Goal: Task Accomplishment & Management: Complete application form

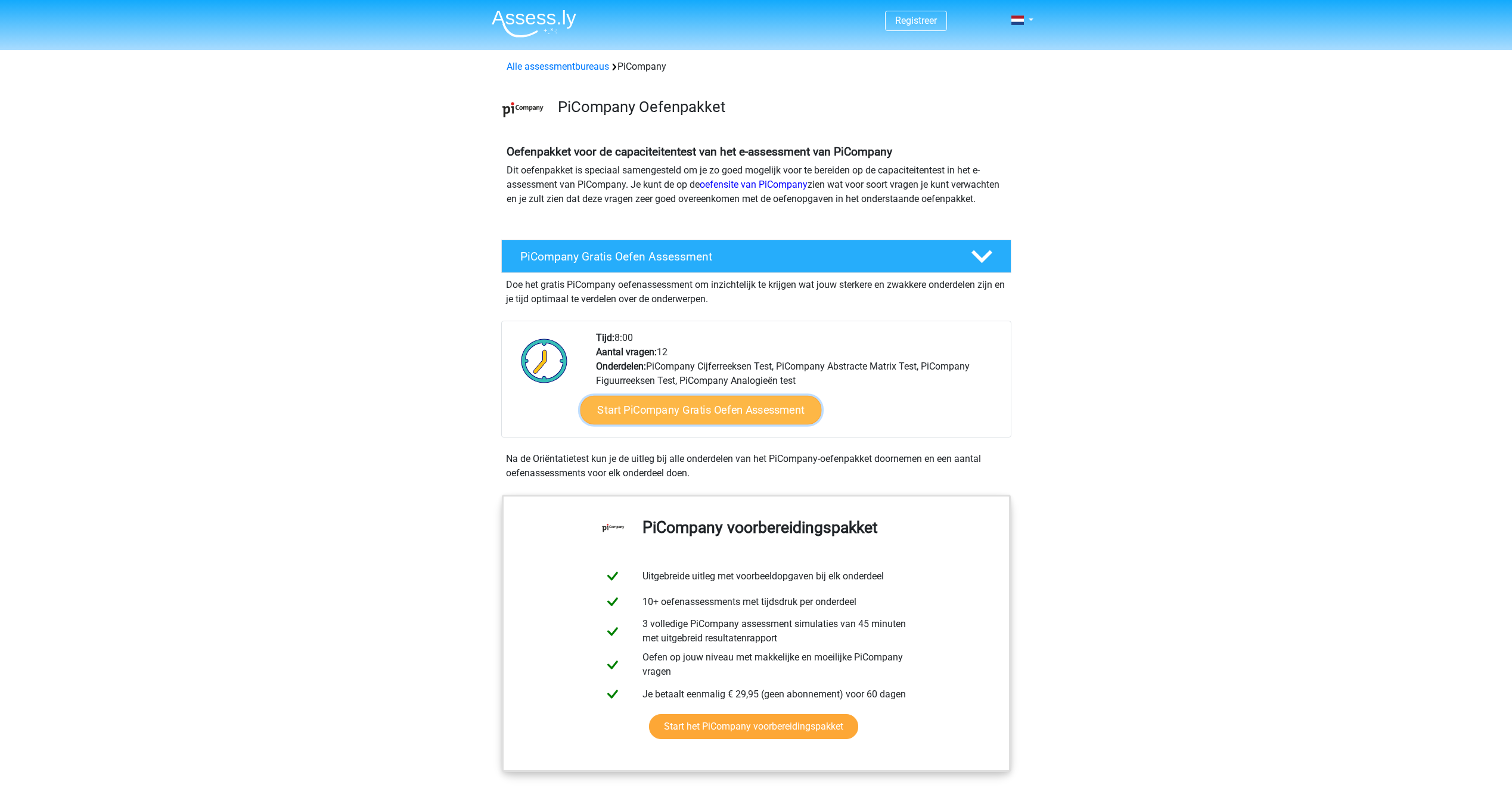
click at [712, 419] on link "Start PiCompany Gratis Oefen Assessment" at bounding box center [701, 410] width 242 height 28
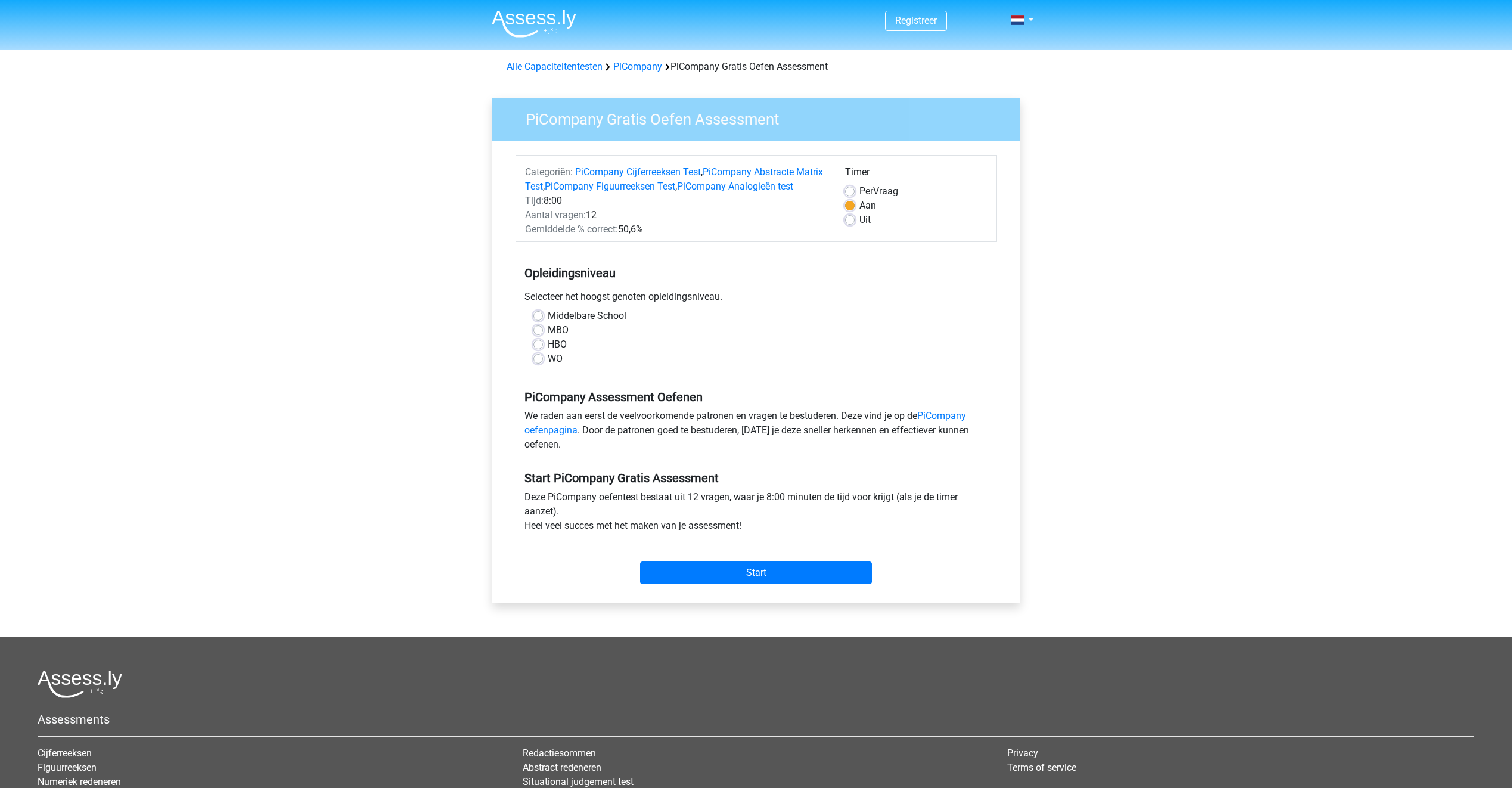
click at [548, 366] on label "WO" at bounding box center [555, 358] width 15 height 14
click at [536, 364] on input "WO" at bounding box center [538, 357] width 9 height 12
radio input "true"
click at [735, 584] on input "Start" at bounding box center [756, 572] width 232 height 23
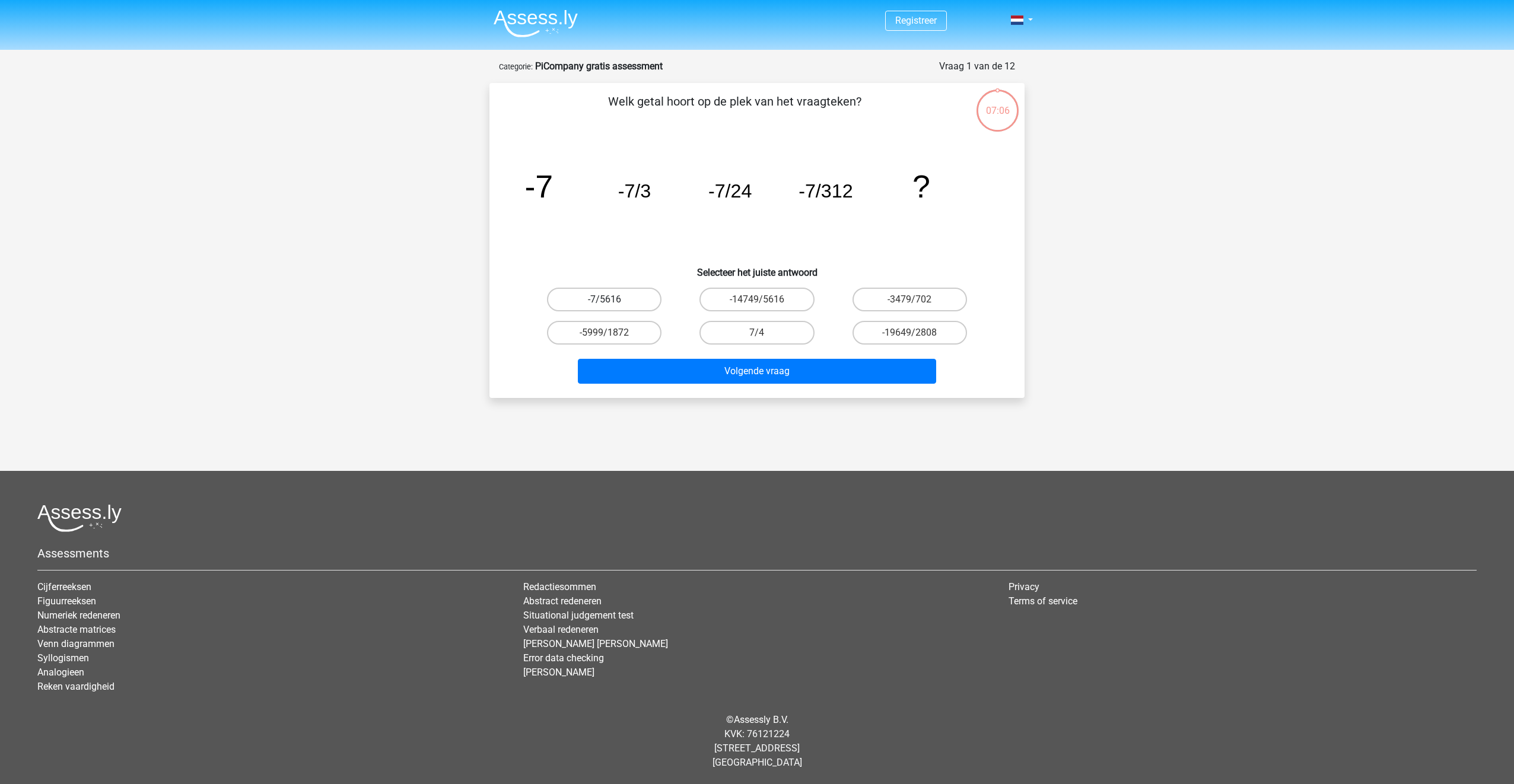
click at [627, 301] on label "-7/5616" at bounding box center [604, 300] width 115 height 23
click at [612, 301] on input "-7/5616" at bounding box center [609, 303] width 8 height 8
radio input "true"
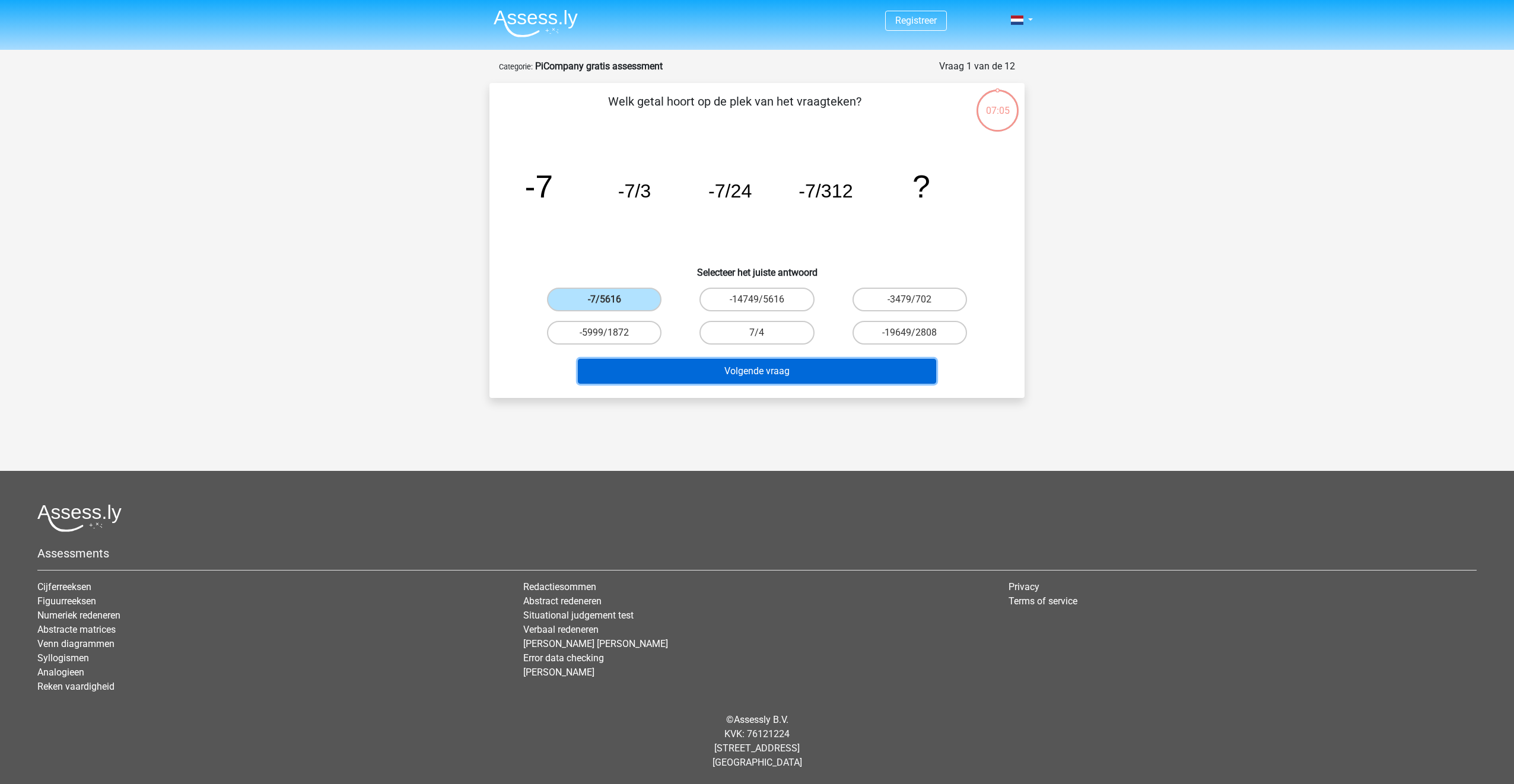
click at [752, 370] on button "Volgende vraag" at bounding box center [757, 371] width 359 height 25
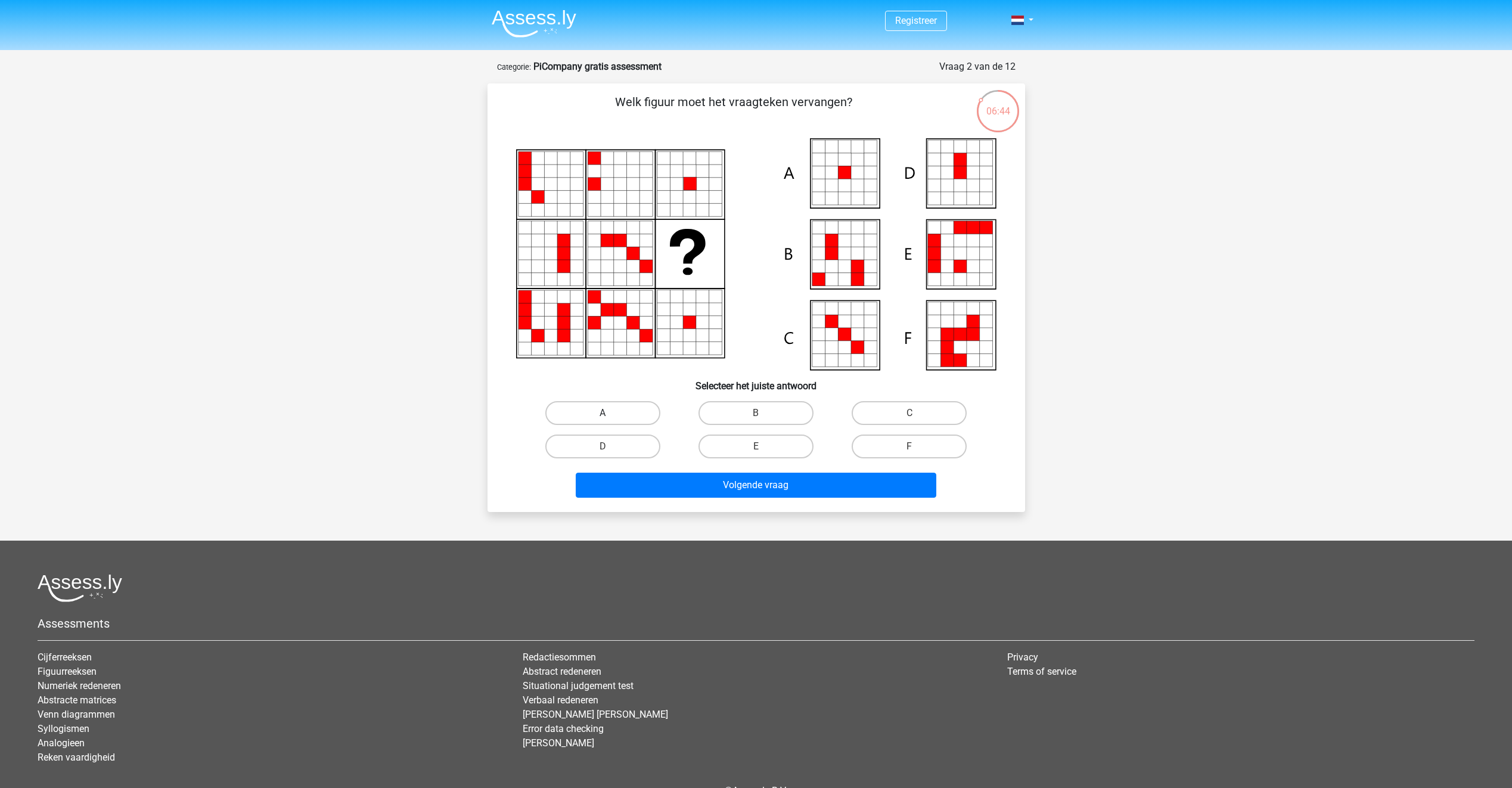
click at [622, 414] on label "A" at bounding box center [602, 413] width 115 height 24
click at [610, 414] on input "A" at bounding box center [606, 417] width 8 height 8
radio input "true"
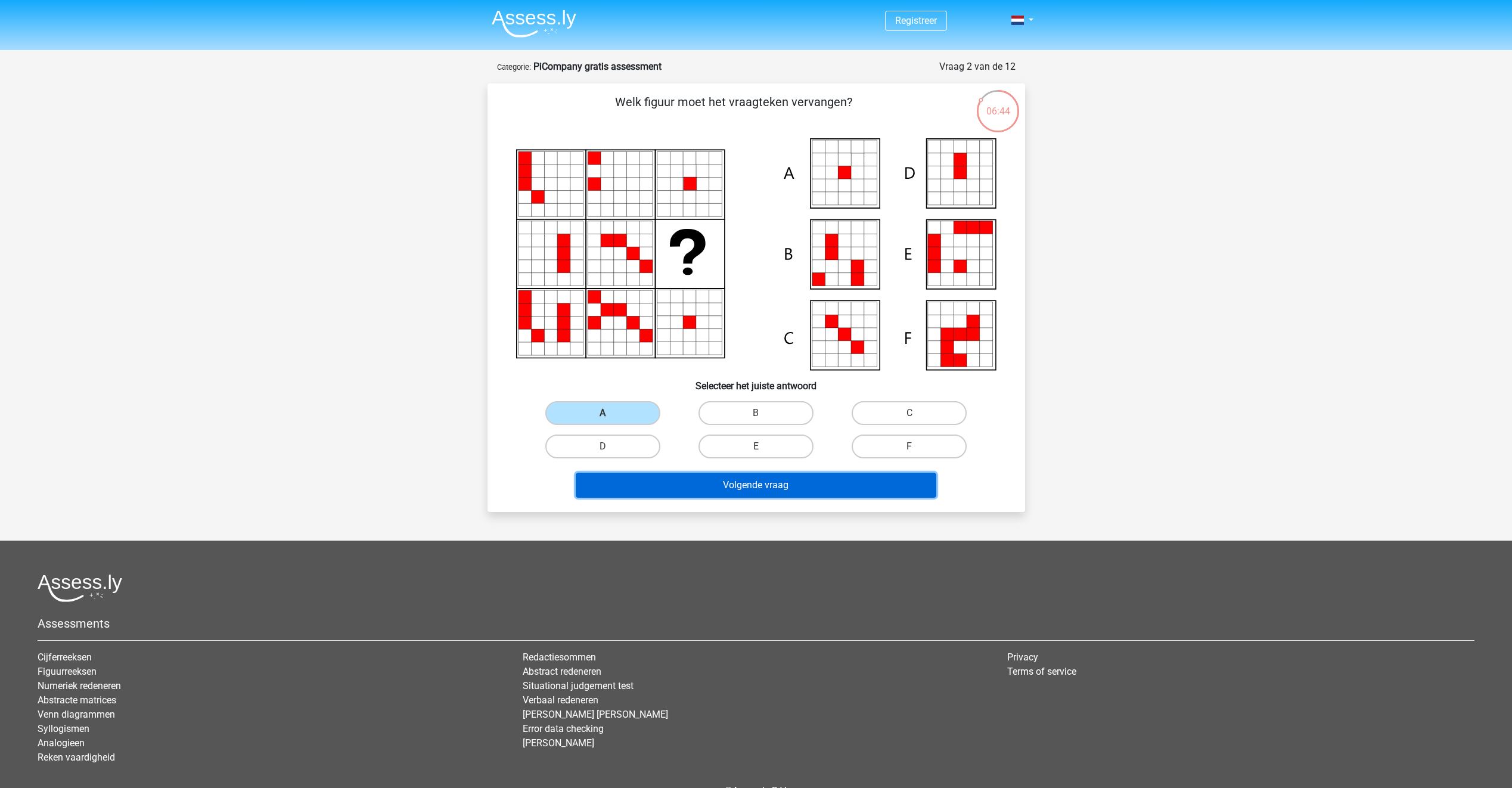
click at [732, 487] on button "Volgende vraag" at bounding box center [756, 485] width 361 height 25
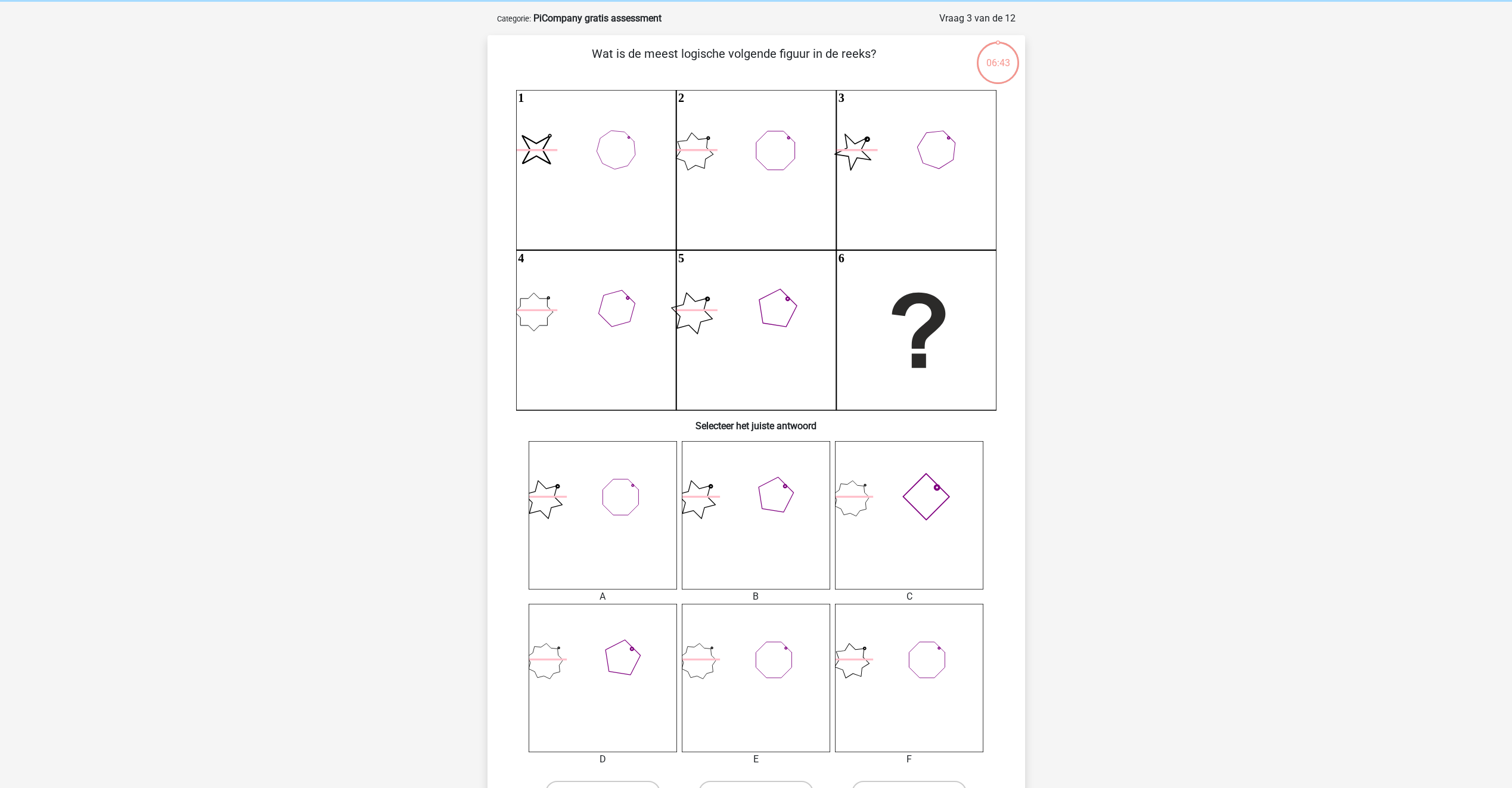
scroll to position [60, 0]
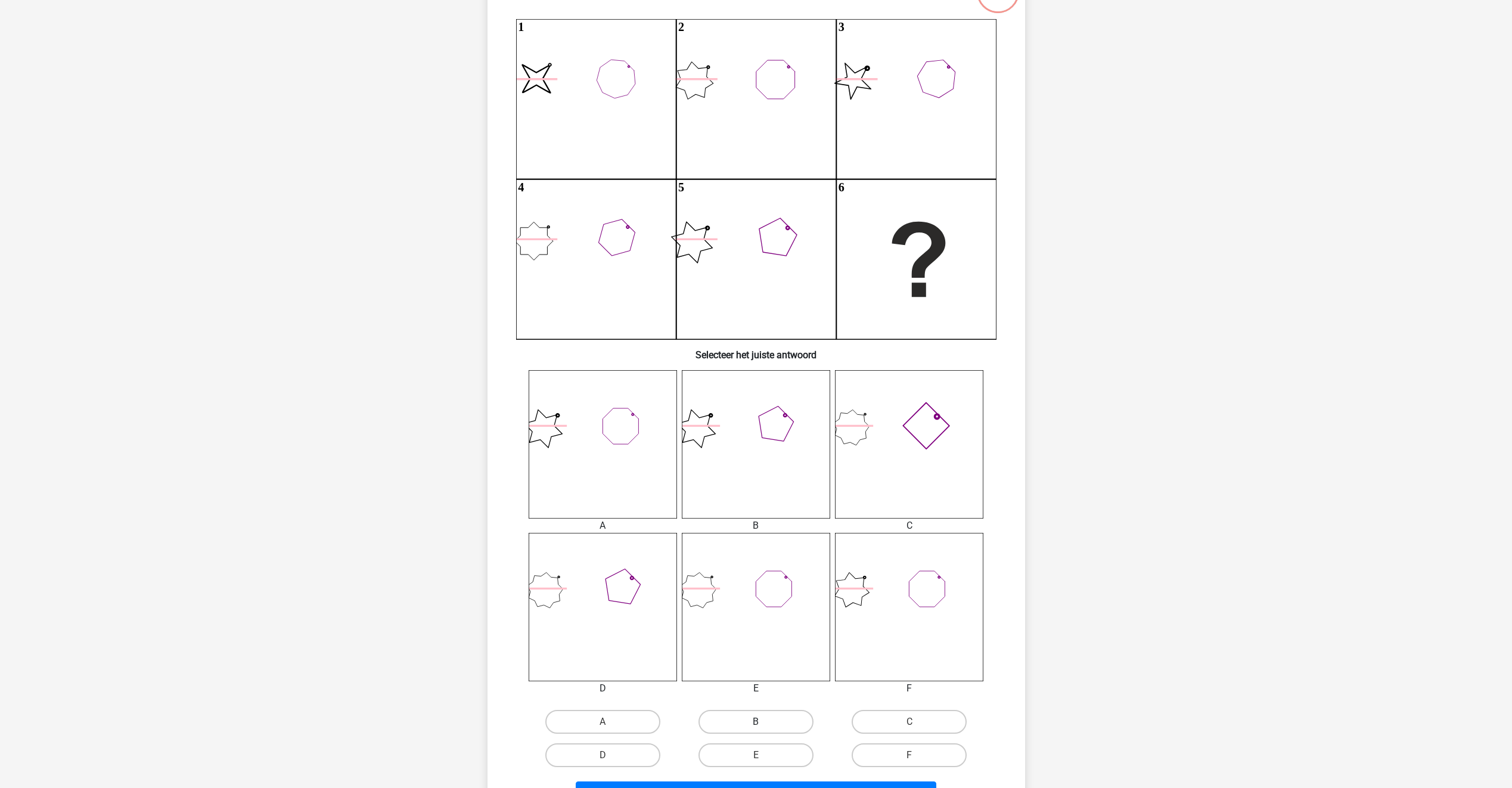
click at [745, 731] on label "B" at bounding box center [756, 721] width 115 height 24
click at [756, 729] on input "B" at bounding box center [760, 725] width 8 height 8
radio input "true"
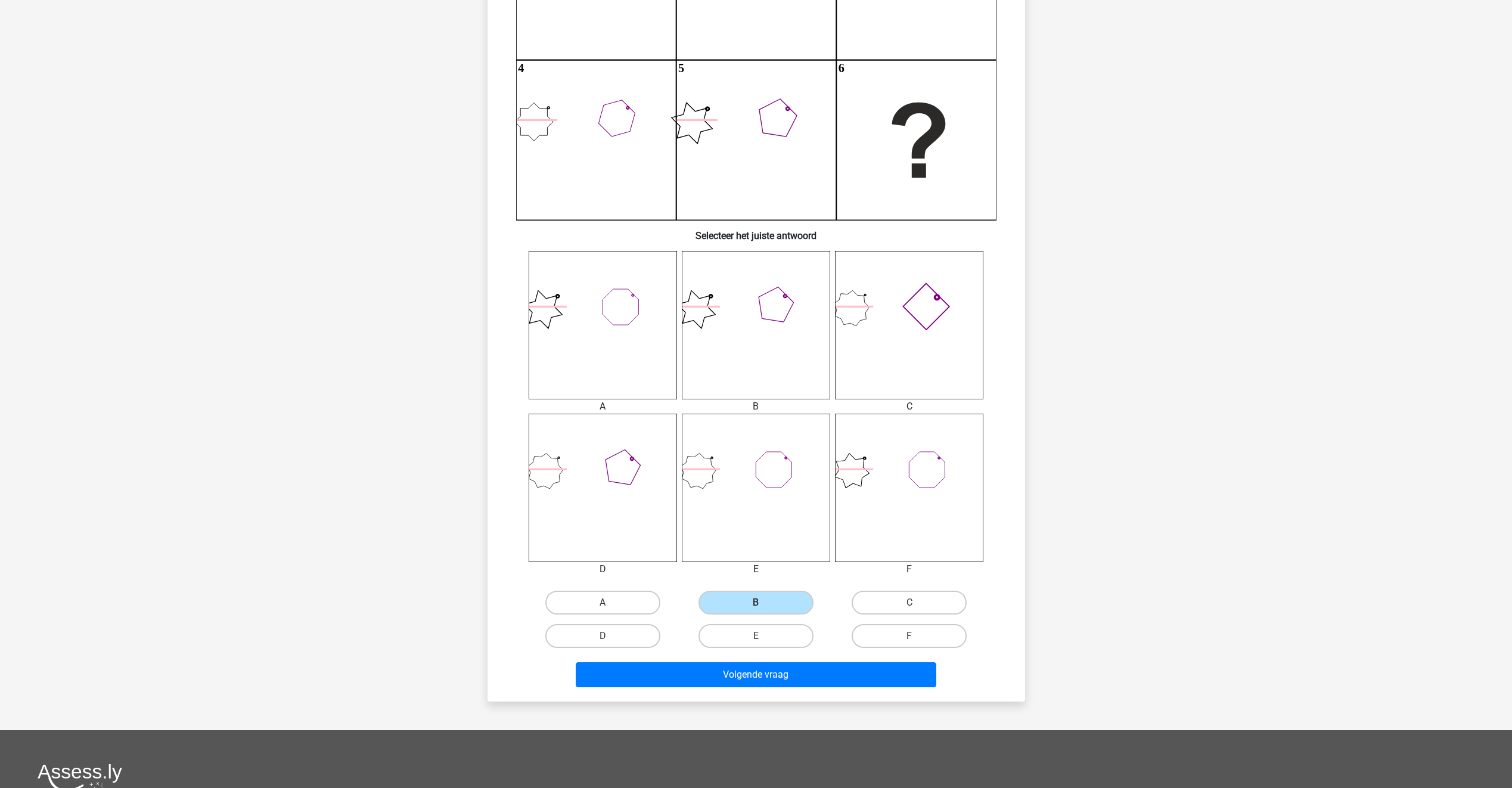
scroll to position [358, 0]
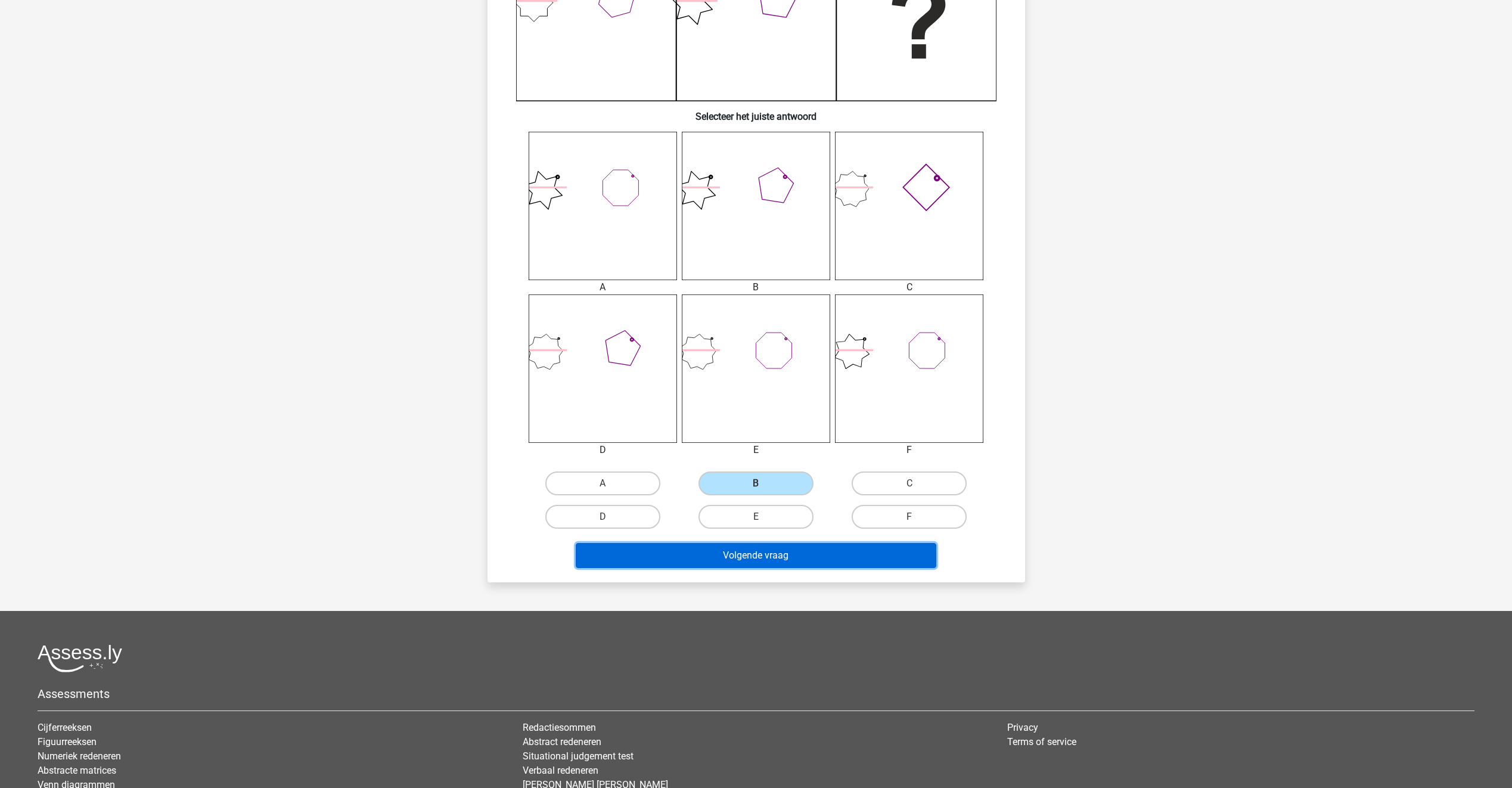
click at [745, 565] on button "Volgende vraag" at bounding box center [756, 555] width 361 height 25
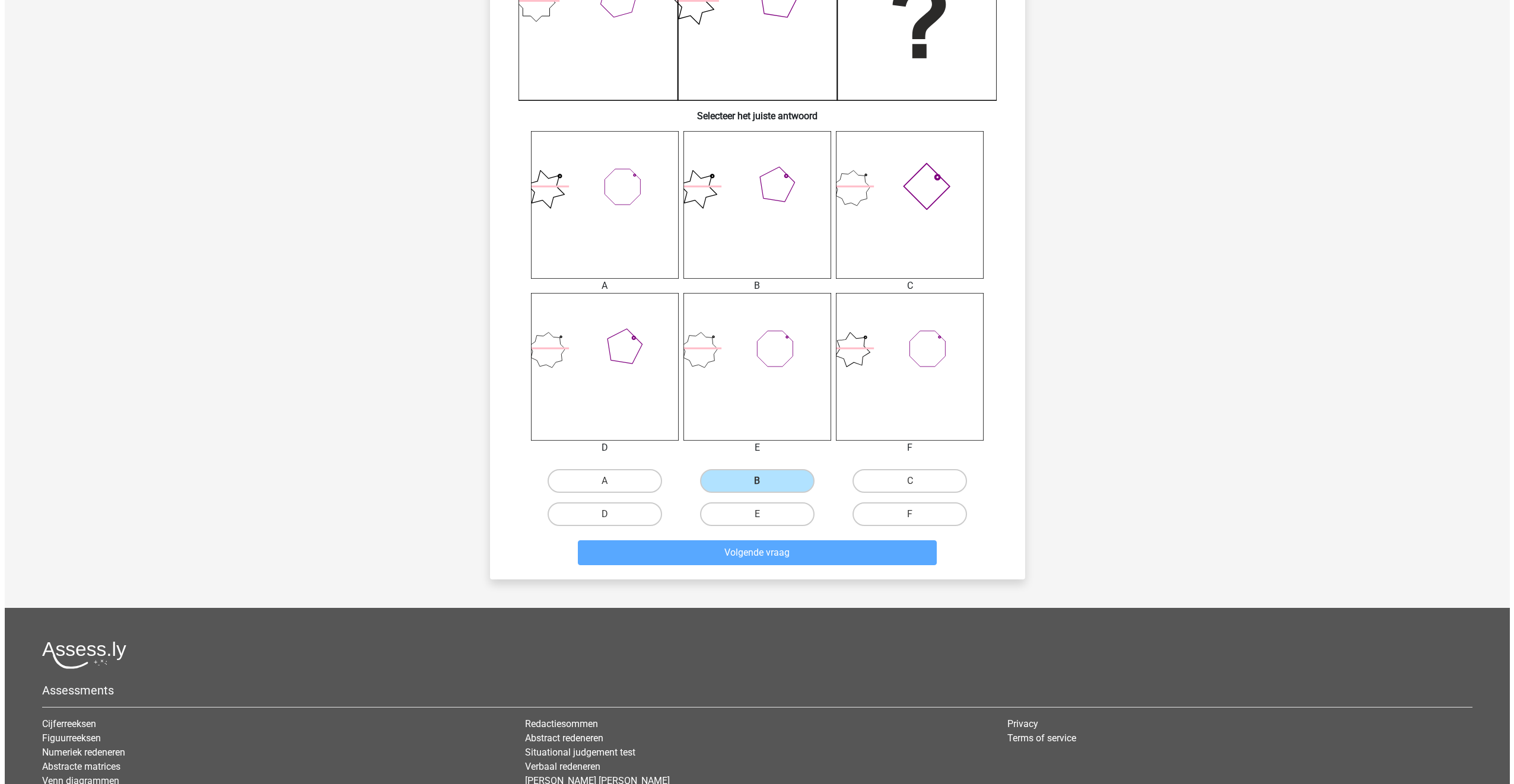
scroll to position [0, 0]
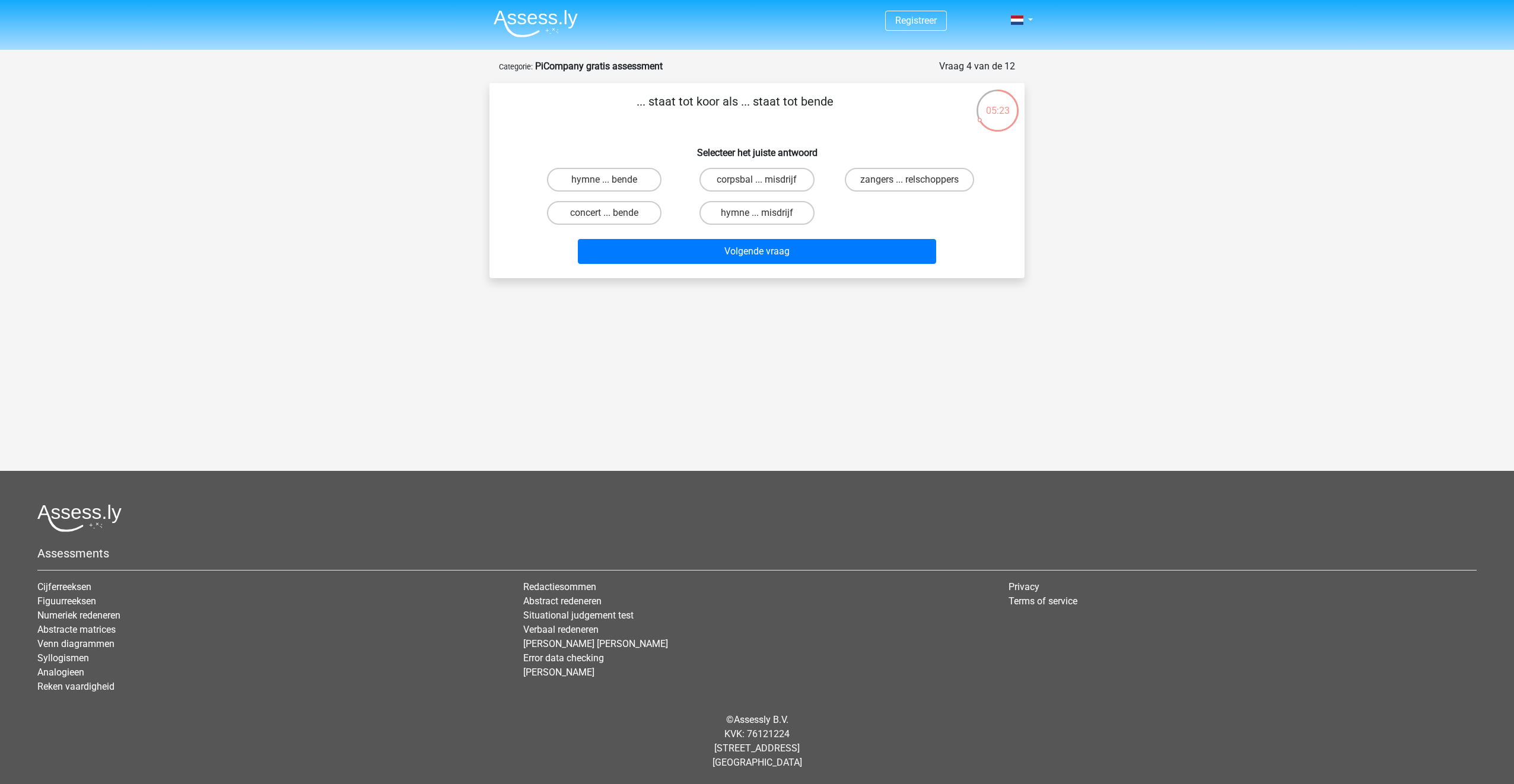
click at [761, 213] on input "hymne ... misdrijf" at bounding box center [761, 217] width 8 height 8
radio input "true"
click at [880, 181] on label "zangers ... relschoppers" at bounding box center [909, 179] width 130 height 23
click at [909, 181] on input "zangers ... relschoppers" at bounding box center [913, 183] width 8 height 8
radio input "true"
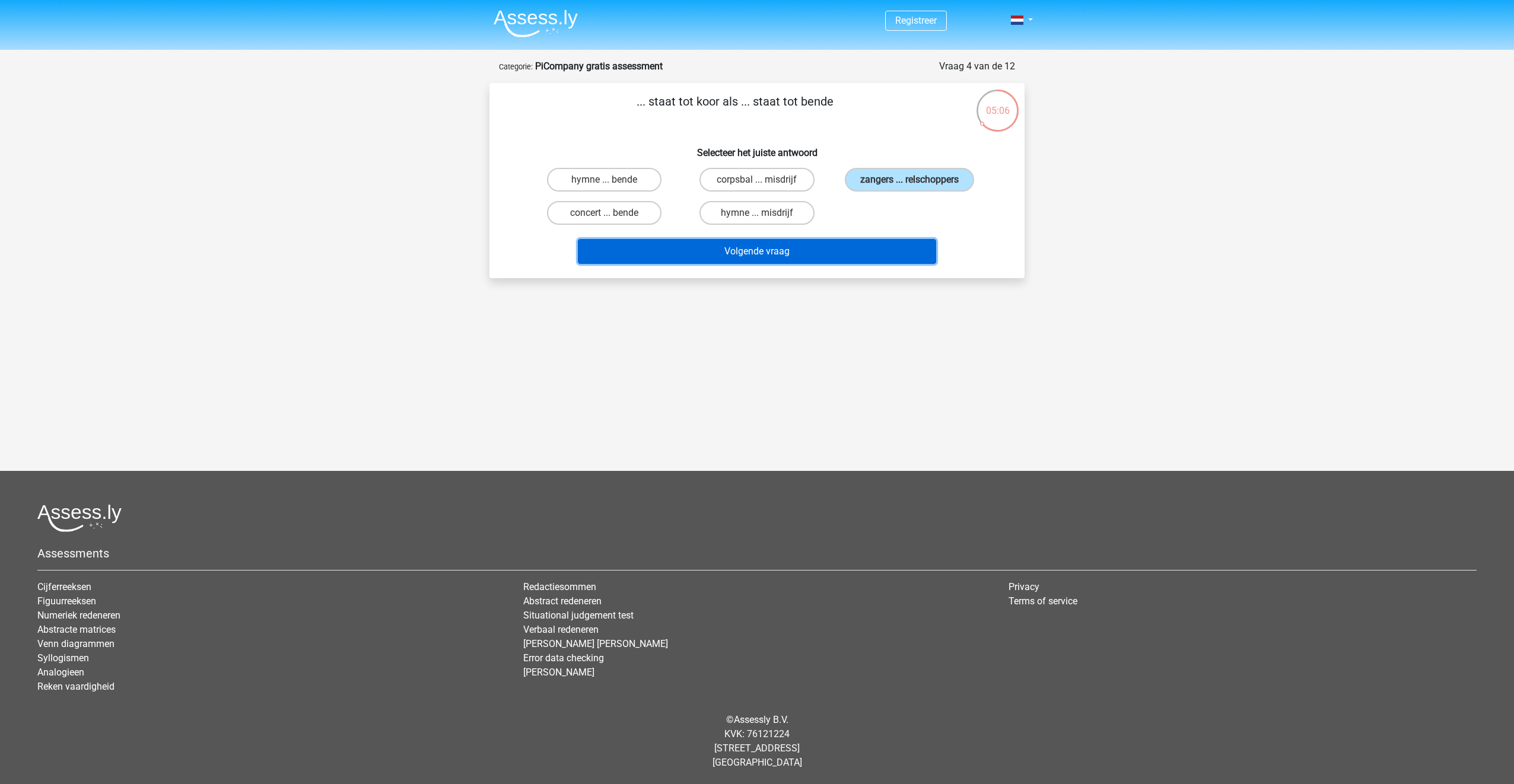
click at [821, 246] on button "Volgende vraag" at bounding box center [757, 251] width 359 height 25
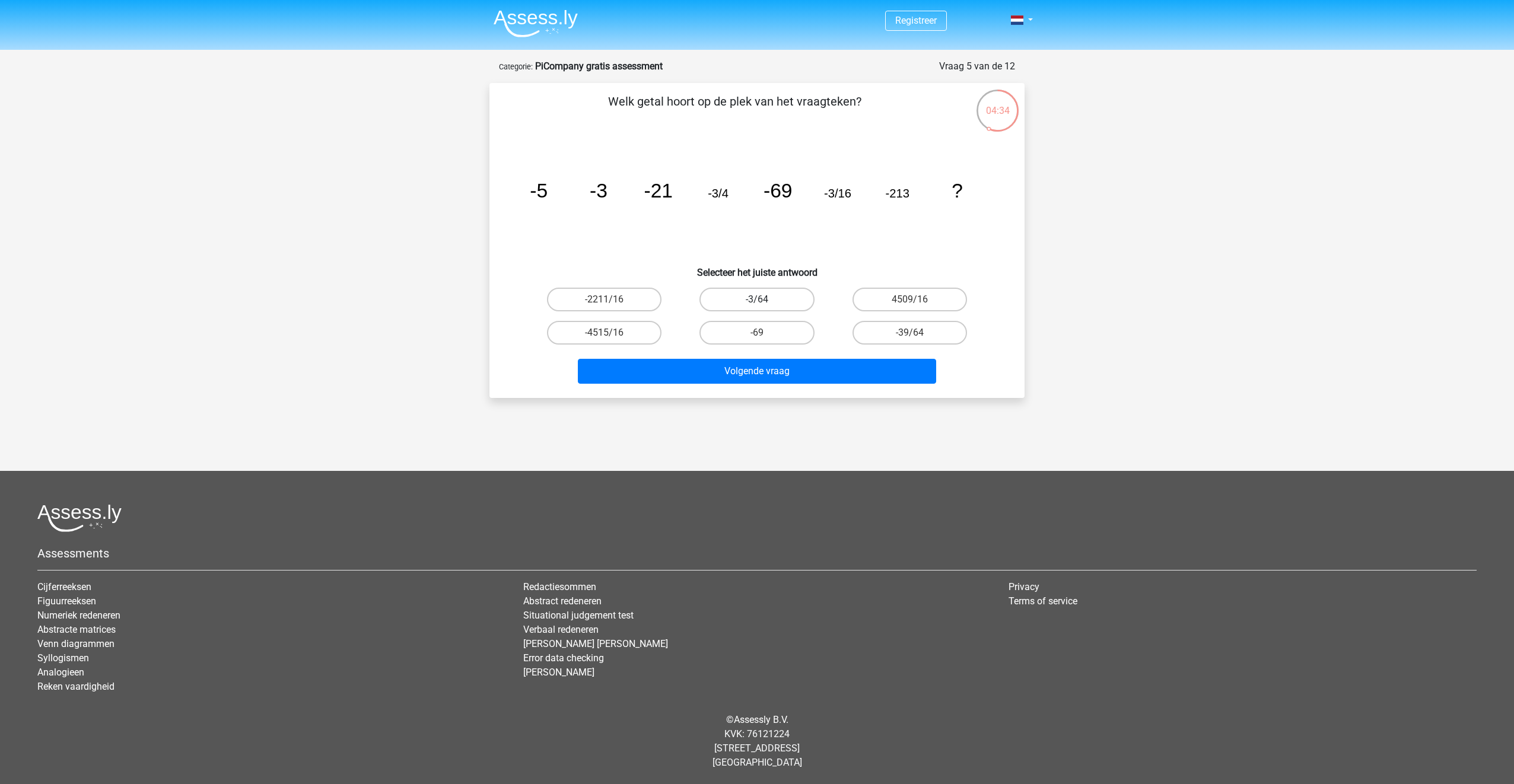
click at [750, 294] on label "-3/64" at bounding box center [756, 300] width 115 height 23
click at [757, 300] on input "-3/64" at bounding box center [761, 303] width 8 height 8
radio input "true"
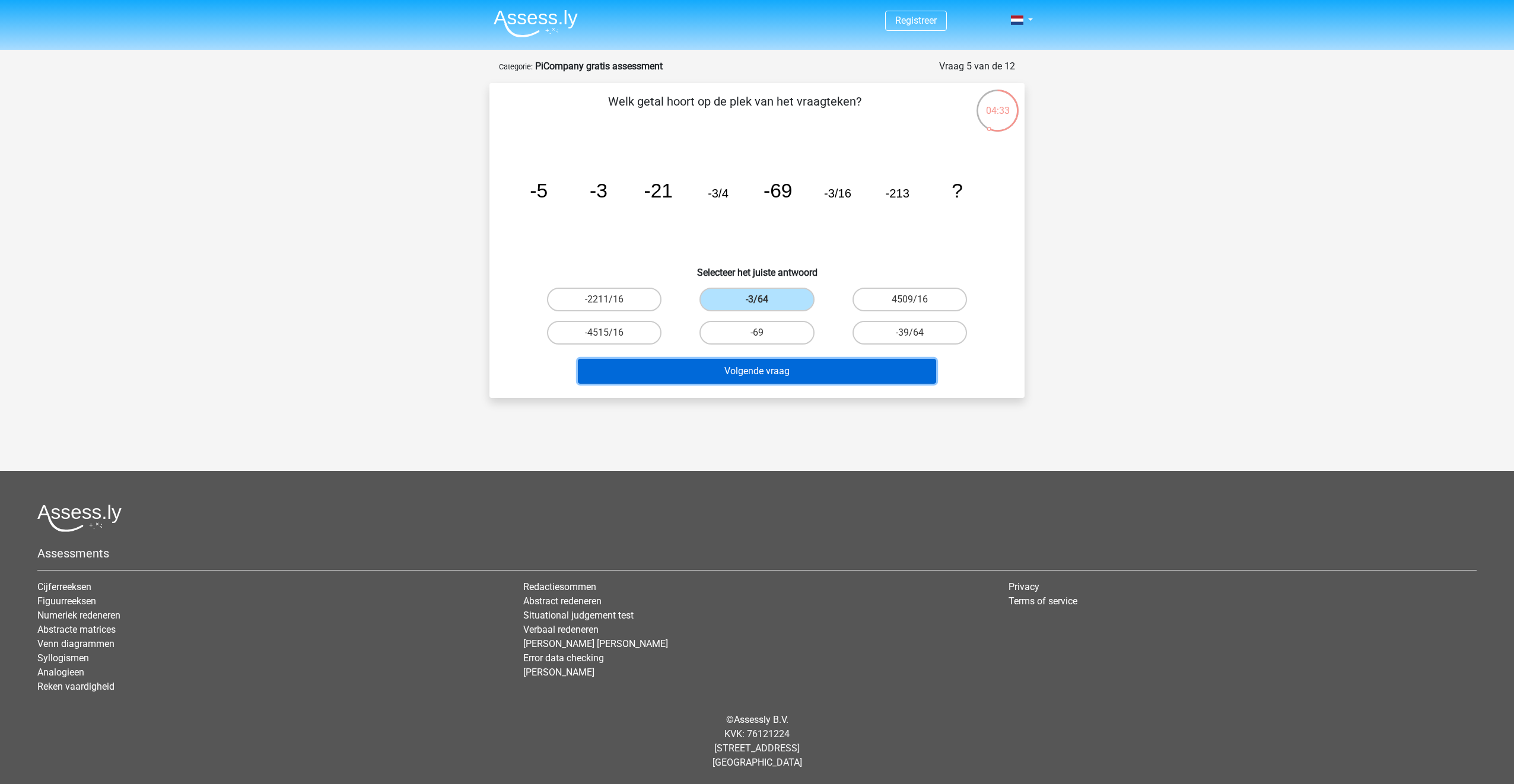
click at [741, 374] on button "Volgende vraag" at bounding box center [757, 371] width 359 height 25
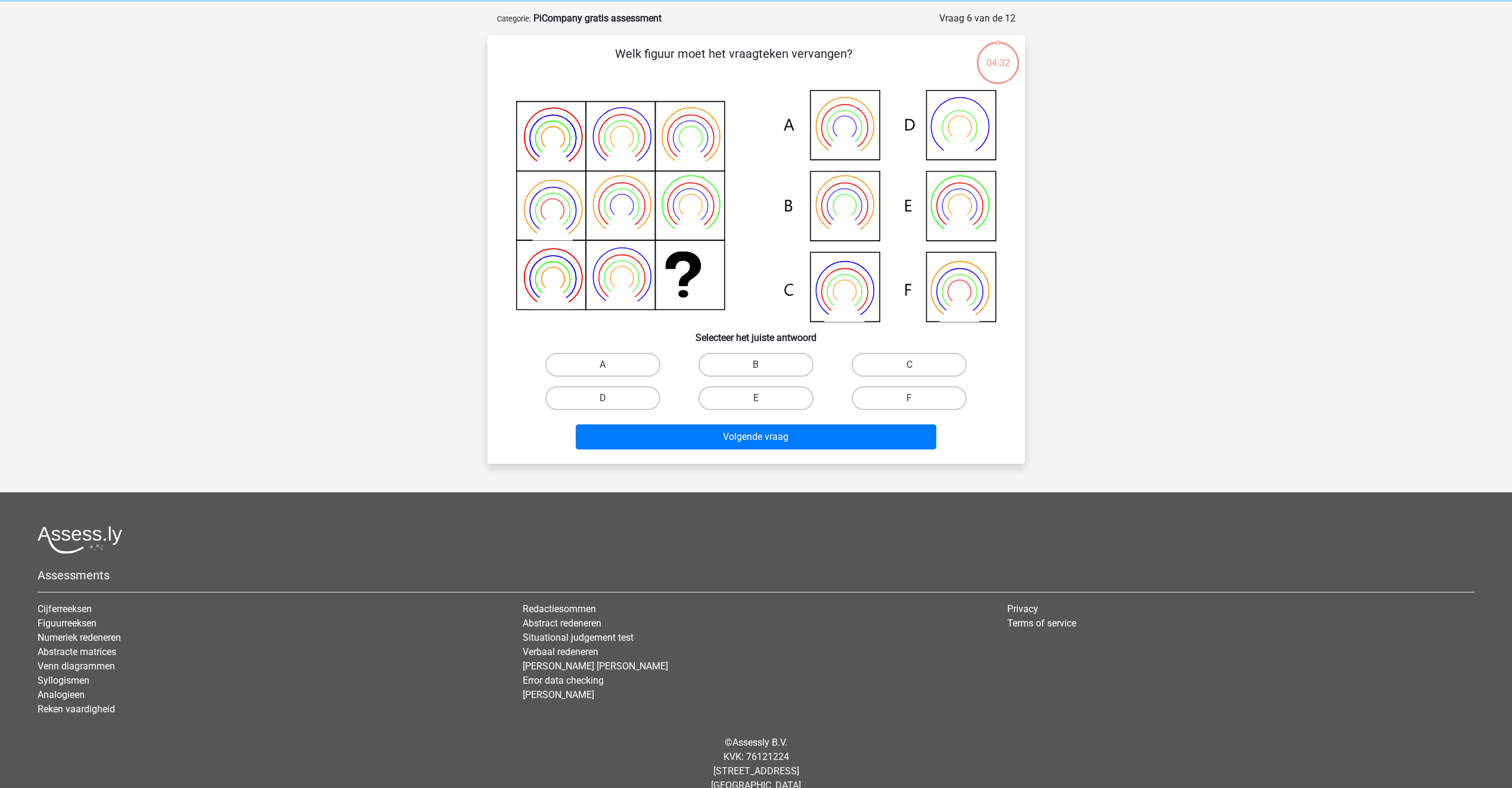
scroll to position [60, 0]
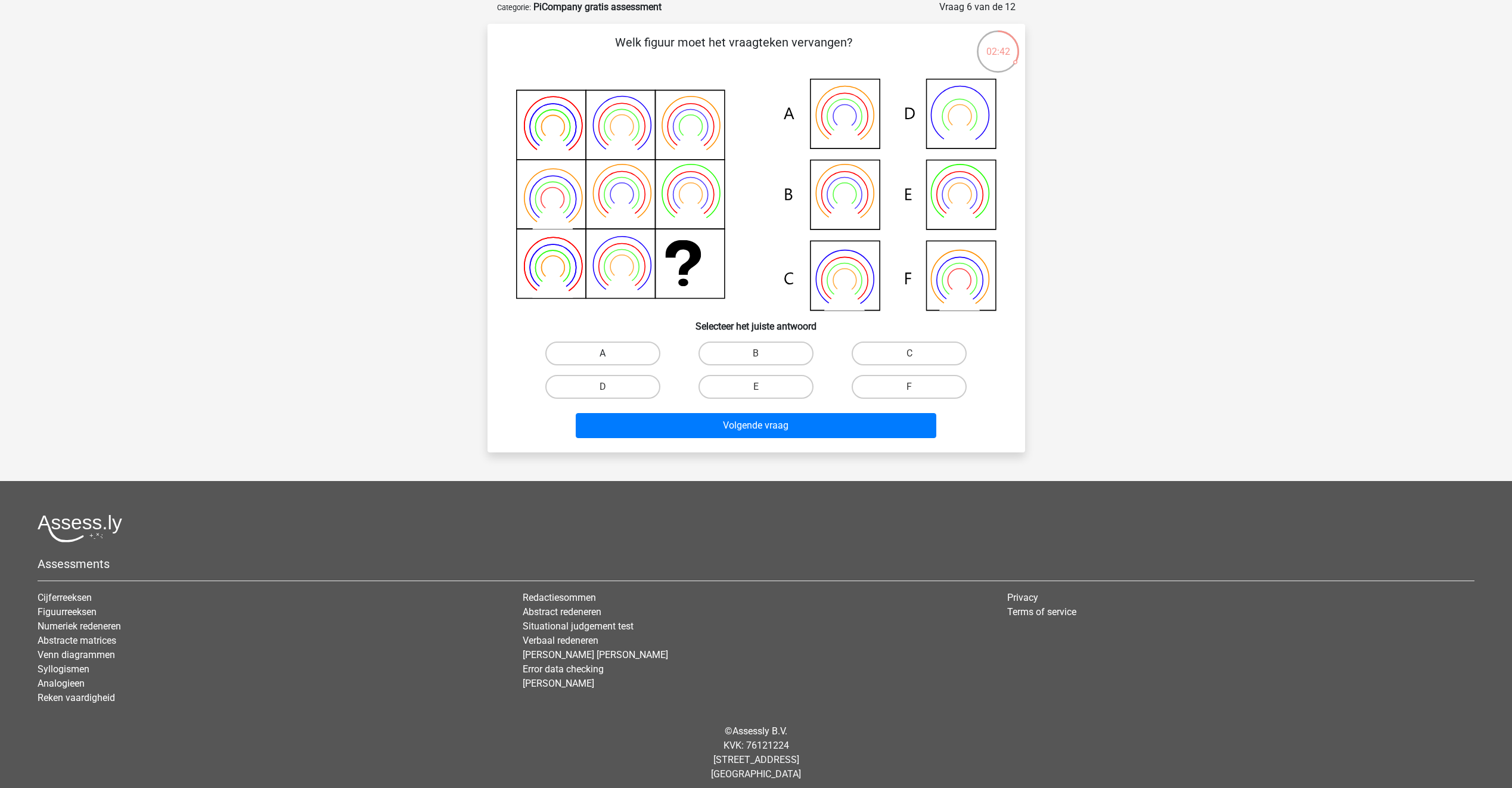
click at [639, 357] on label "A" at bounding box center [602, 354] width 115 height 24
click at [610, 357] on input "A" at bounding box center [606, 358] width 8 height 8
radio input "true"
click at [727, 419] on button "Volgende vraag" at bounding box center [756, 426] width 361 height 25
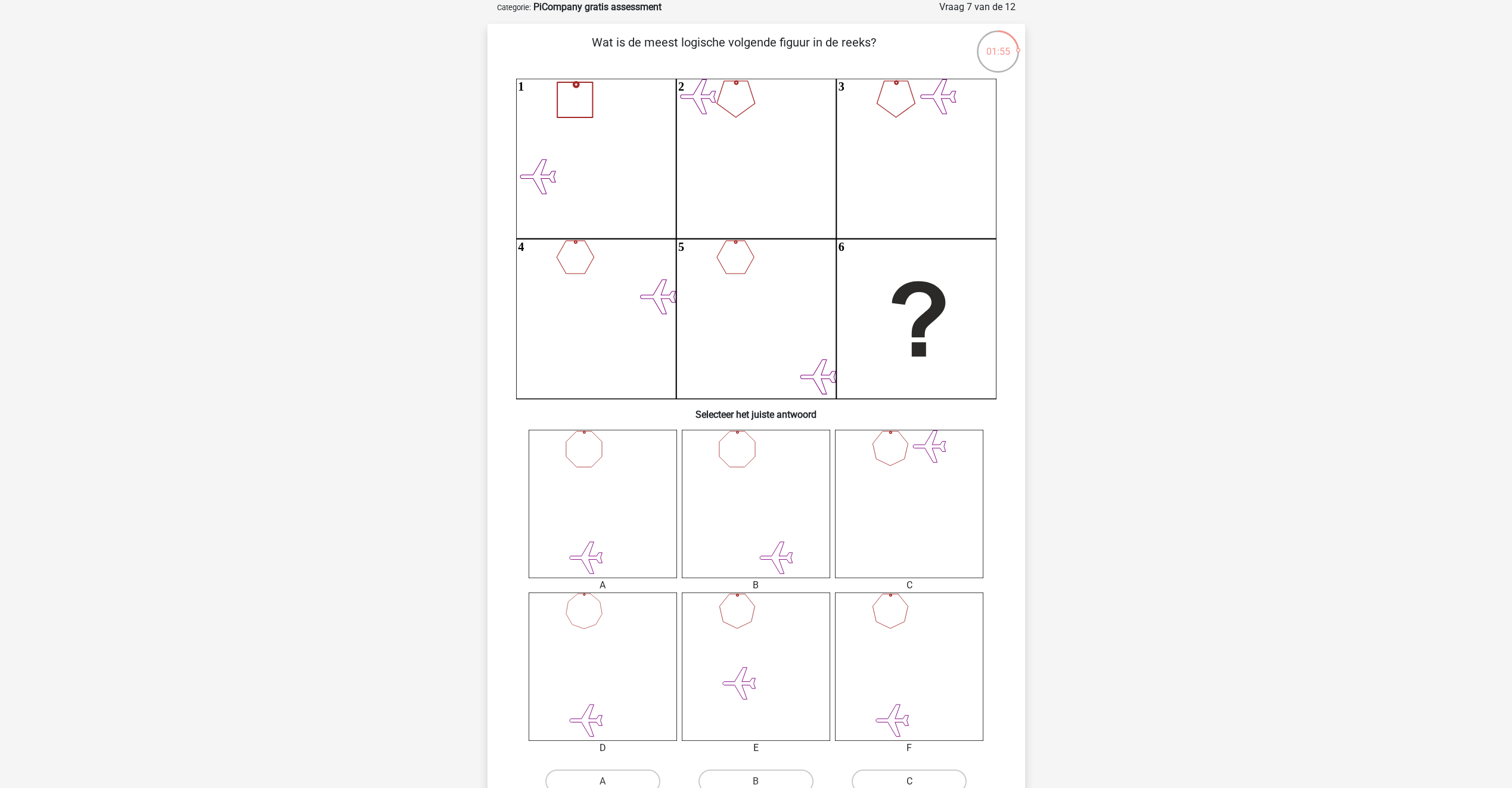
click at [908, 781] on label "C" at bounding box center [909, 781] width 115 height 24
click at [910, 781] on input "C" at bounding box center [914, 785] width 8 height 8
radio input "true"
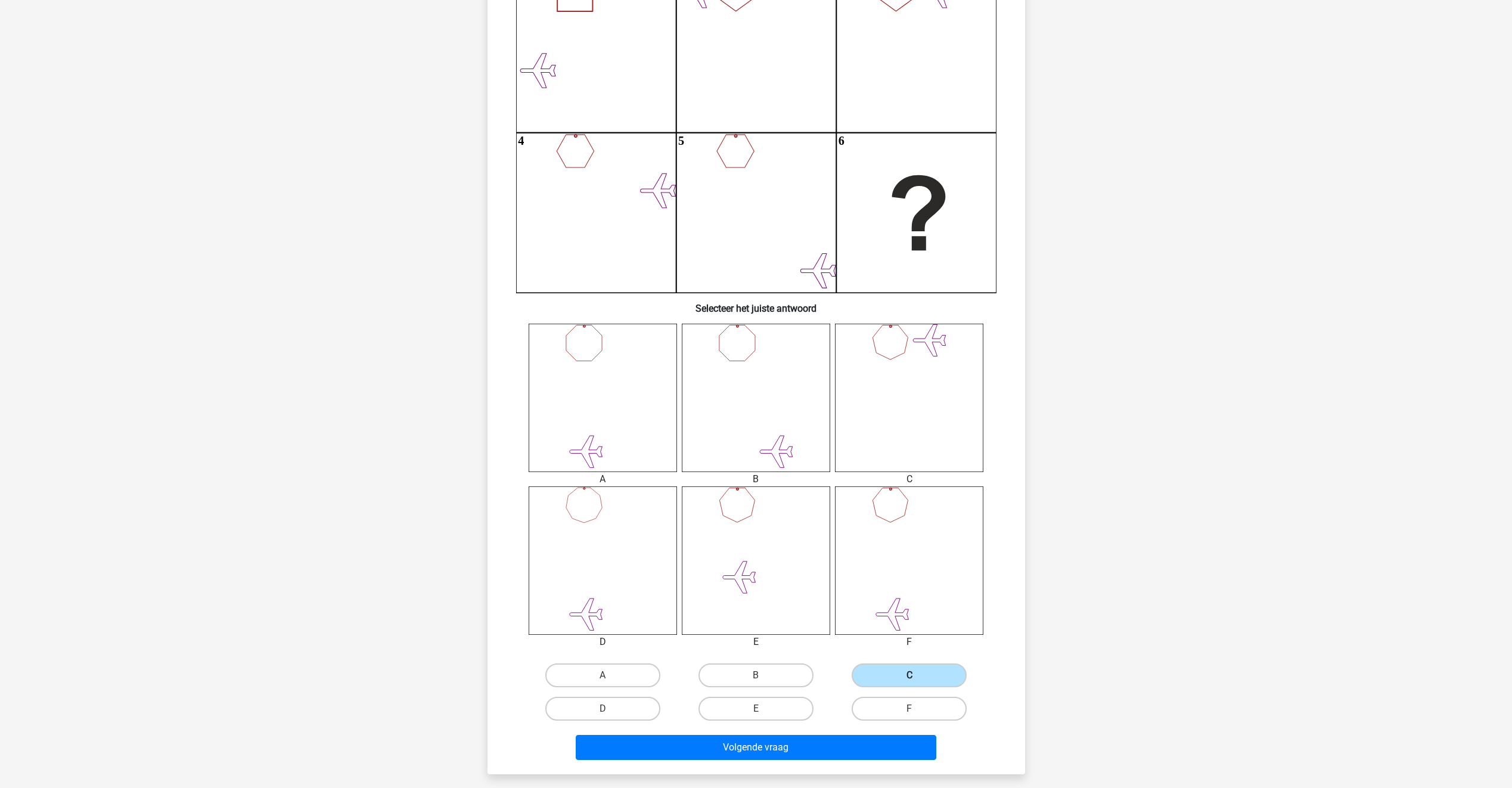
scroll to position [180, 0]
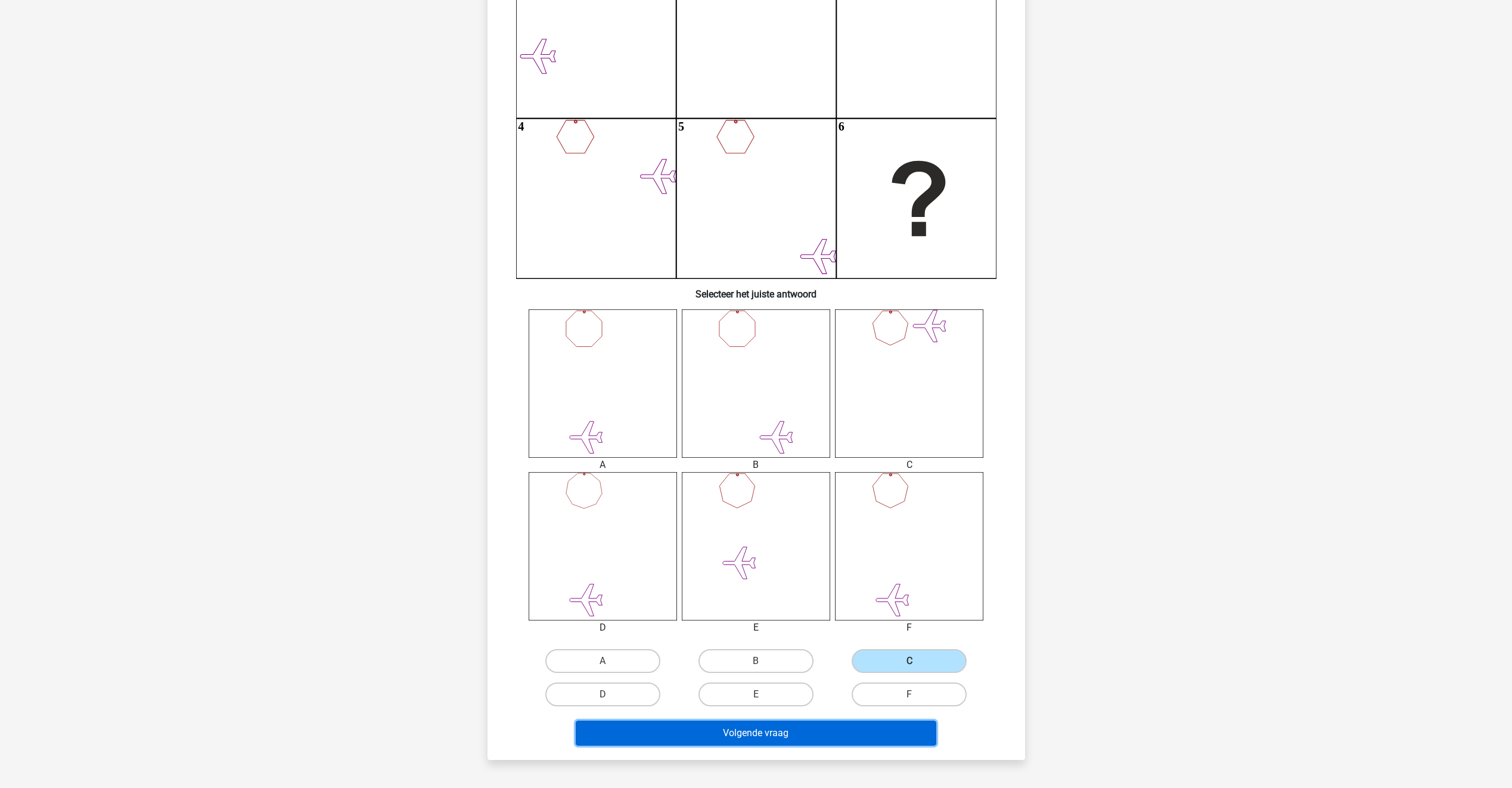
click at [838, 733] on button "Volgende vraag" at bounding box center [756, 733] width 361 height 25
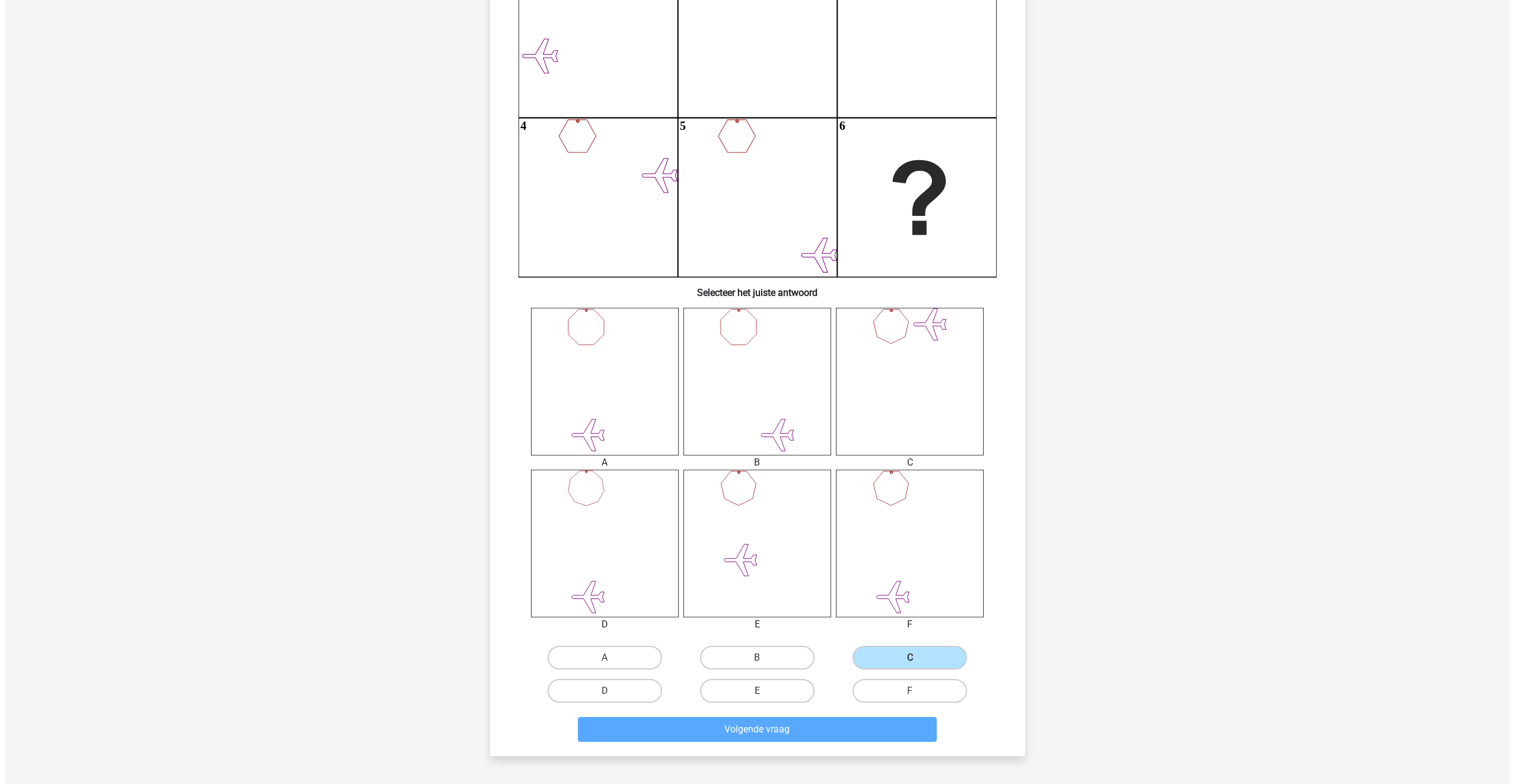
scroll to position [0, 0]
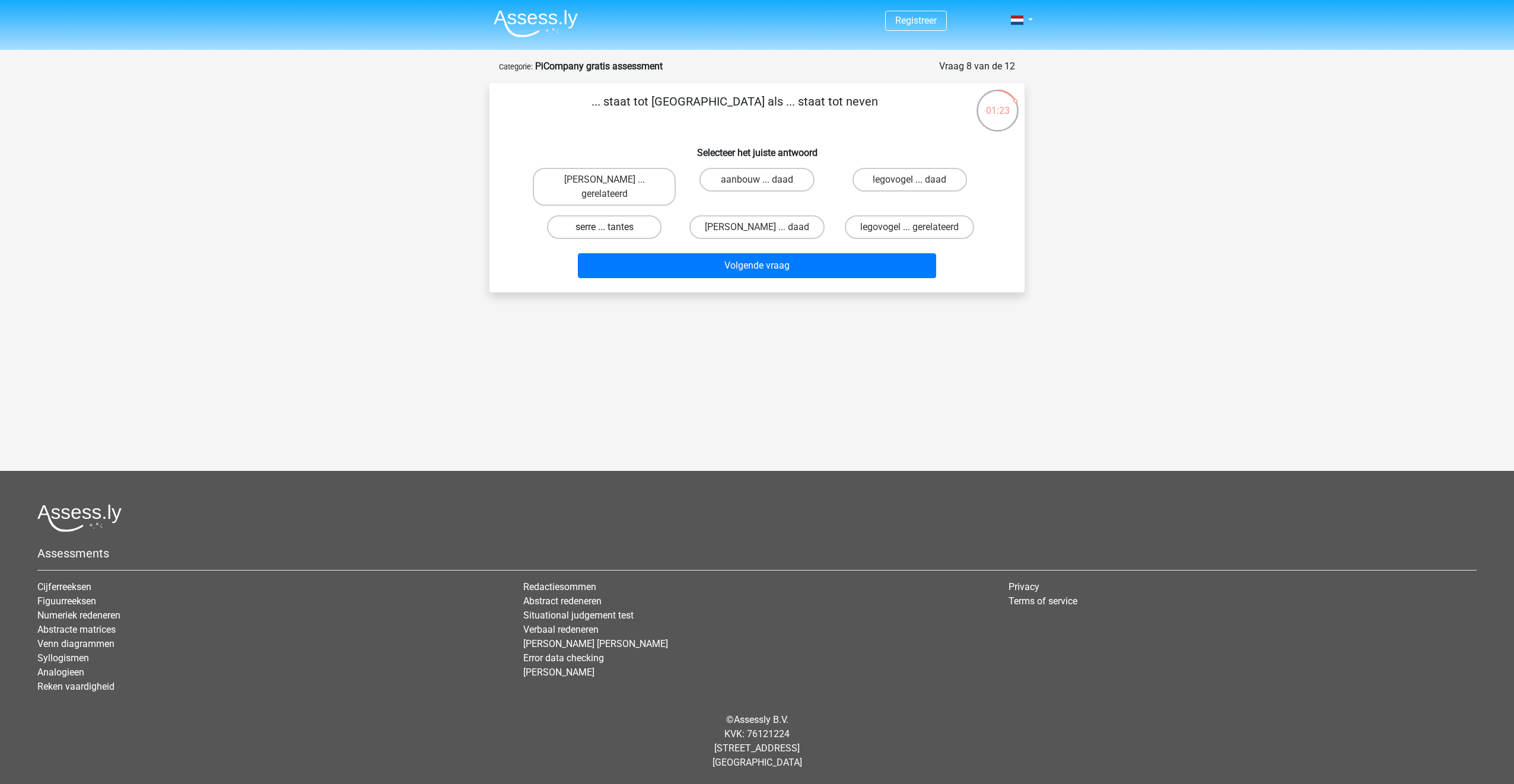
click at [599, 215] on label "serre ... tantes" at bounding box center [604, 227] width 115 height 23
click at [605, 227] on input "serre ... tantes" at bounding box center [609, 231] width 8 height 8
radio input "true"
click at [737, 254] on button "Volgende vraag" at bounding box center [757, 266] width 359 height 25
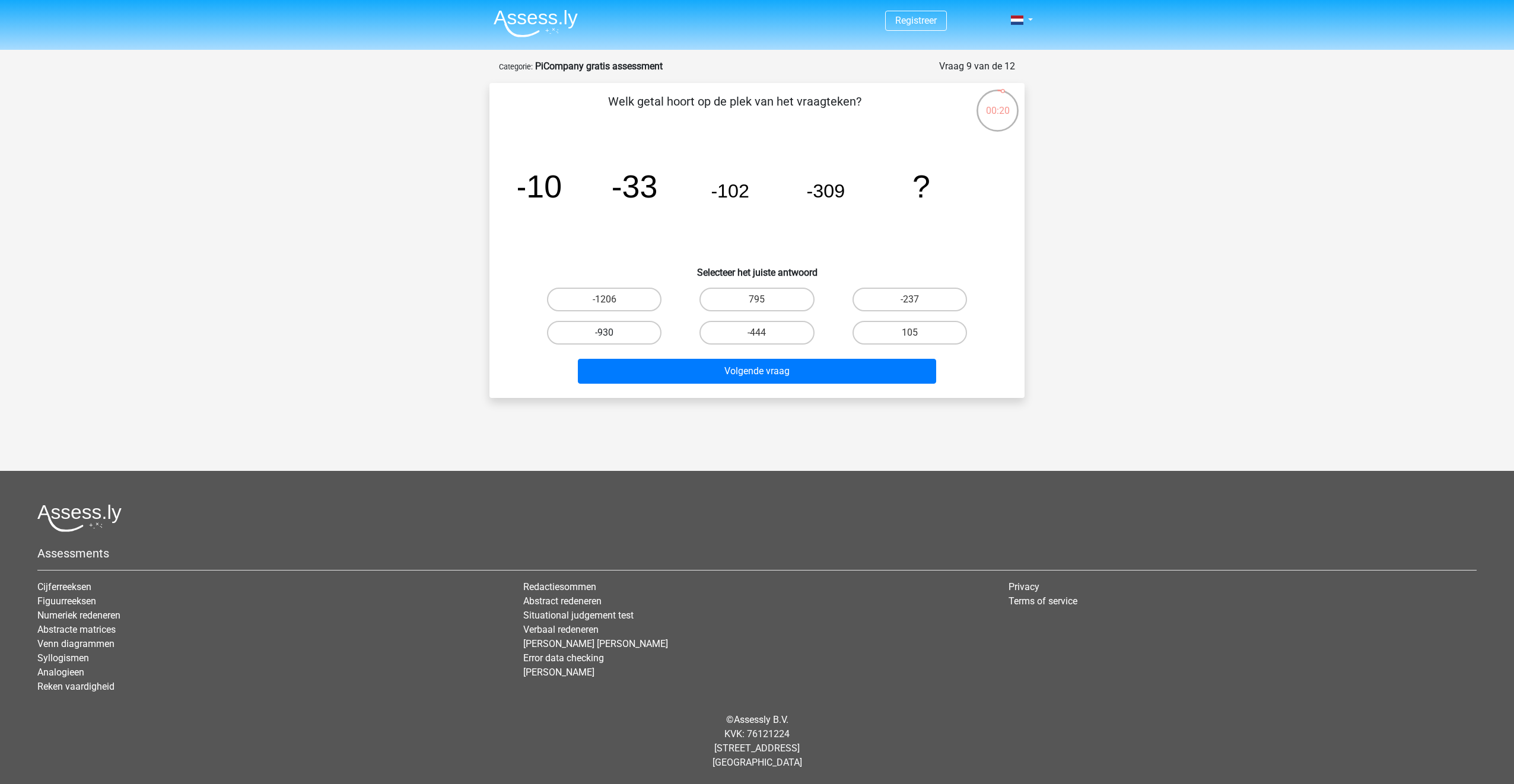
click at [617, 335] on label "-930" at bounding box center [604, 332] width 115 height 23
click at [612, 335] on input "-930" at bounding box center [609, 336] width 8 height 8
radio input "true"
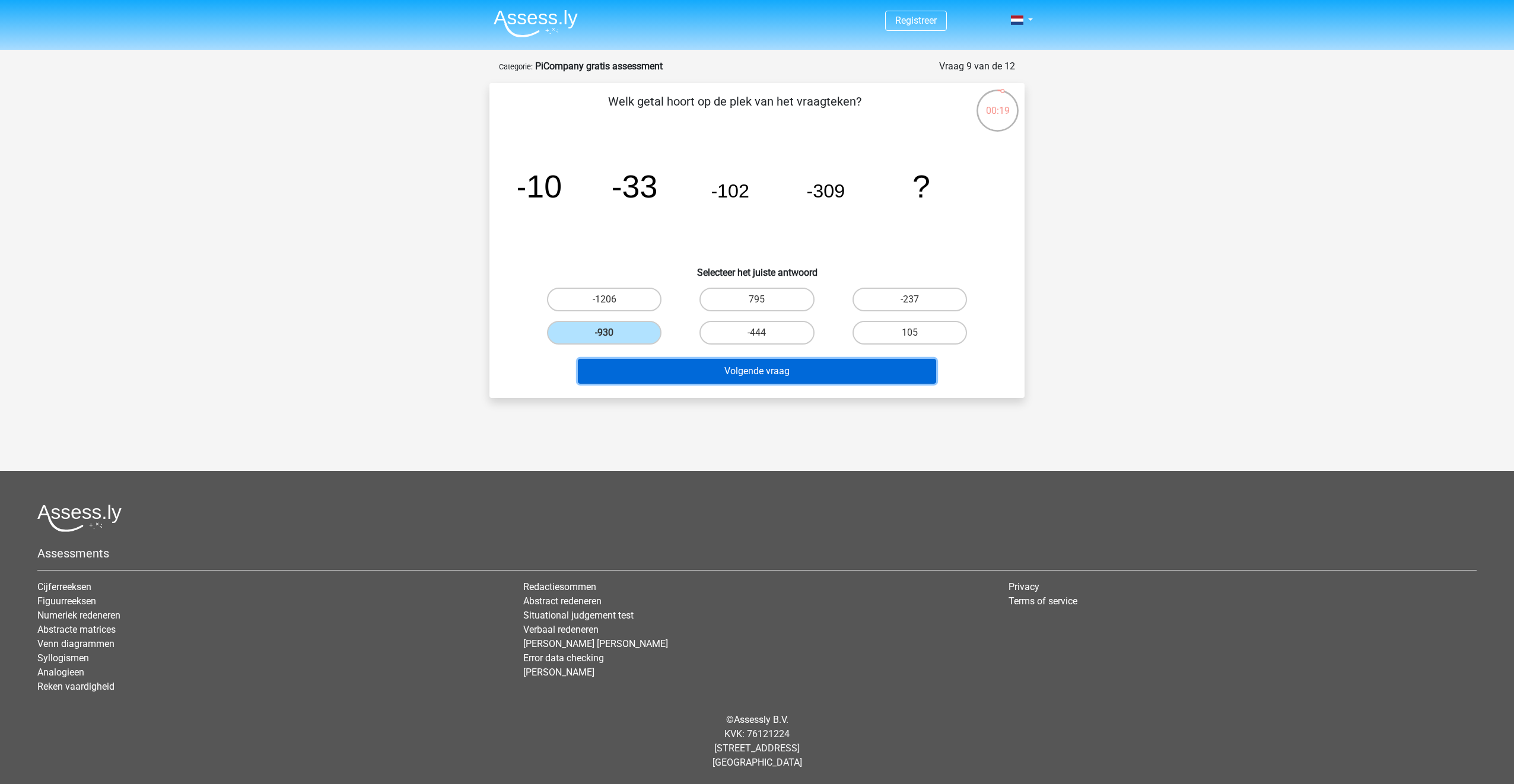
click at [709, 378] on button "Volgende vraag" at bounding box center [757, 371] width 359 height 25
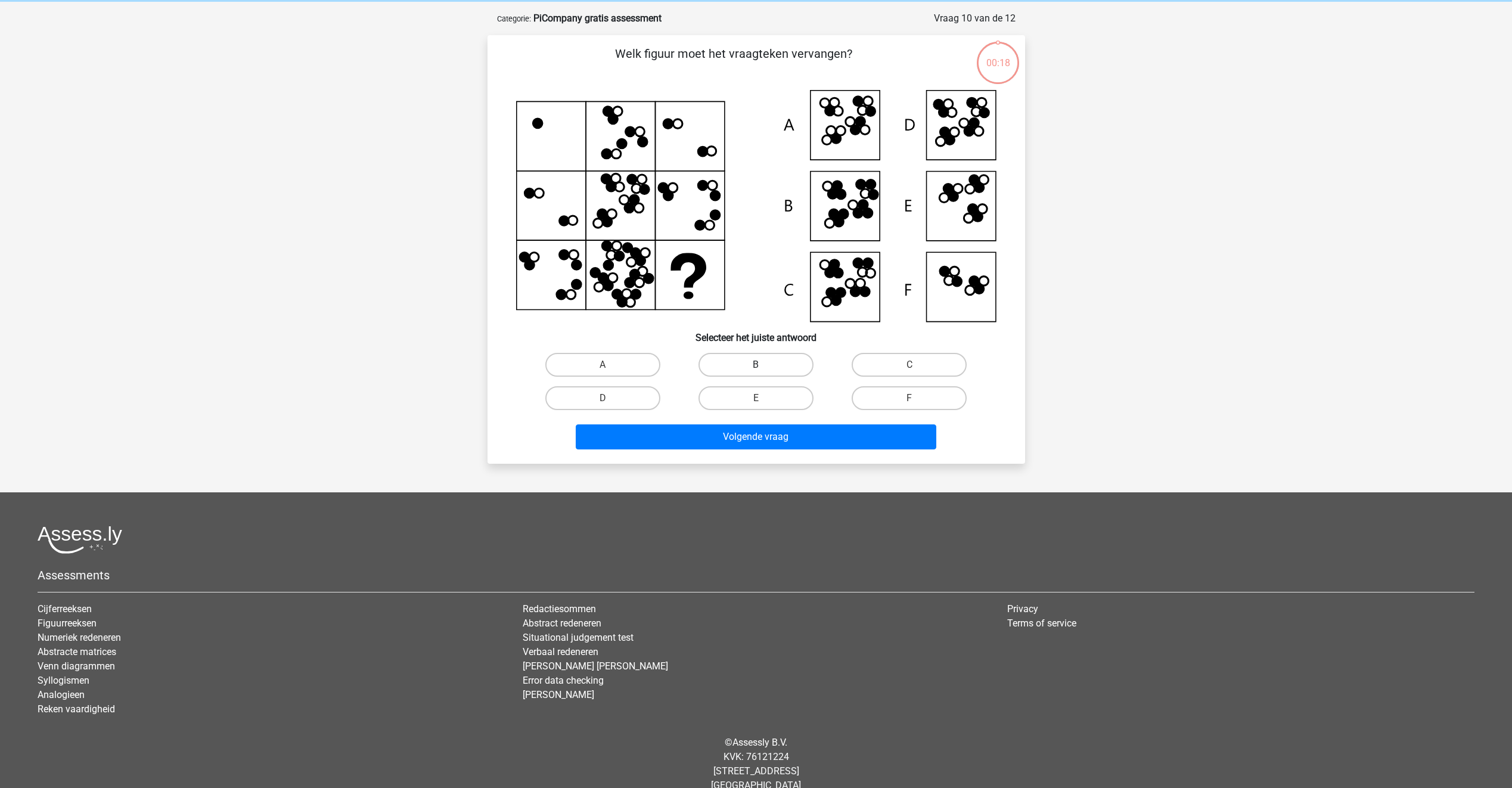
scroll to position [60, 0]
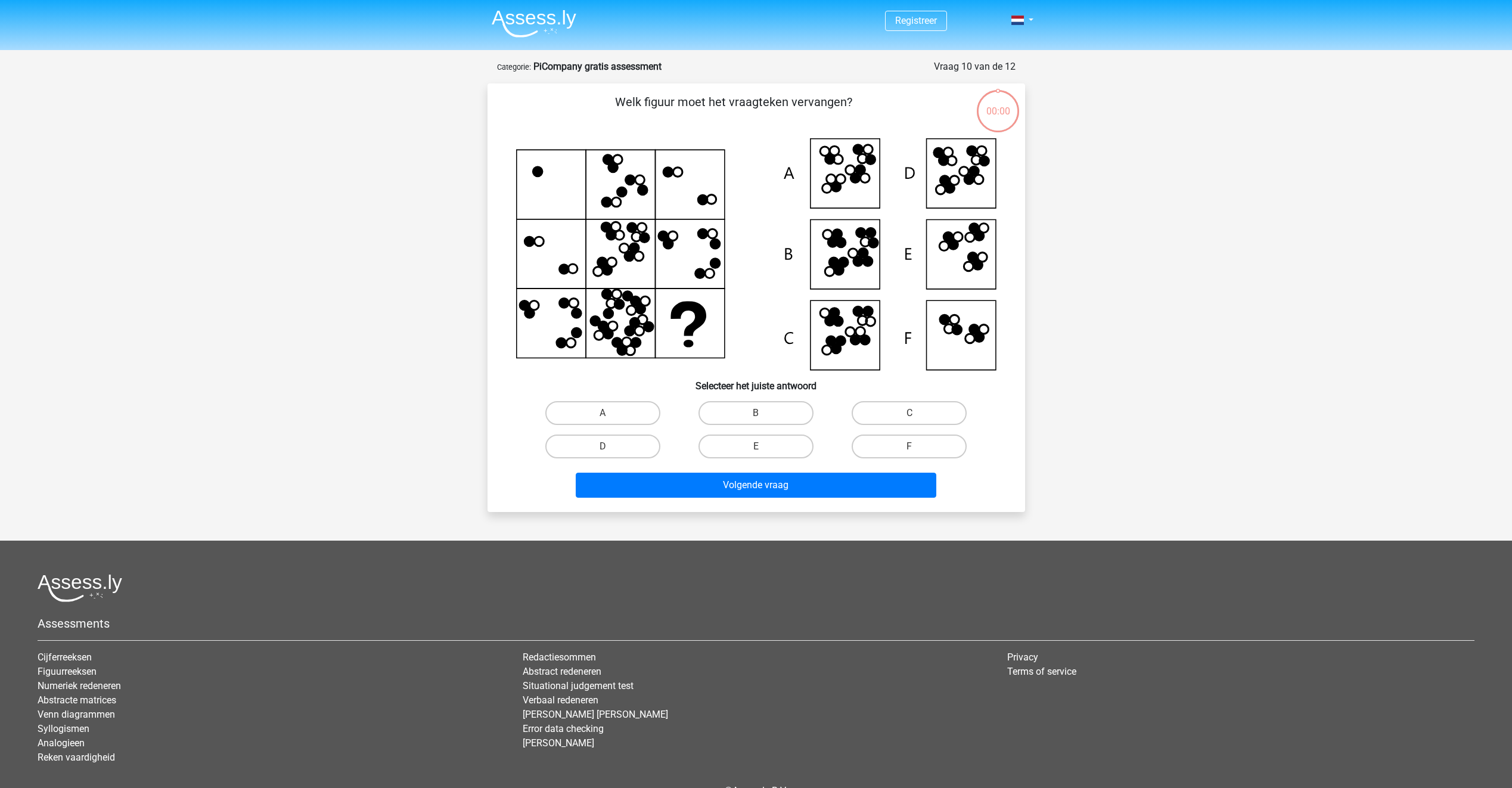
scroll to position [60, 0]
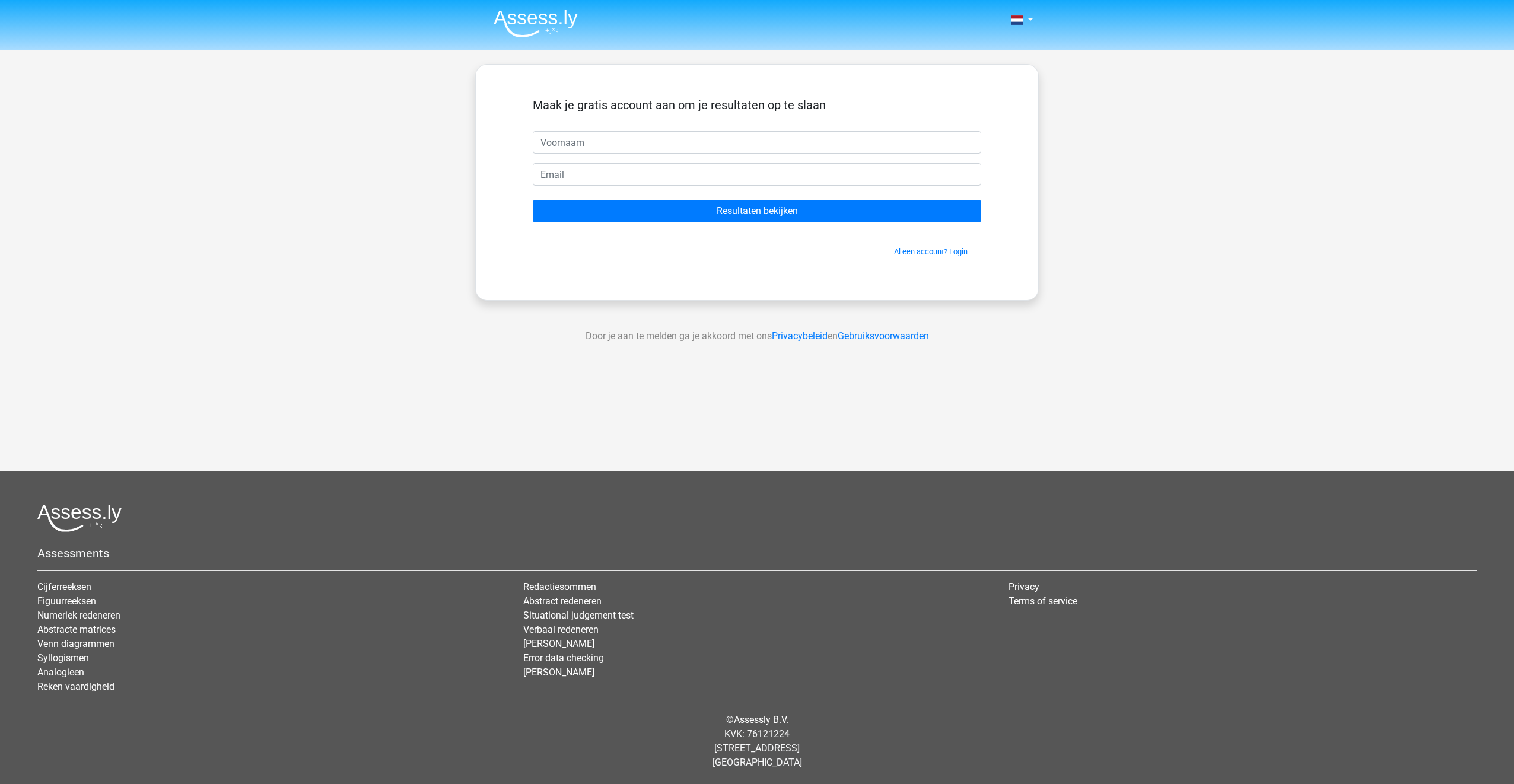
click at [613, 142] on input "text" at bounding box center [757, 142] width 449 height 23
type input "Matthijs"
click at [547, 179] on input "email" at bounding box center [757, 174] width 449 height 23
type input "matthijsablom@gmail.com"
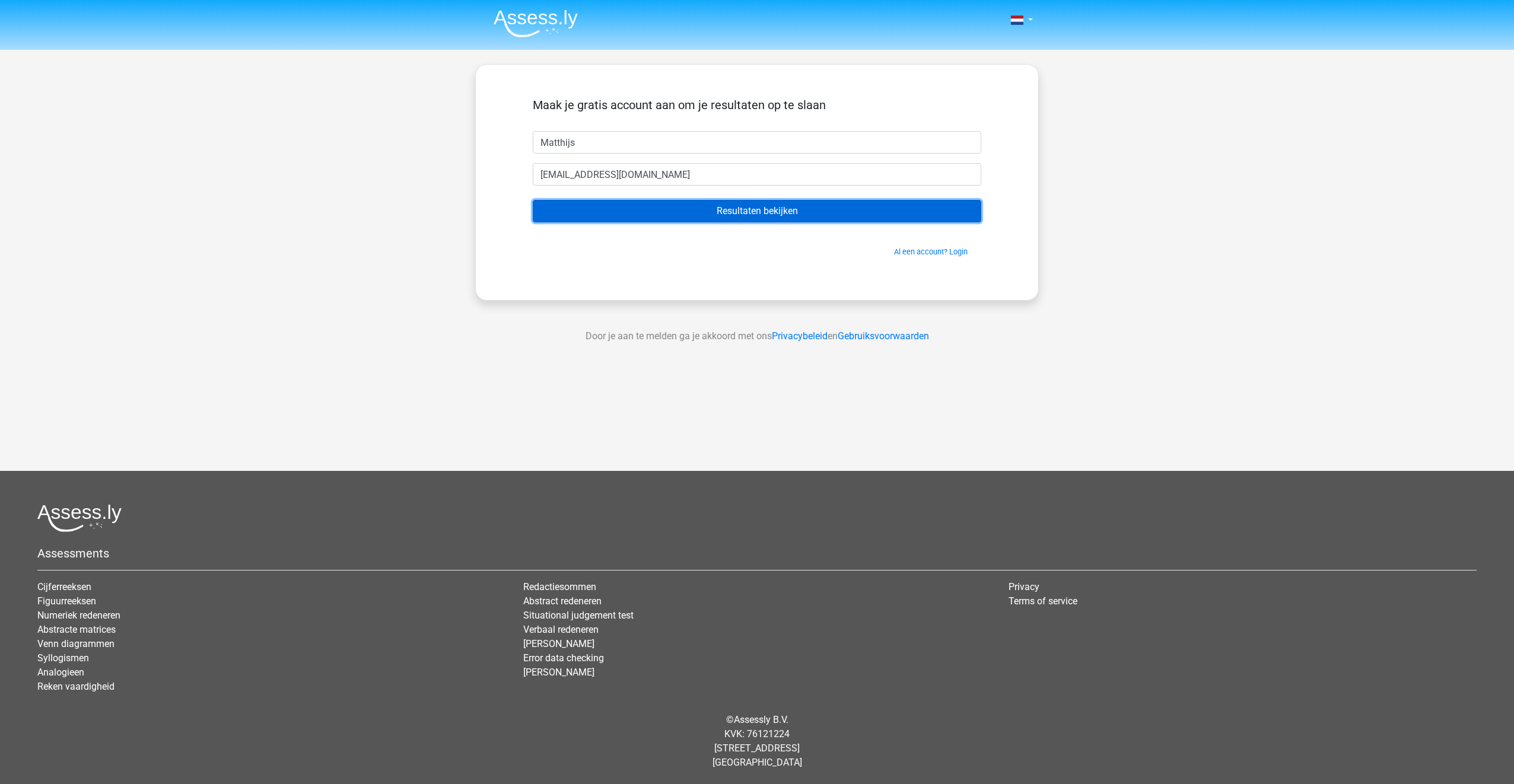
click at [542, 216] on input "Resultaten bekijken" at bounding box center [757, 211] width 449 height 23
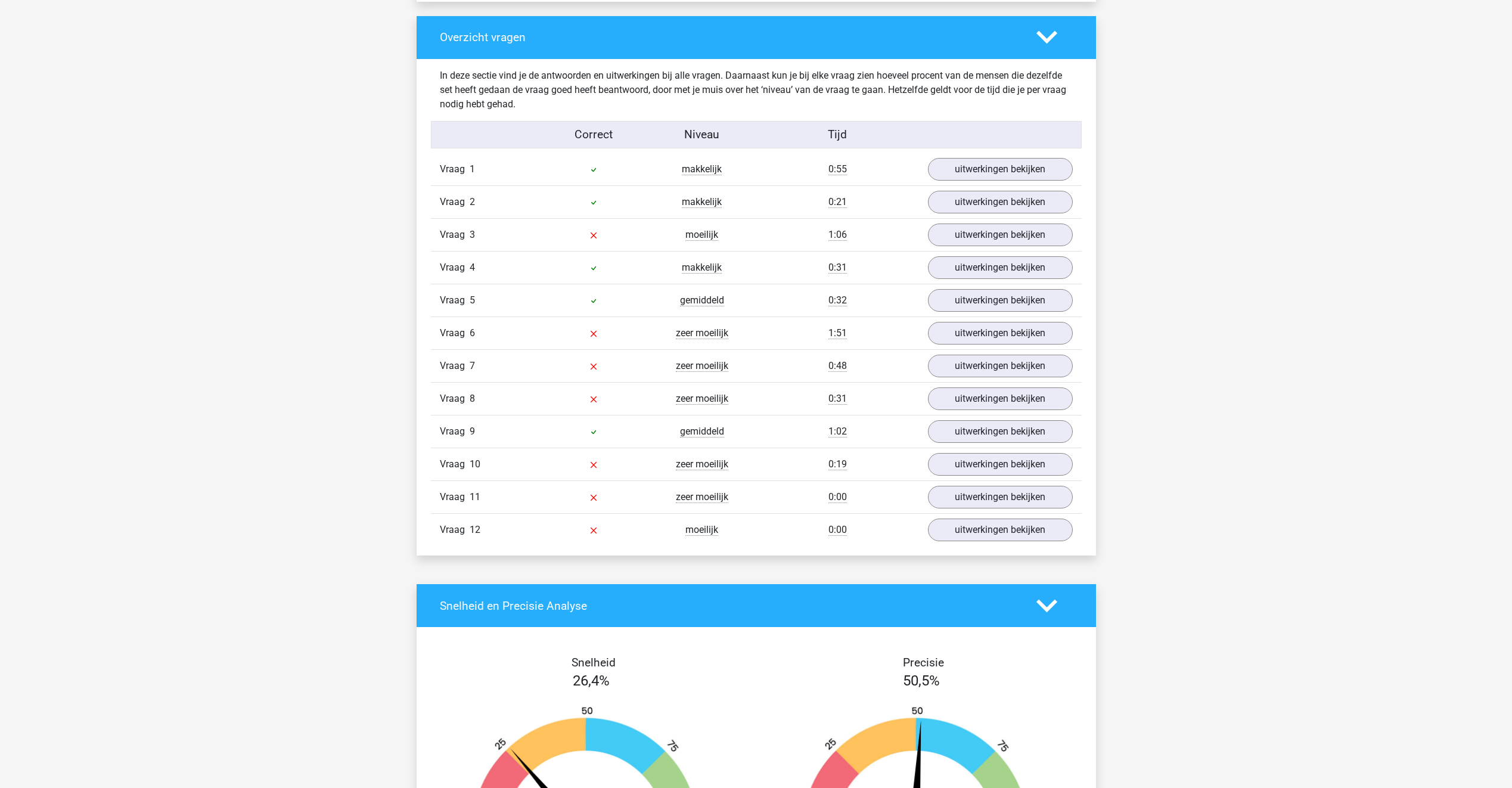
scroll to position [1073, 0]
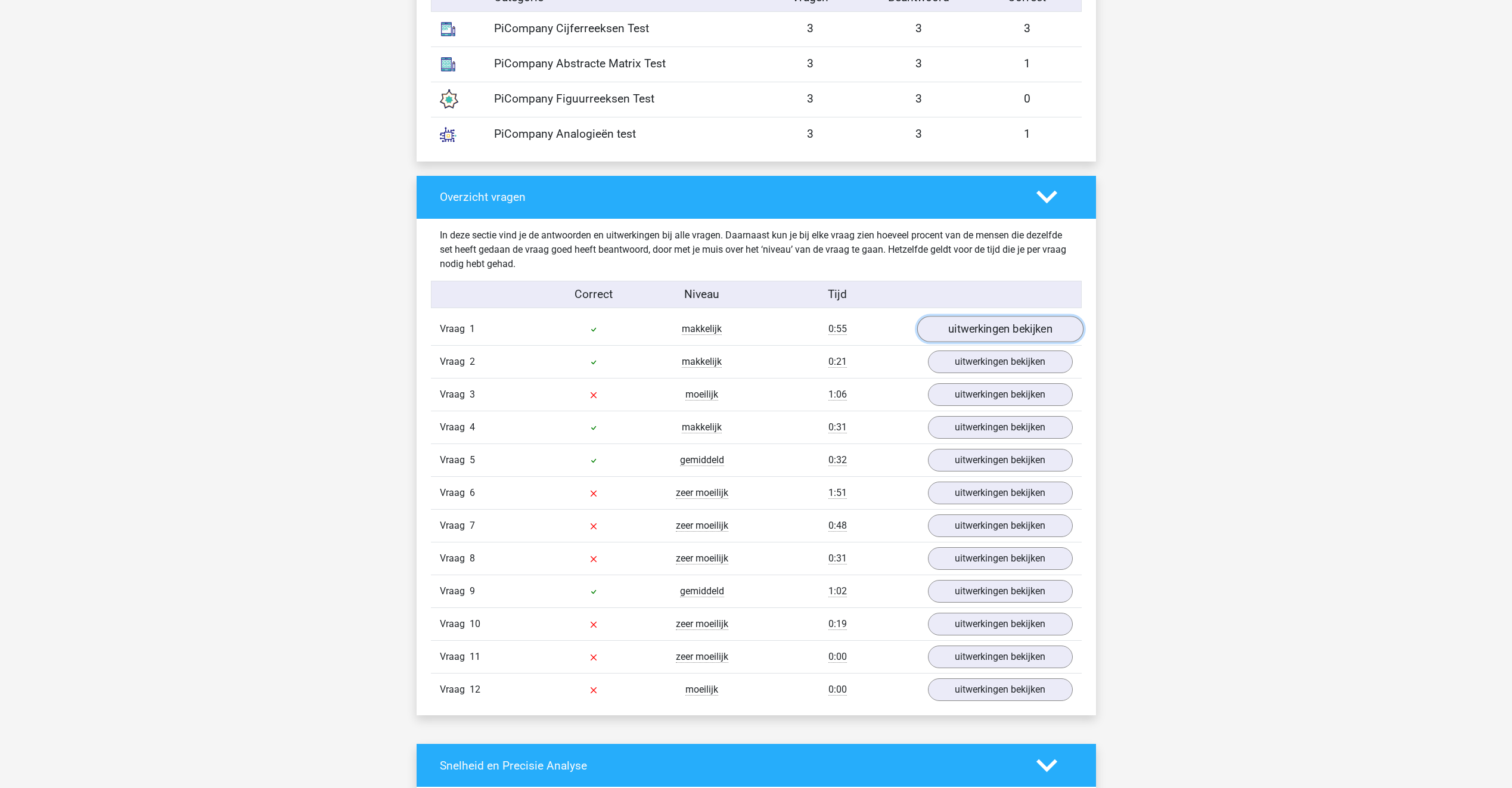
click at [995, 334] on link "uitwerkingen bekijken" at bounding box center [1000, 329] width 166 height 26
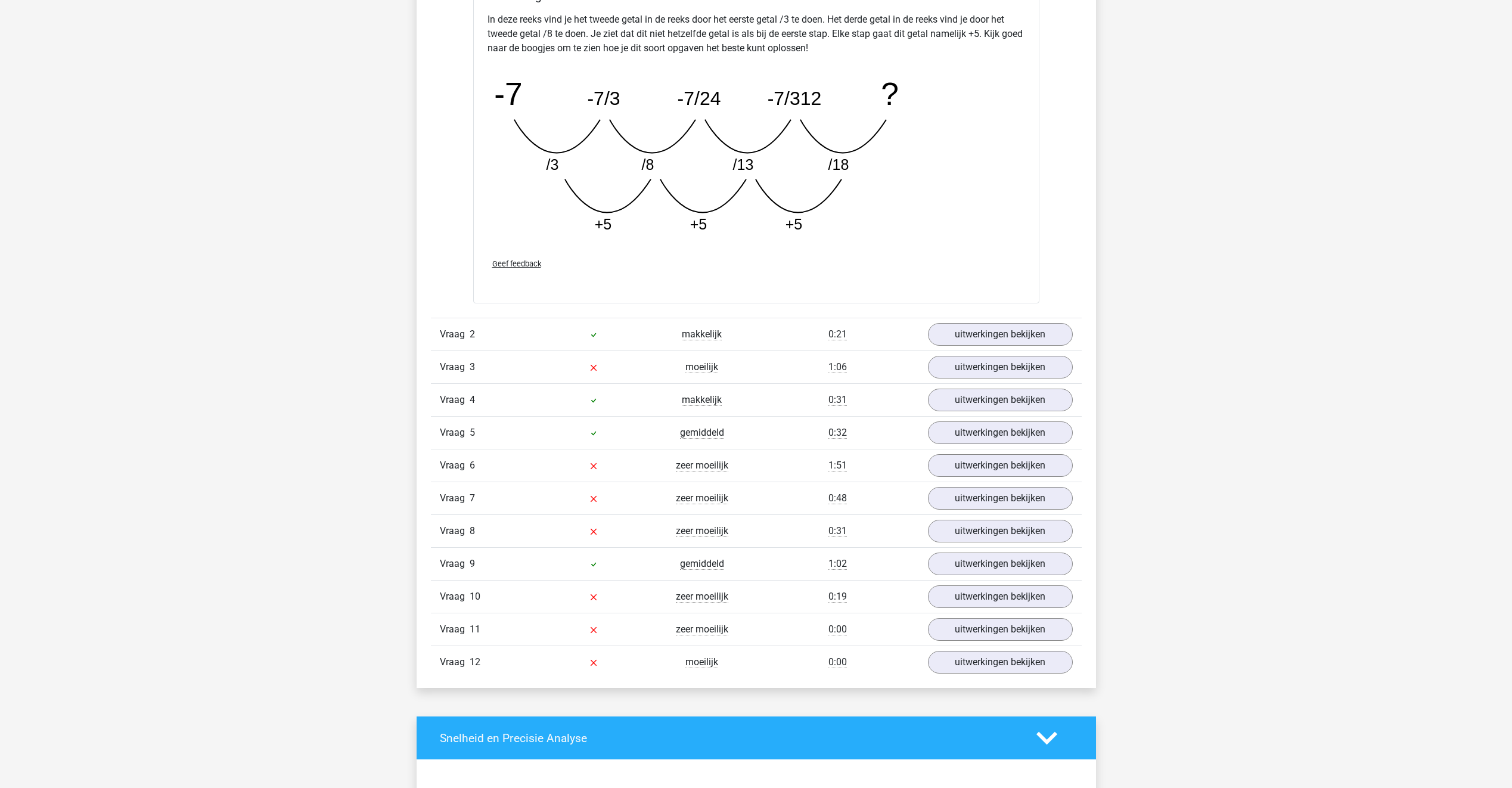
scroll to position [1712, 0]
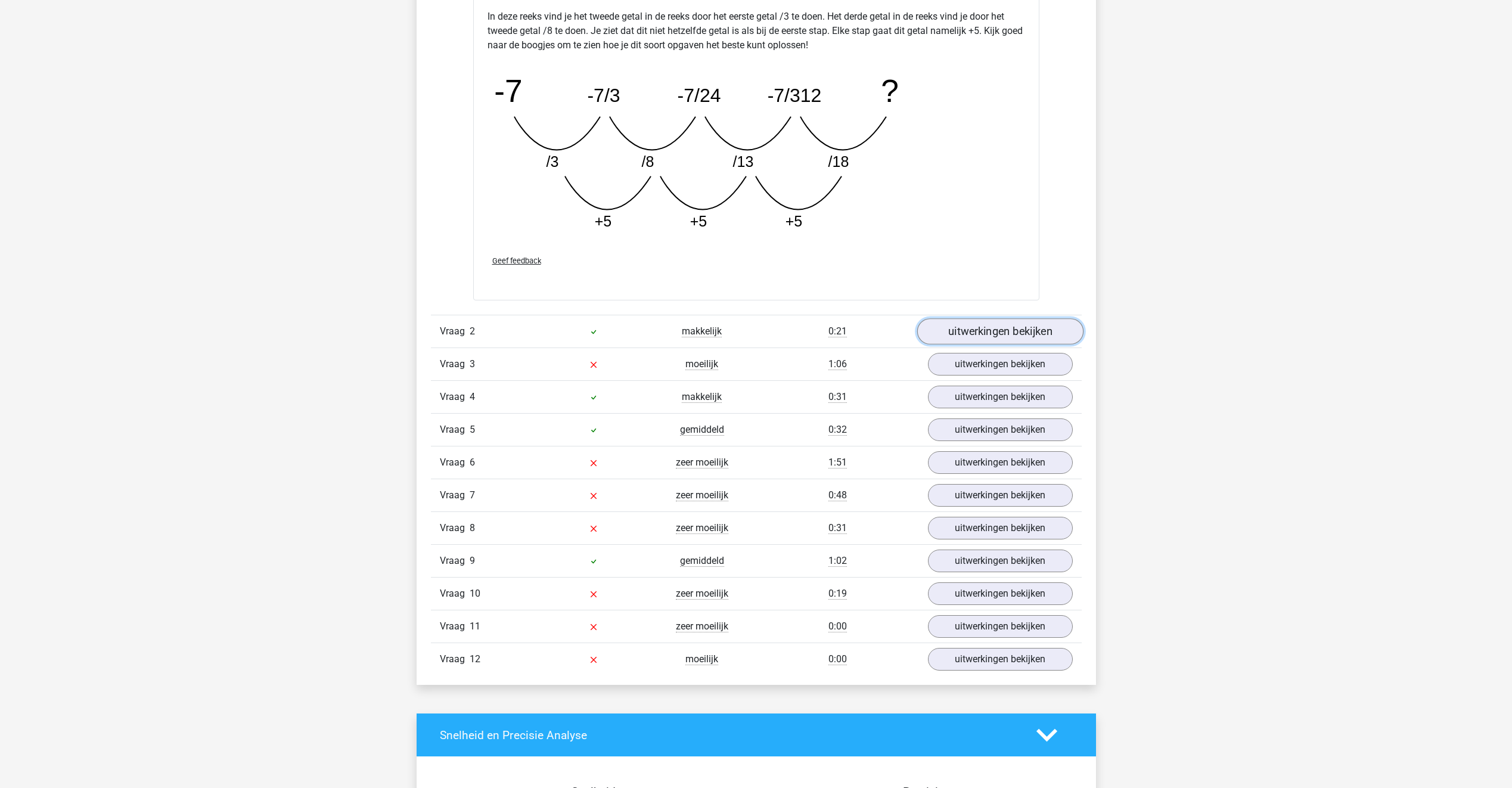
click at [1027, 333] on link "uitwerkingen bekijken" at bounding box center [1000, 331] width 166 height 26
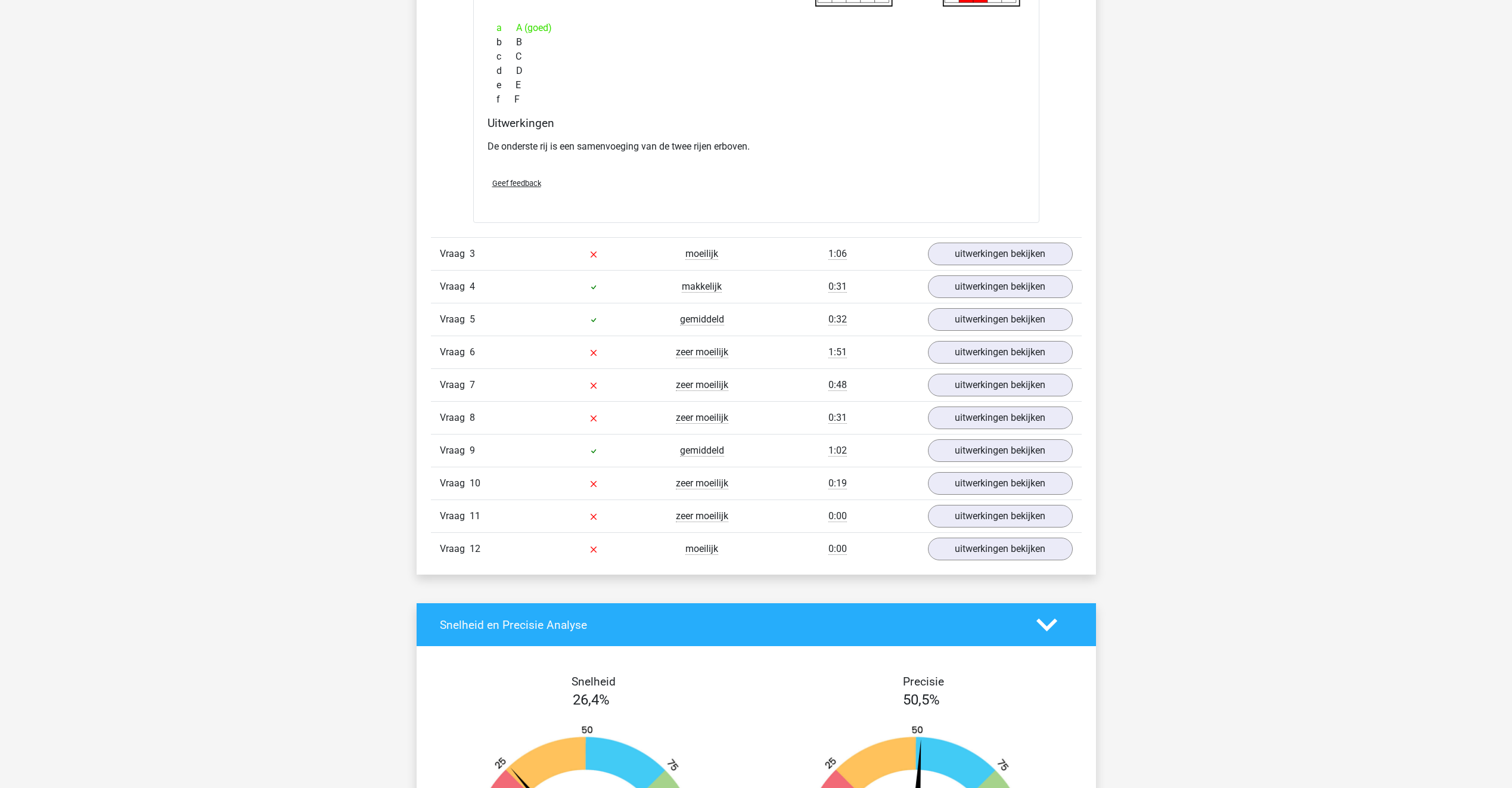
scroll to position [2394, 0]
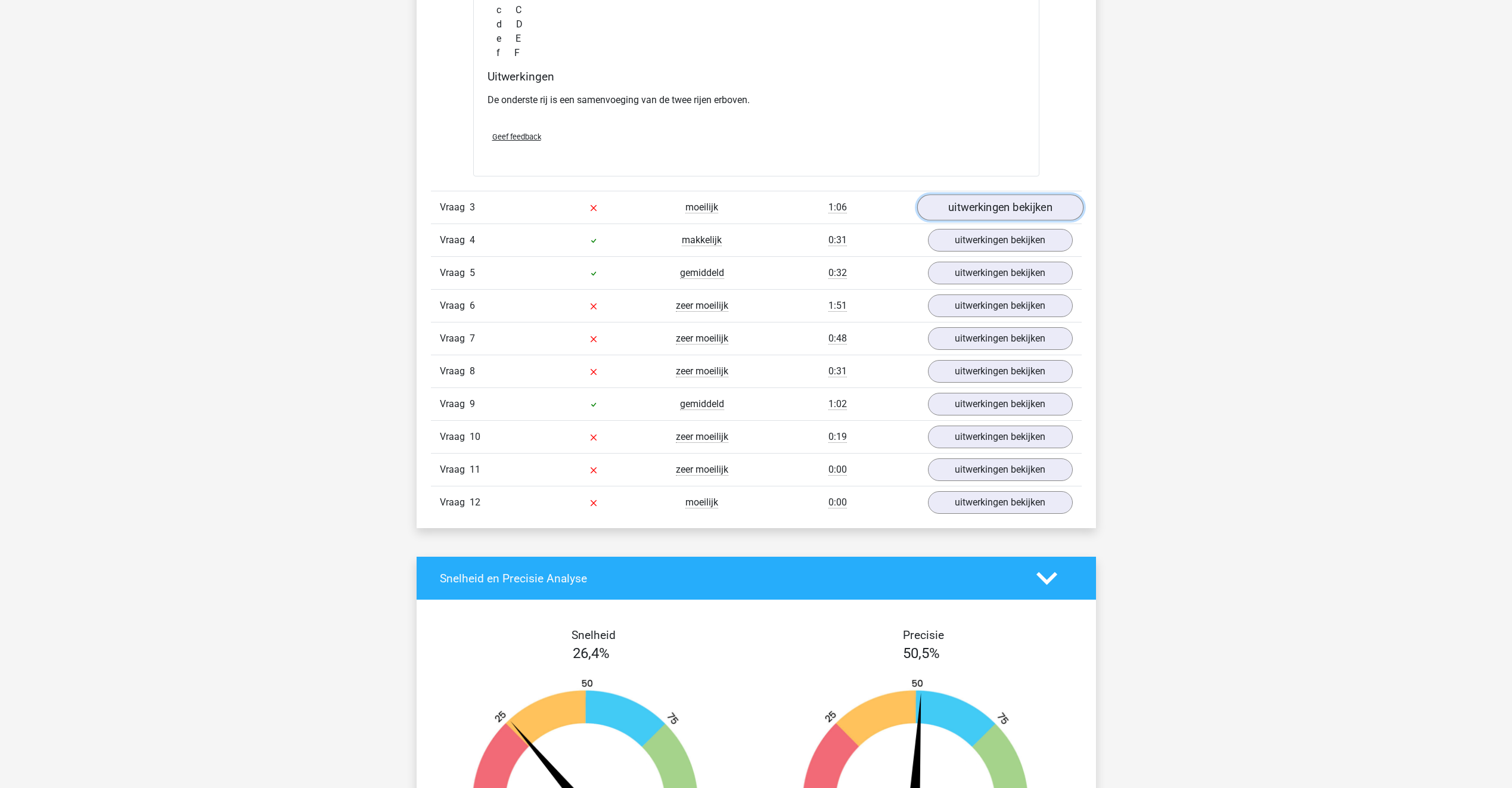
click at [1002, 215] on link "uitwerkingen bekijken" at bounding box center [1000, 208] width 166 height 26
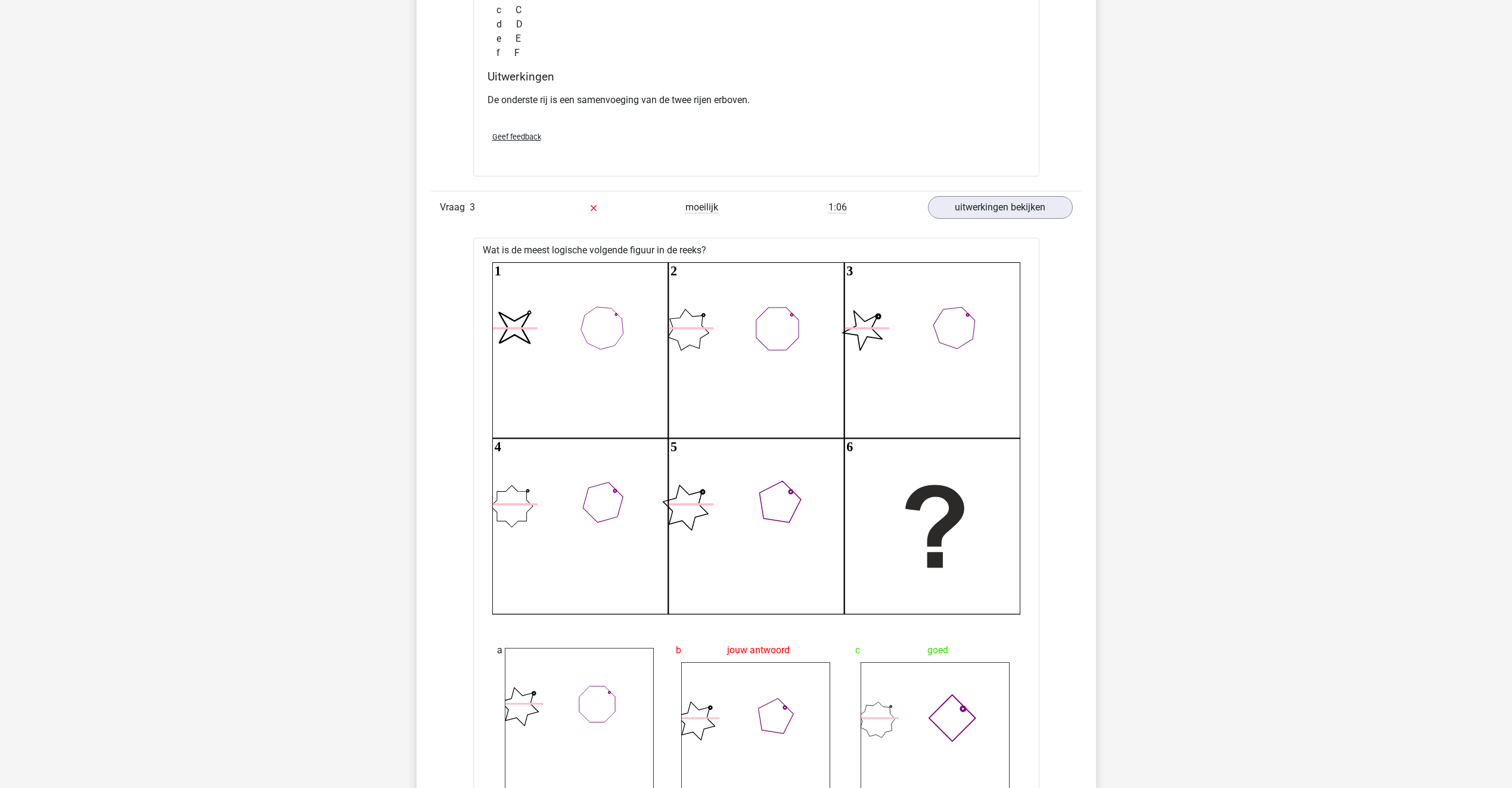
drag, startPoint x: 1512, startPoint y: 389, endPoint x: 1517, endPoint y: 413, distance: 24.5
click at [1512, 413] on html "Kies premium Matthijs matthijsablom@gmail.com" at bounding box center [756, 318] width 1512 height 5425
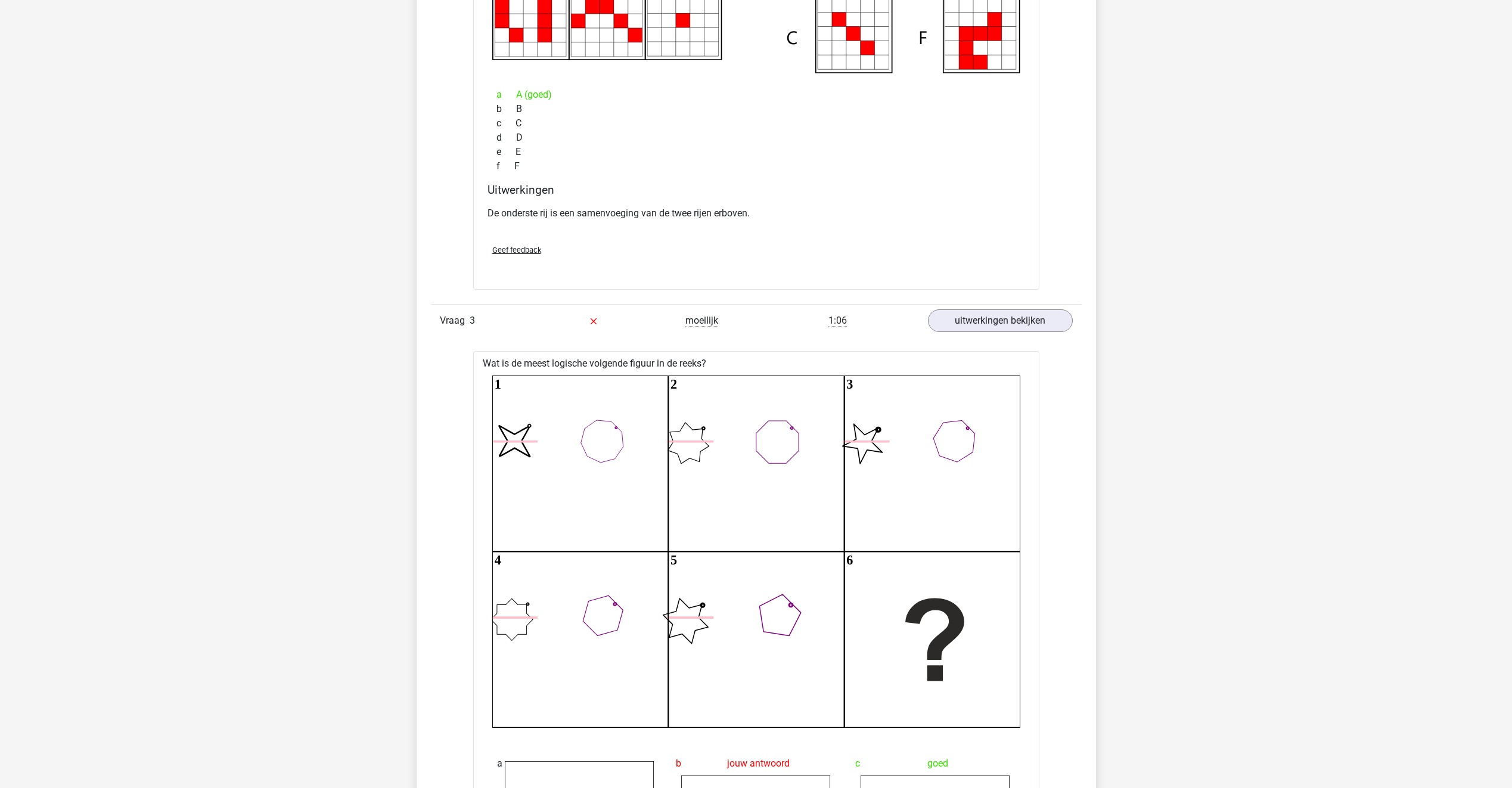
scroll to position [2129, 0]
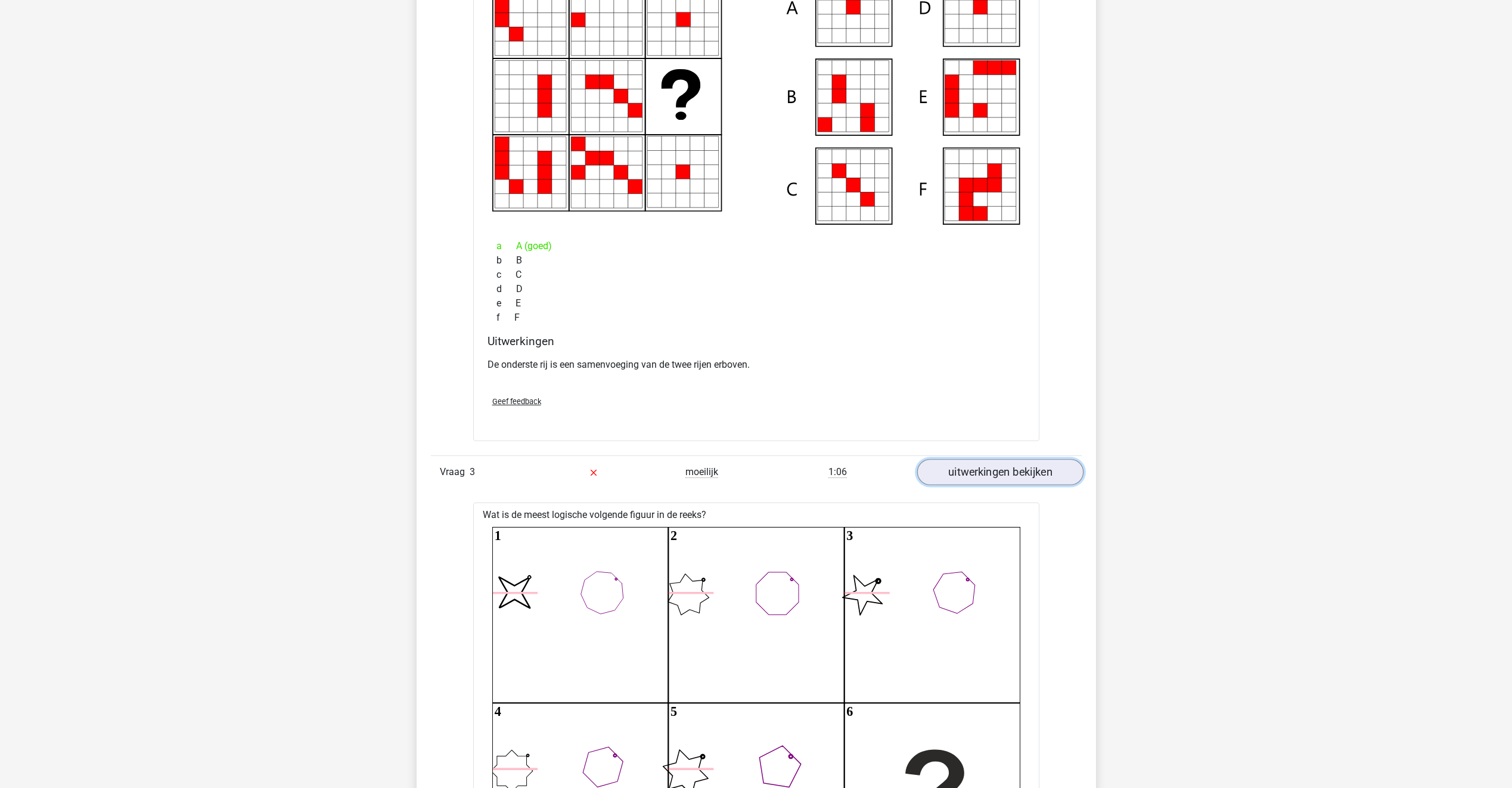
click at [979, 477] on link "uitwerkingen bekijken" at bounding box center [1000, 472] width 166 height 26
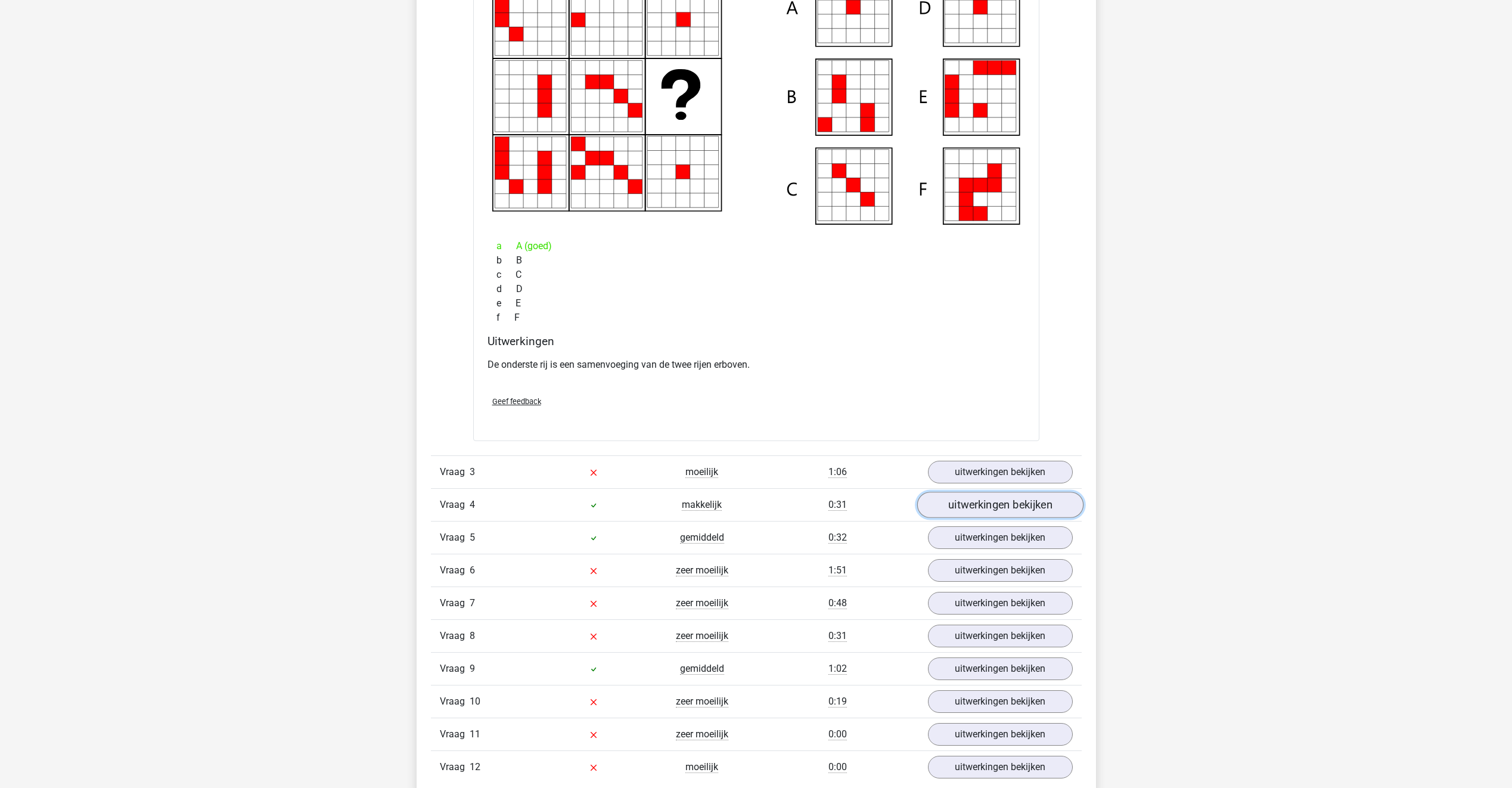
click at [995, 503] on link "uitwerkingen bekijken" at bounding box center [1000, 505] width 166 height 26
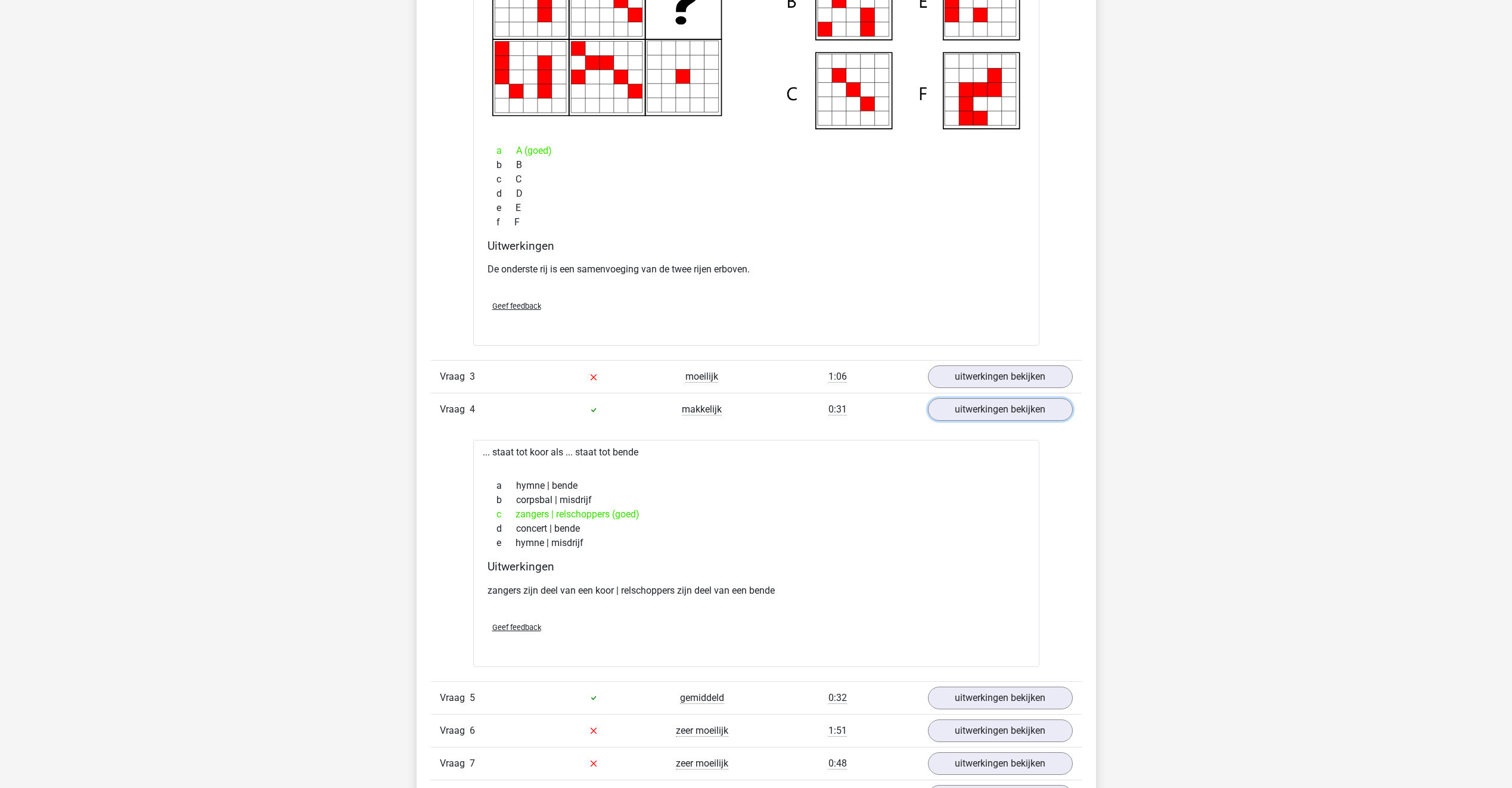
scroll to position [2308, 0]
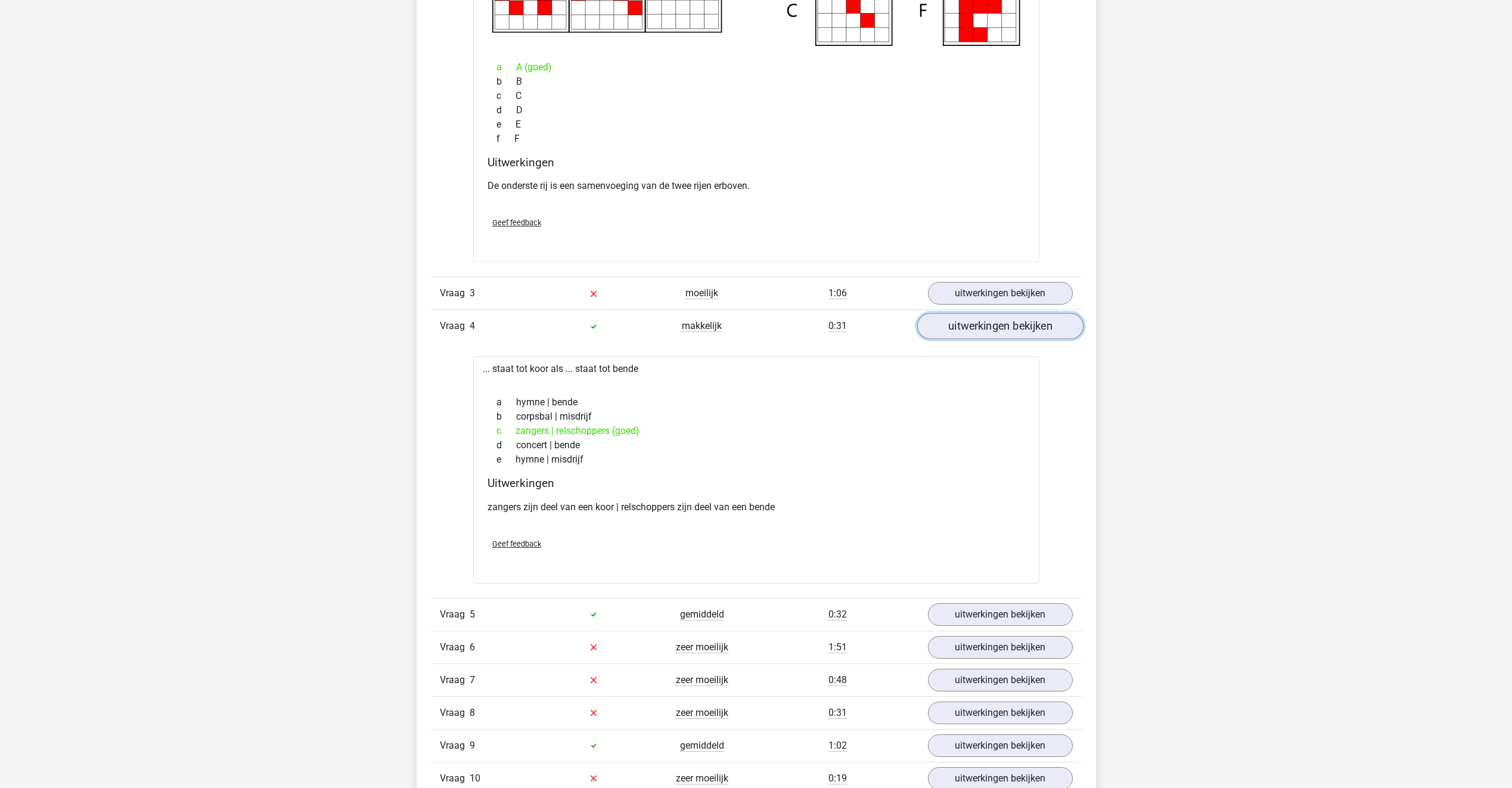
click at [1021, 332] on link "uitwerkingen bekijken" at bounding box center [1000, 326] width 166 height 26
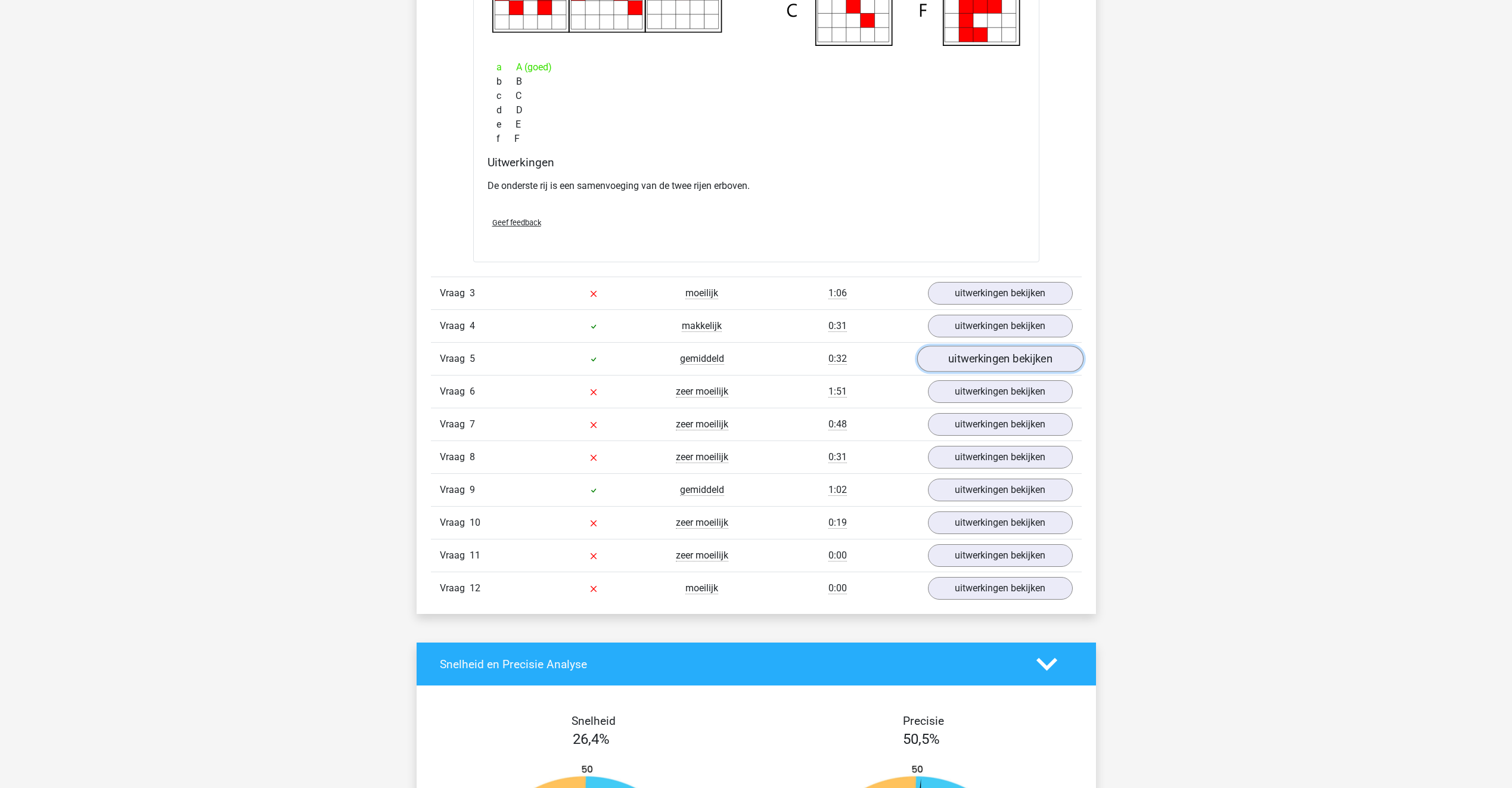
click at [970, 357] on link "uitwerkingen bekijken" at bounding box center [1000, 359] width 166 height 26
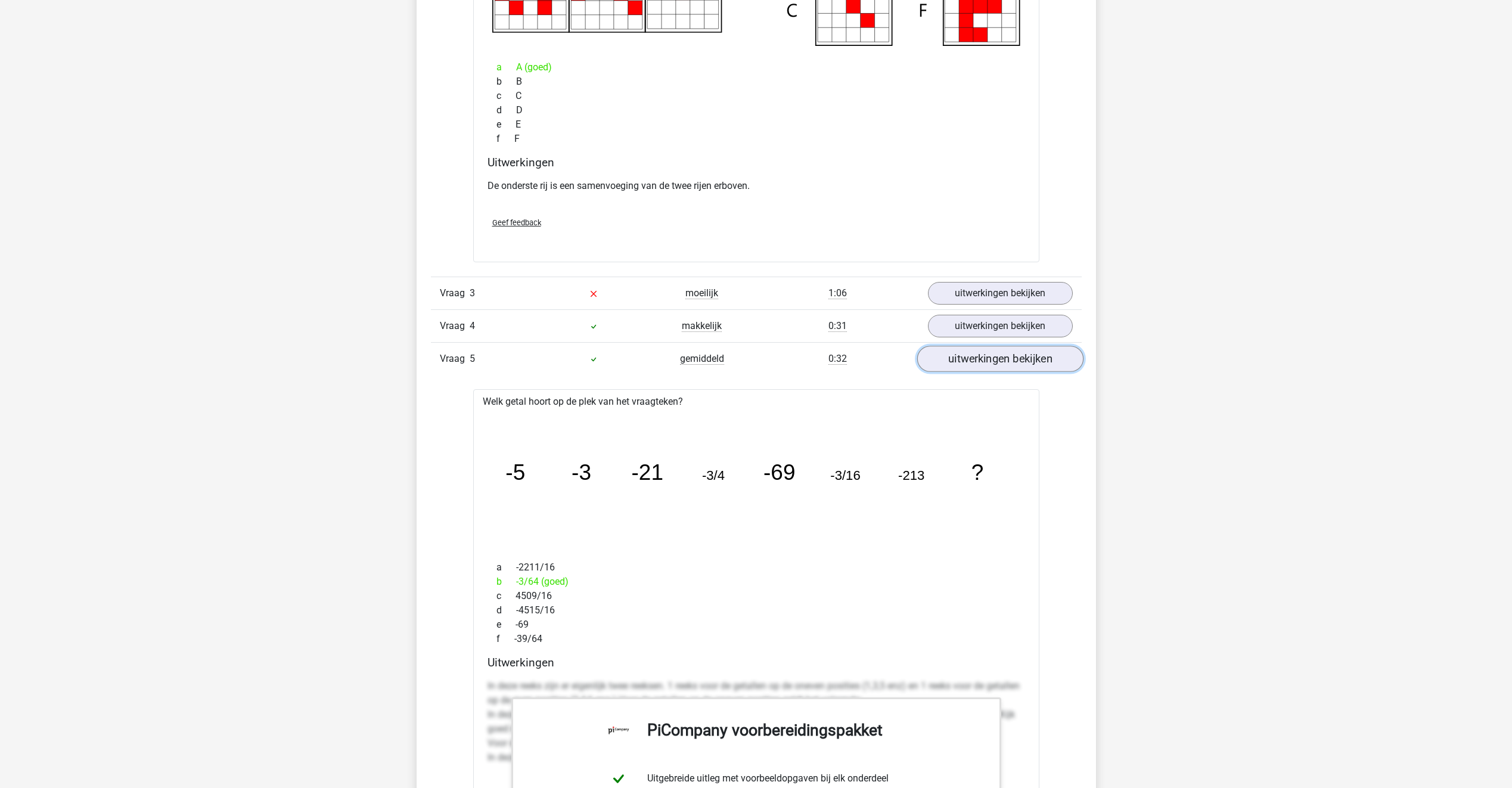
click at [980, 361] on link "uitwerkingen bekijken" at bounding box center [1000, 359] width 166 height 26
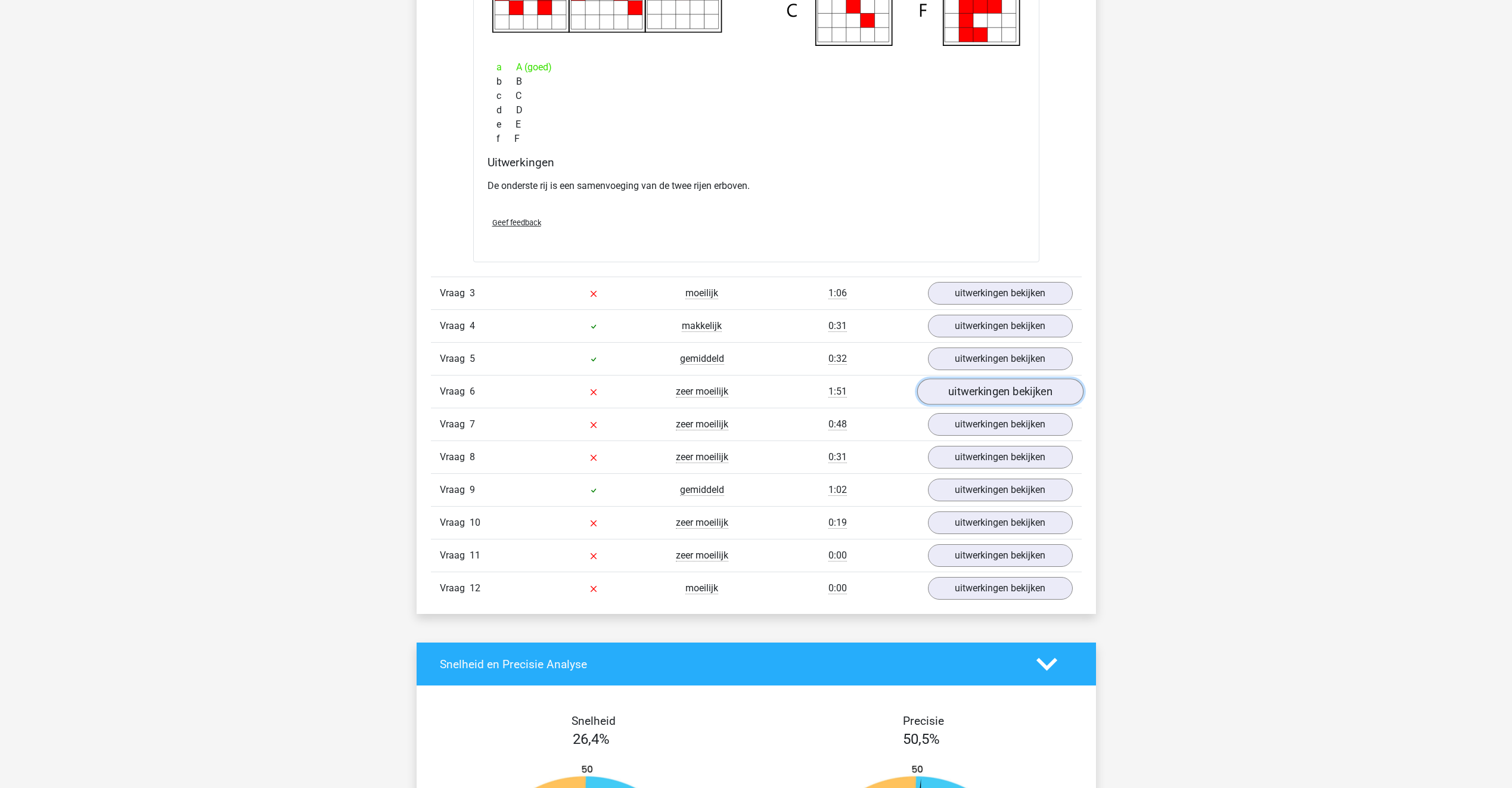
click at [980, 390] on link "uitwerkingen bekijken" at bounding box center [1000, 391] width 166 height 26
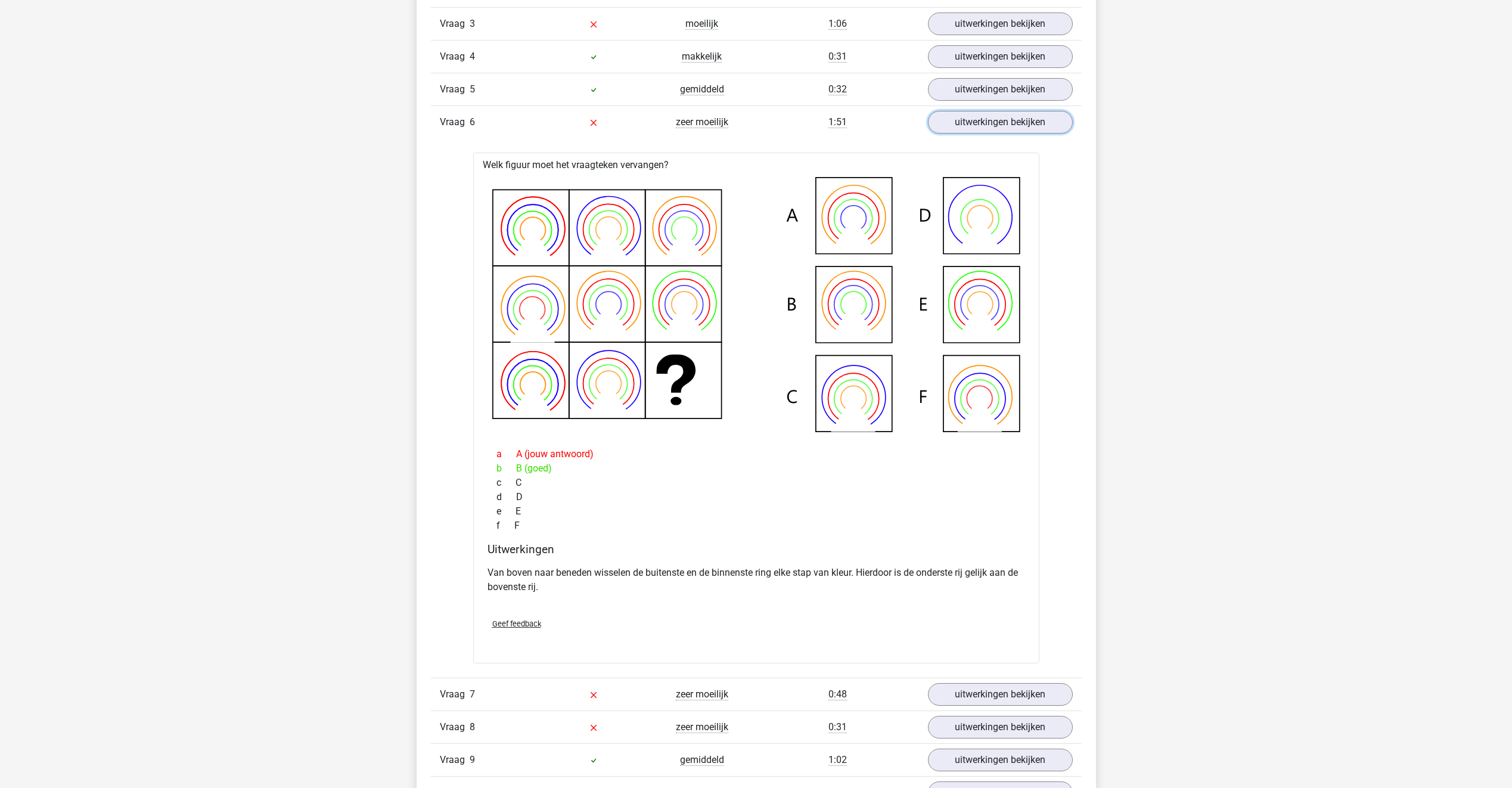
scroll to position [2665, 0]
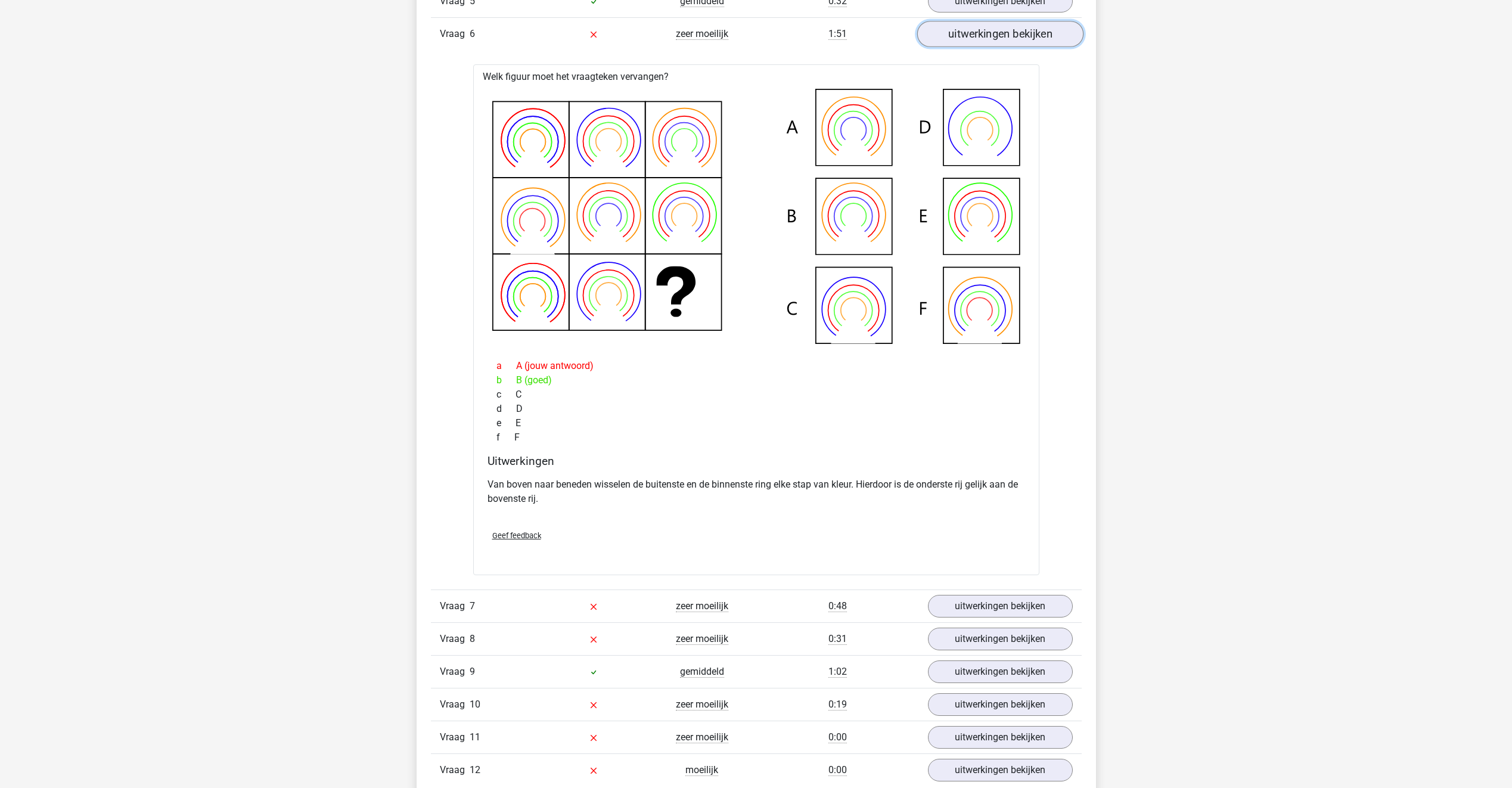
click at [1001, 38] on link "uitwerkingen bekijken" at bounding box center [1000, 34] width 166 height 26
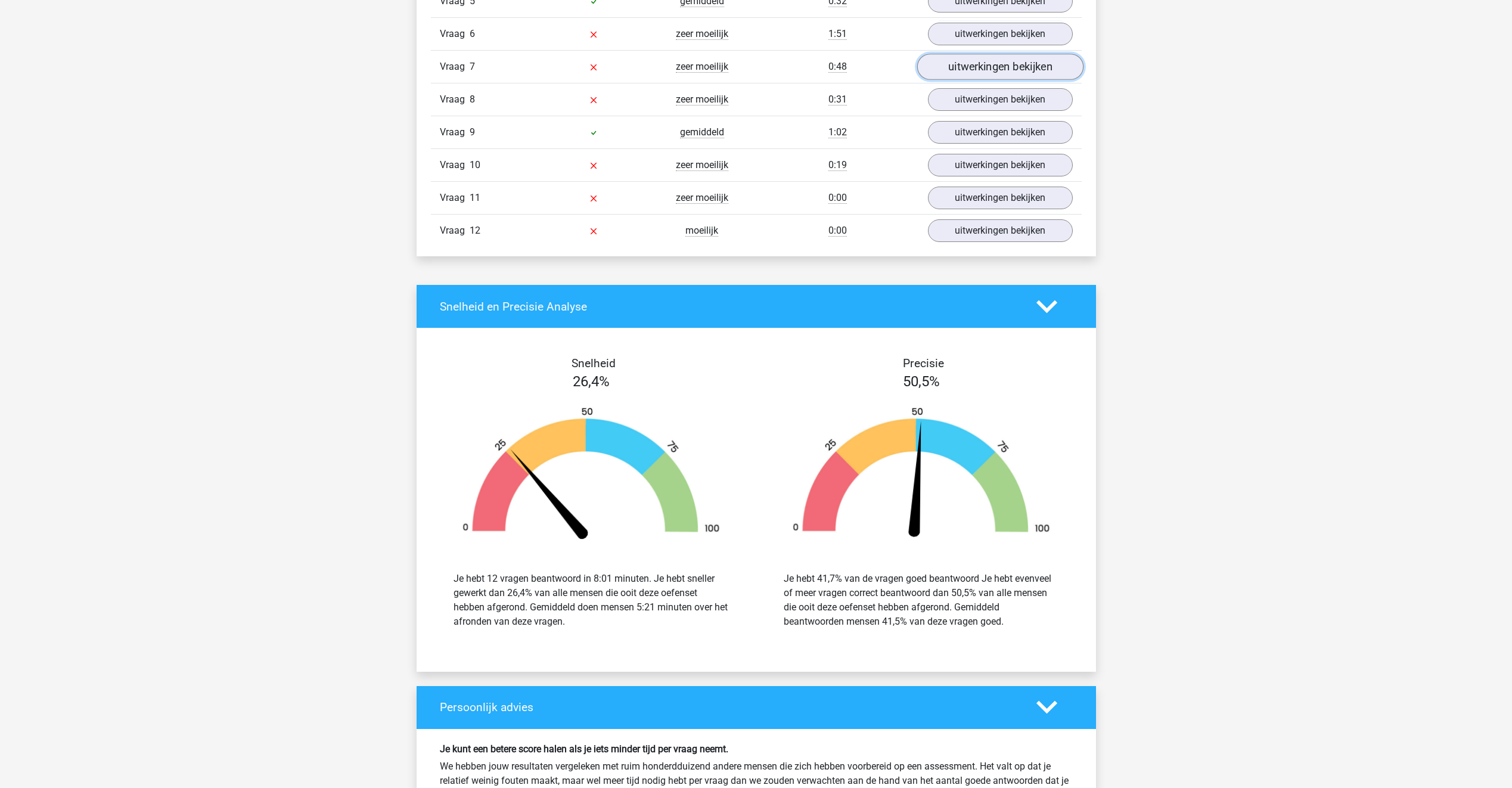
click at [986, 68] on link "uitwerkingen bekijken" at bounding box center [1000, 67] width 166 height 26
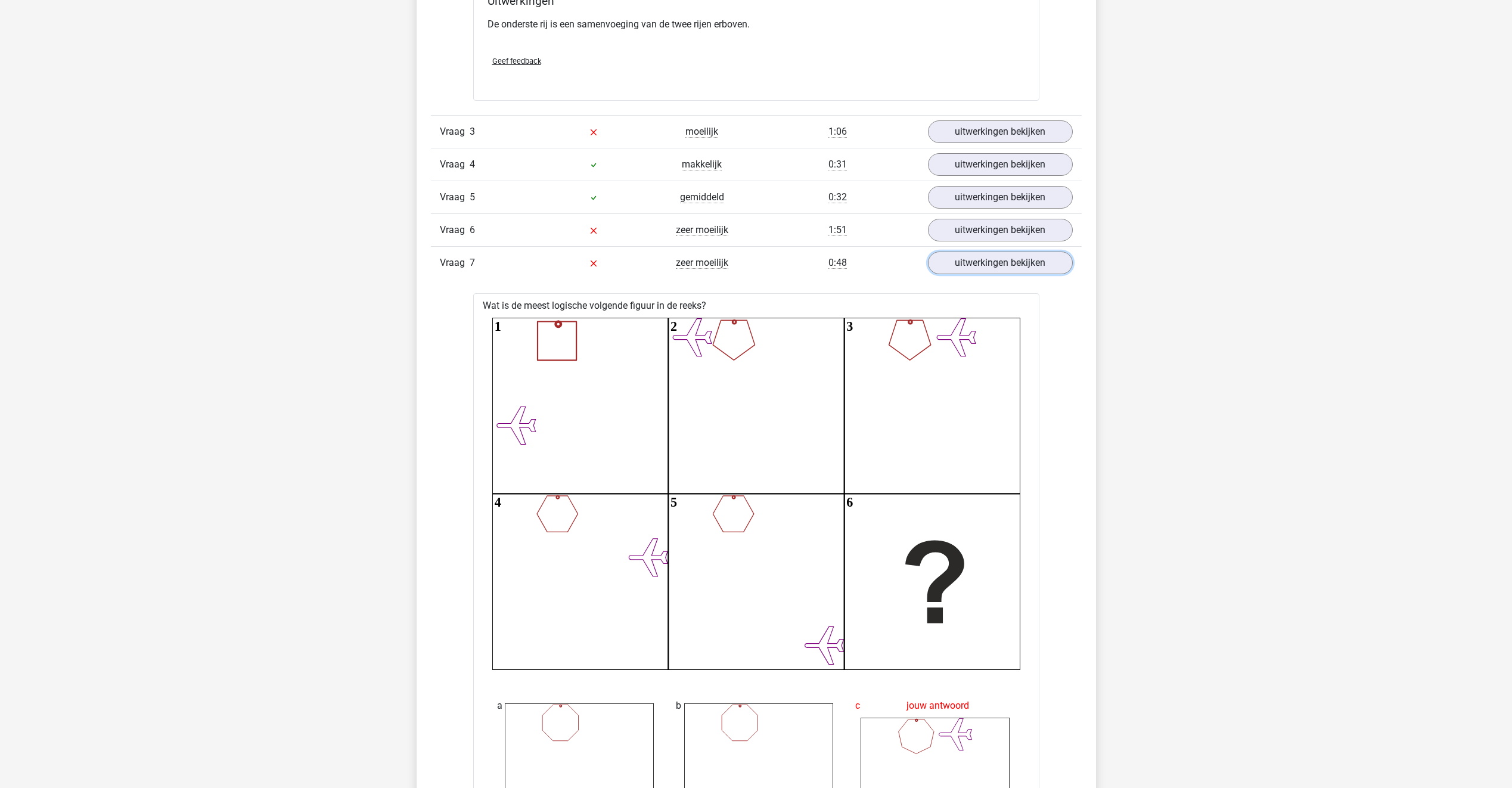
scroll to position [2427, 0]
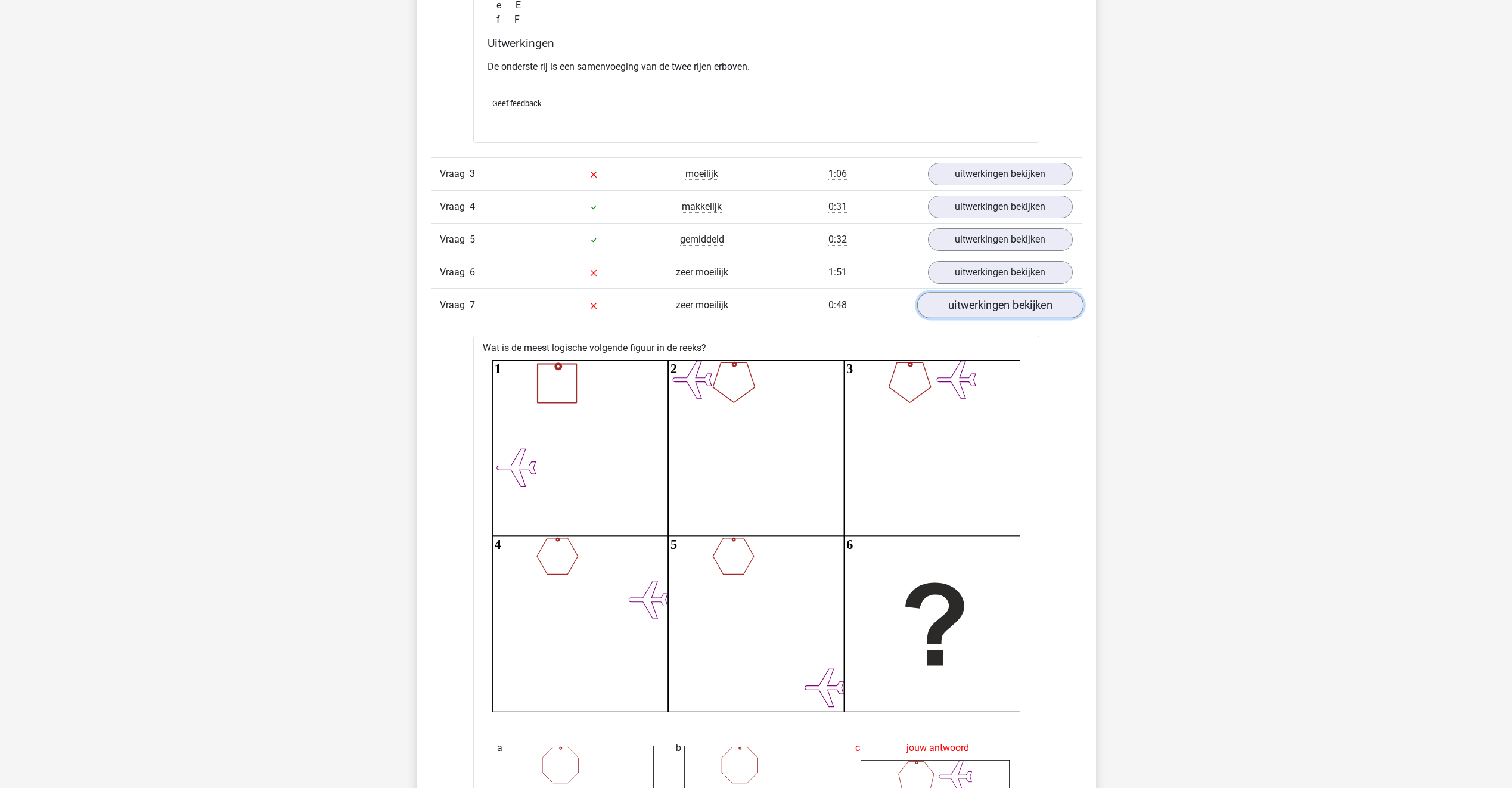
click at [985, 309] on link "uitwerkingen bekijken" at bounding box center [1000, 305] width 166 height 26
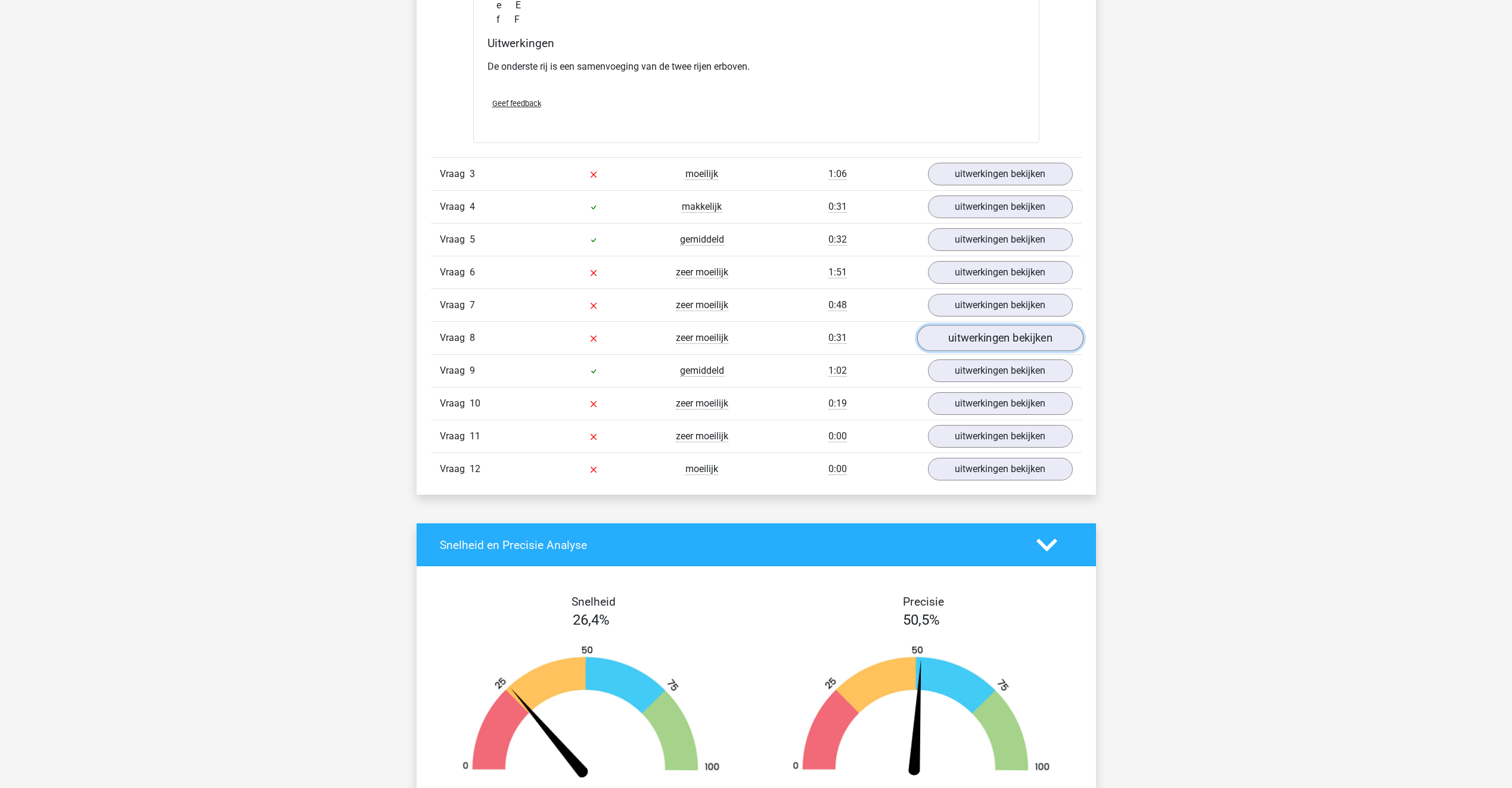
click at [973, 345] on link "uitwerkingen bekijken" at bounding box center [1000, 338] width 166 height 26
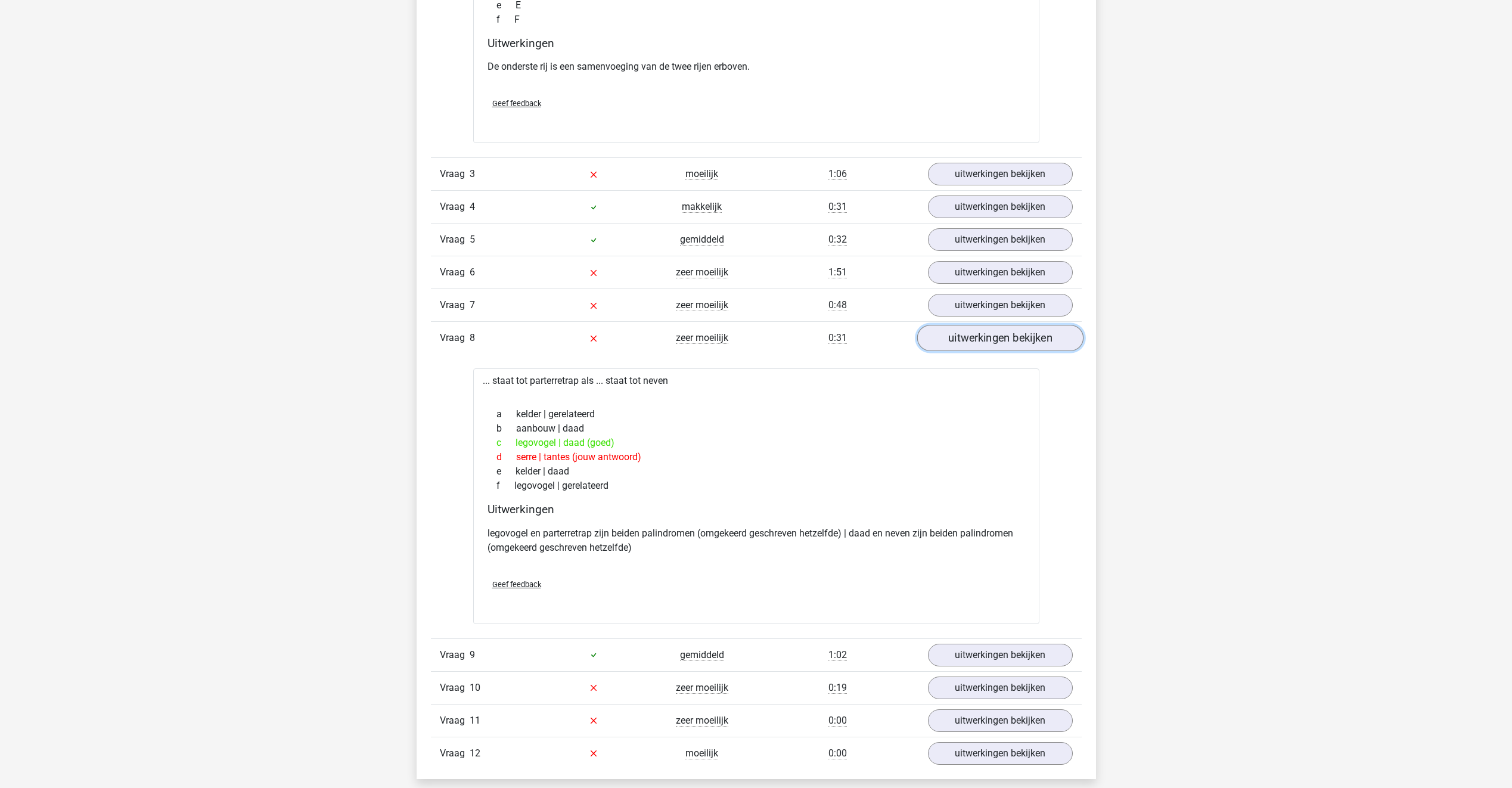
click at [968, 338] on link "uitwerkingen bekijken" at bounding box center [1000, 338] width 166 height 26
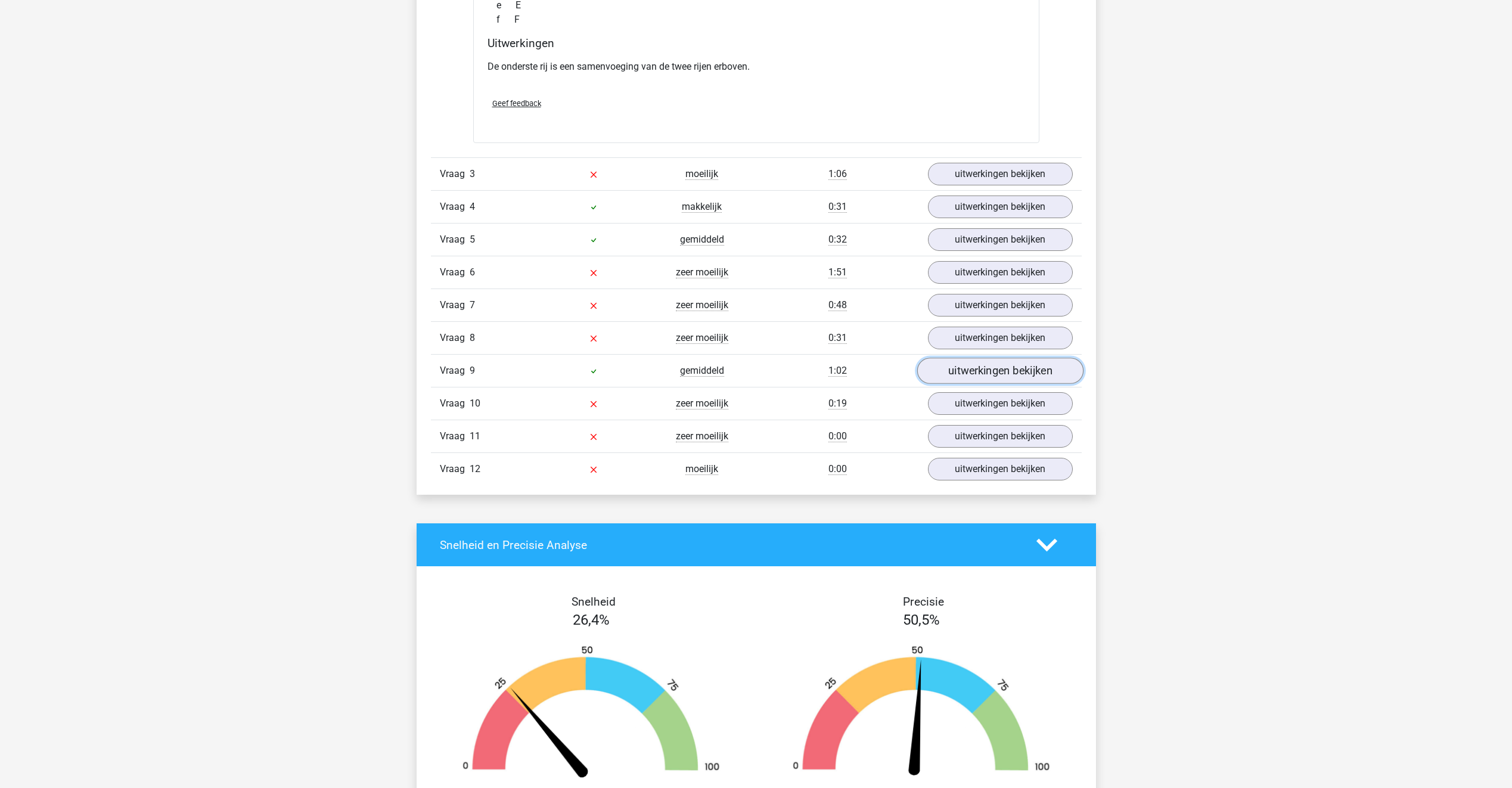
click at [965, 369] on link "uitwerkingen bekijken" at bounding box center [1000, 371] width 166 height 26
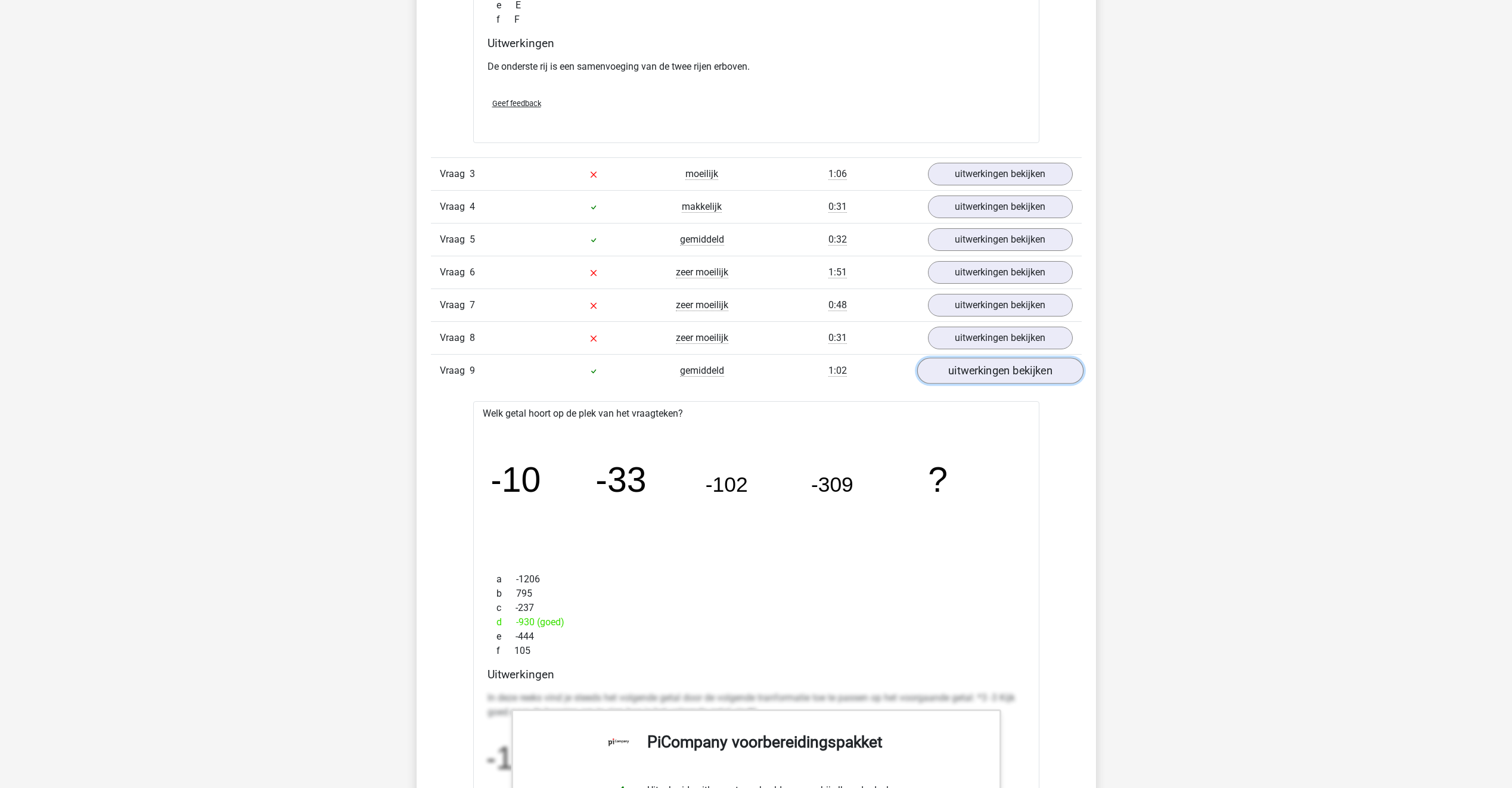
click at [965, 369] on link "uitwerkingen bekijken" at bounding box center [1000, 371] width 166 height 26
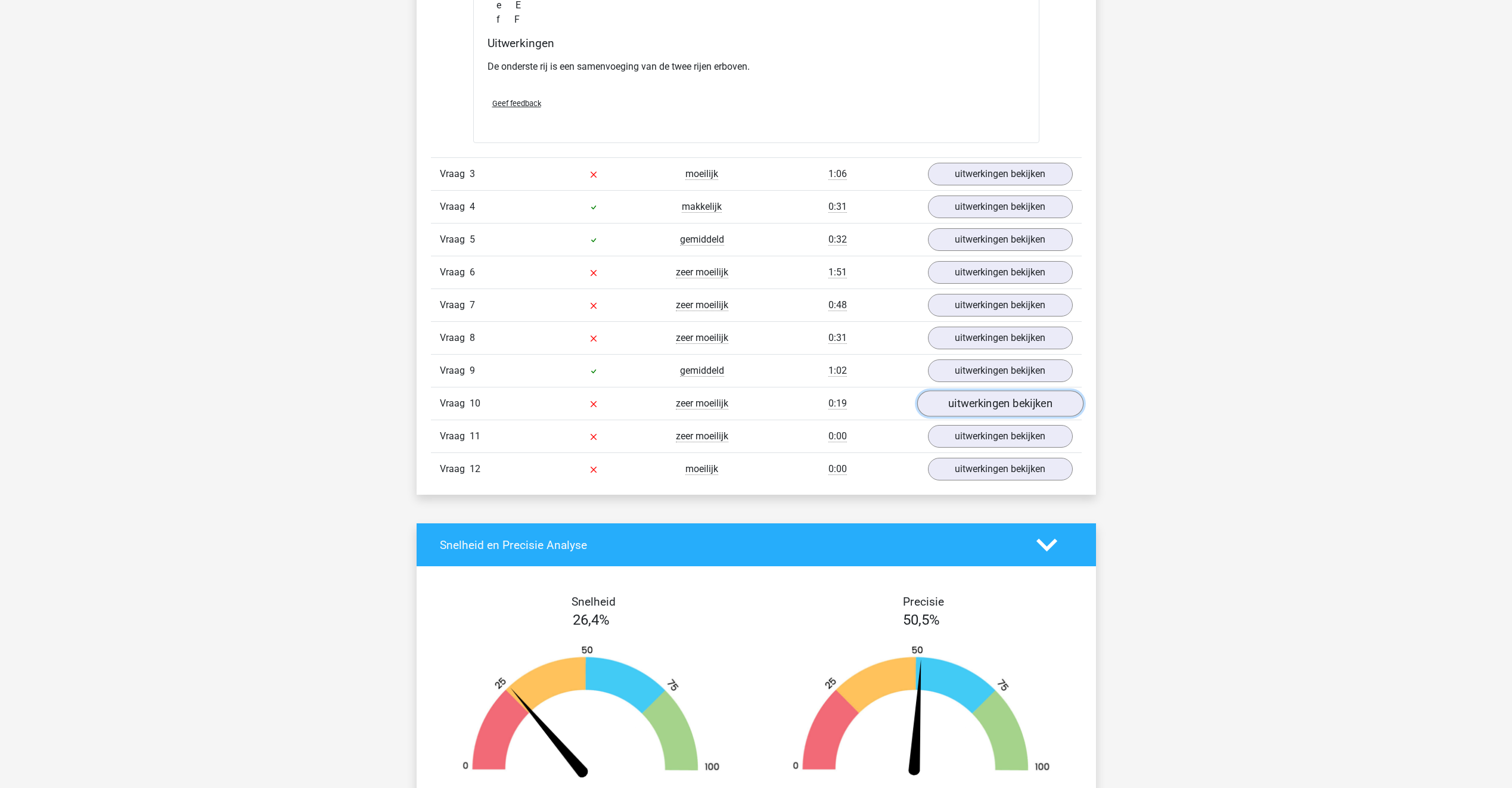
click at [969, 406] on link "uitwerkingen bekijken" at bounding box center [1000, 404] width 166 height 26
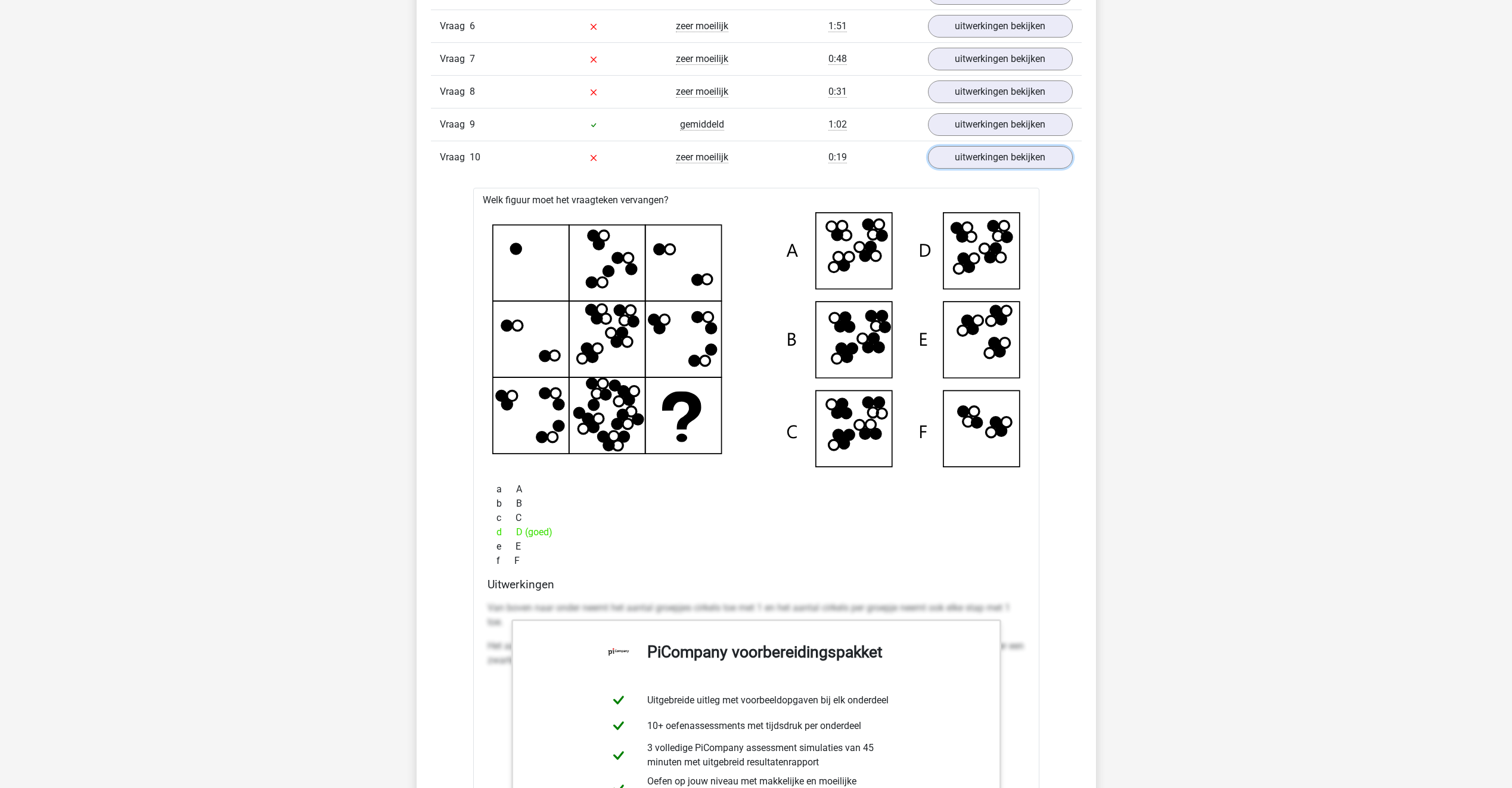
scroll to position [2708, 0]
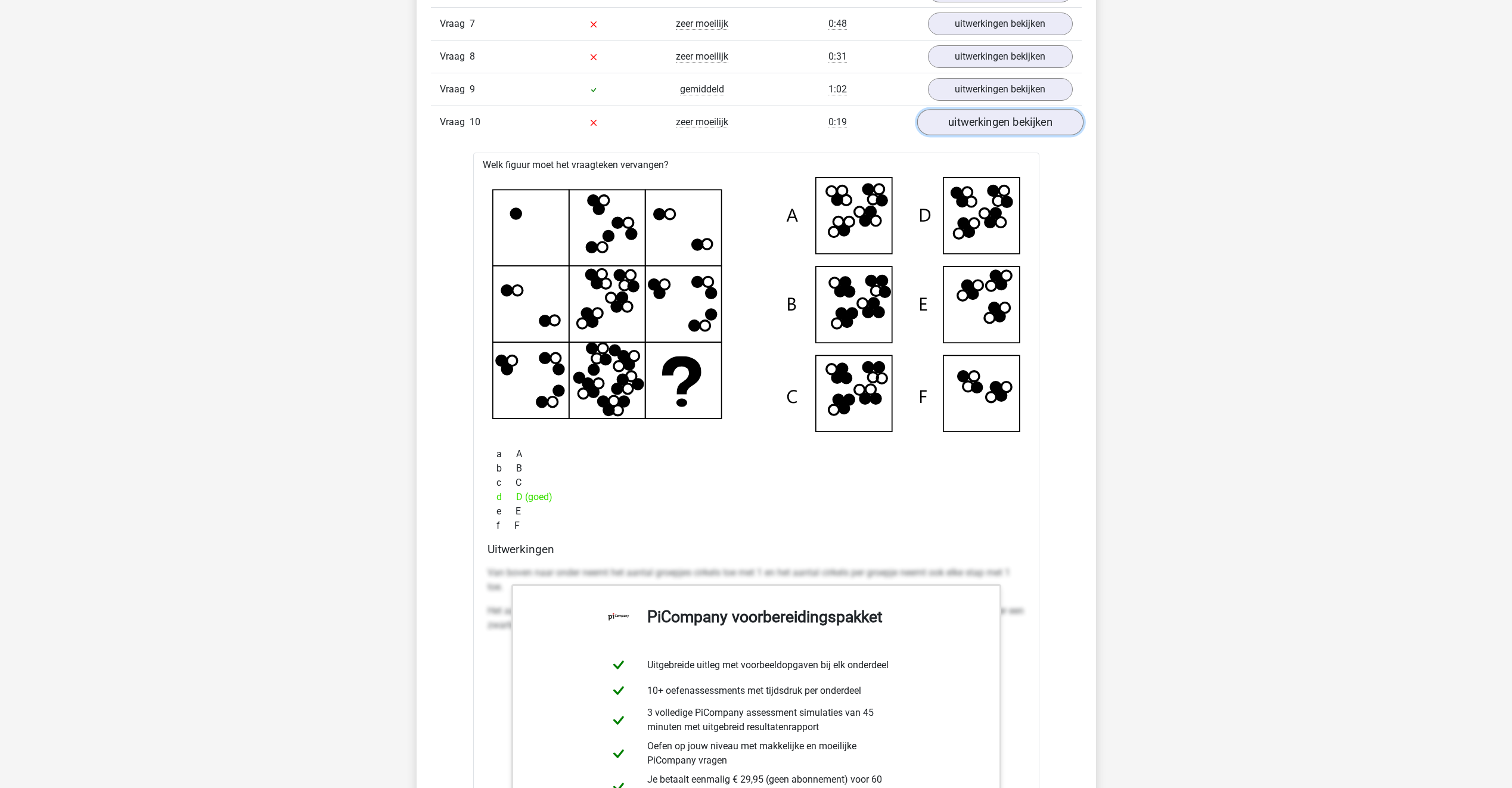
click at [1005, 118] on link "uitwerkingen bekijken" at bounding box center [1000, 122] width 166 height 26
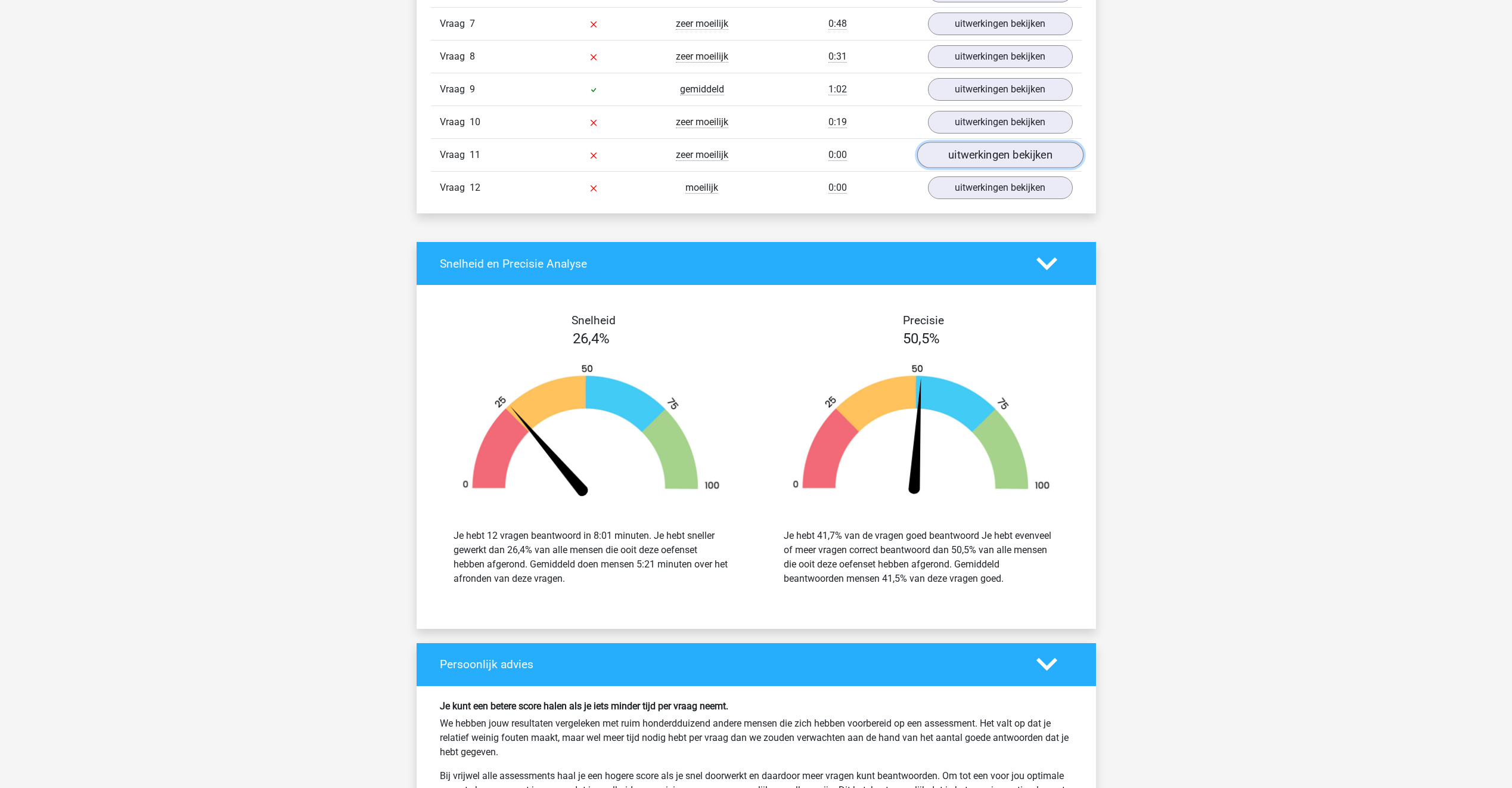
click at [1017, 158] on link "uitwerkingen bekijken" at bounding box center [1000, 155] width 166 height 26
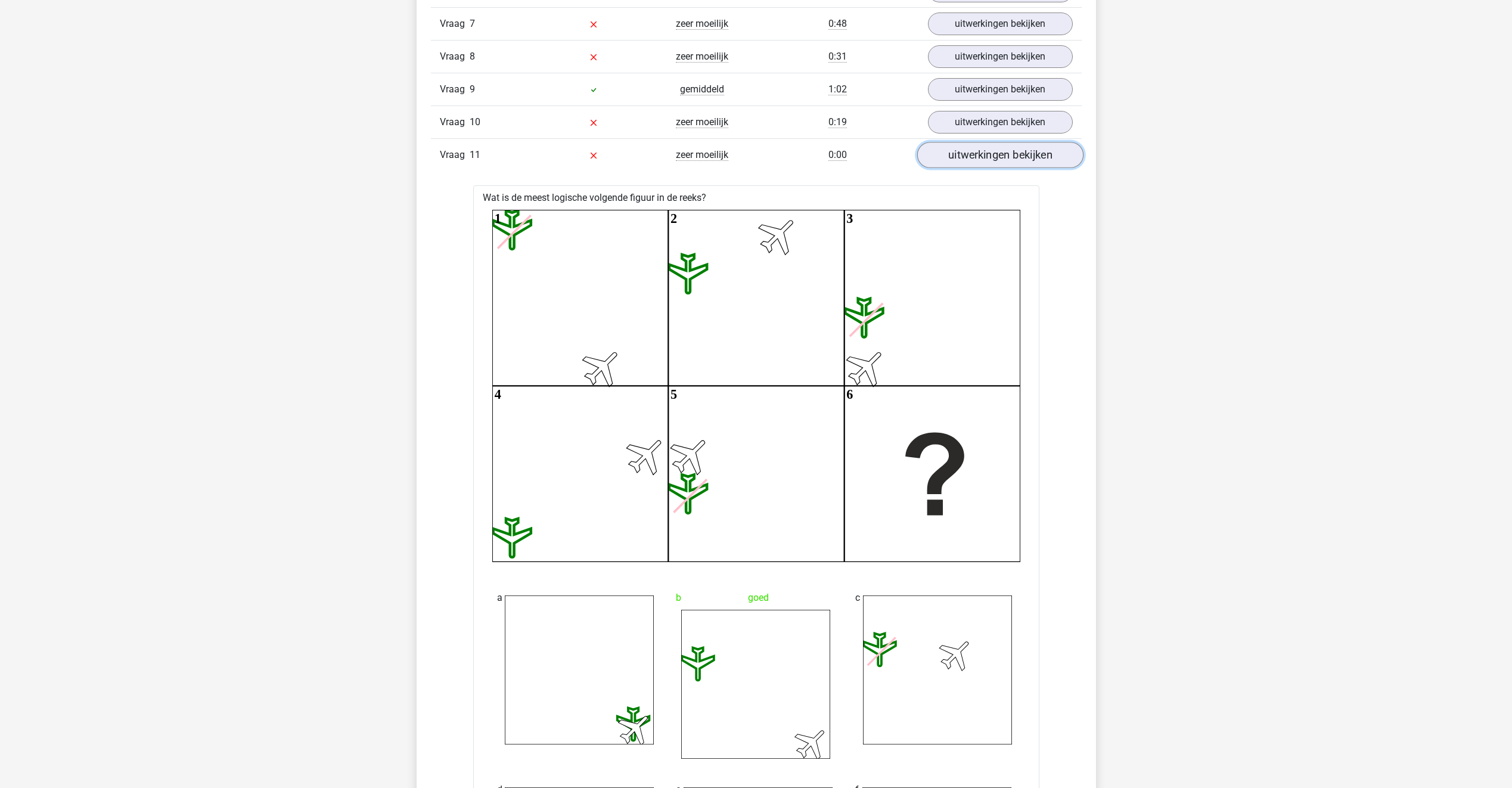
click at [993, 151] on link "uitwerkingen bekijken" at bounding box center [1000, 155] width 166 height 26
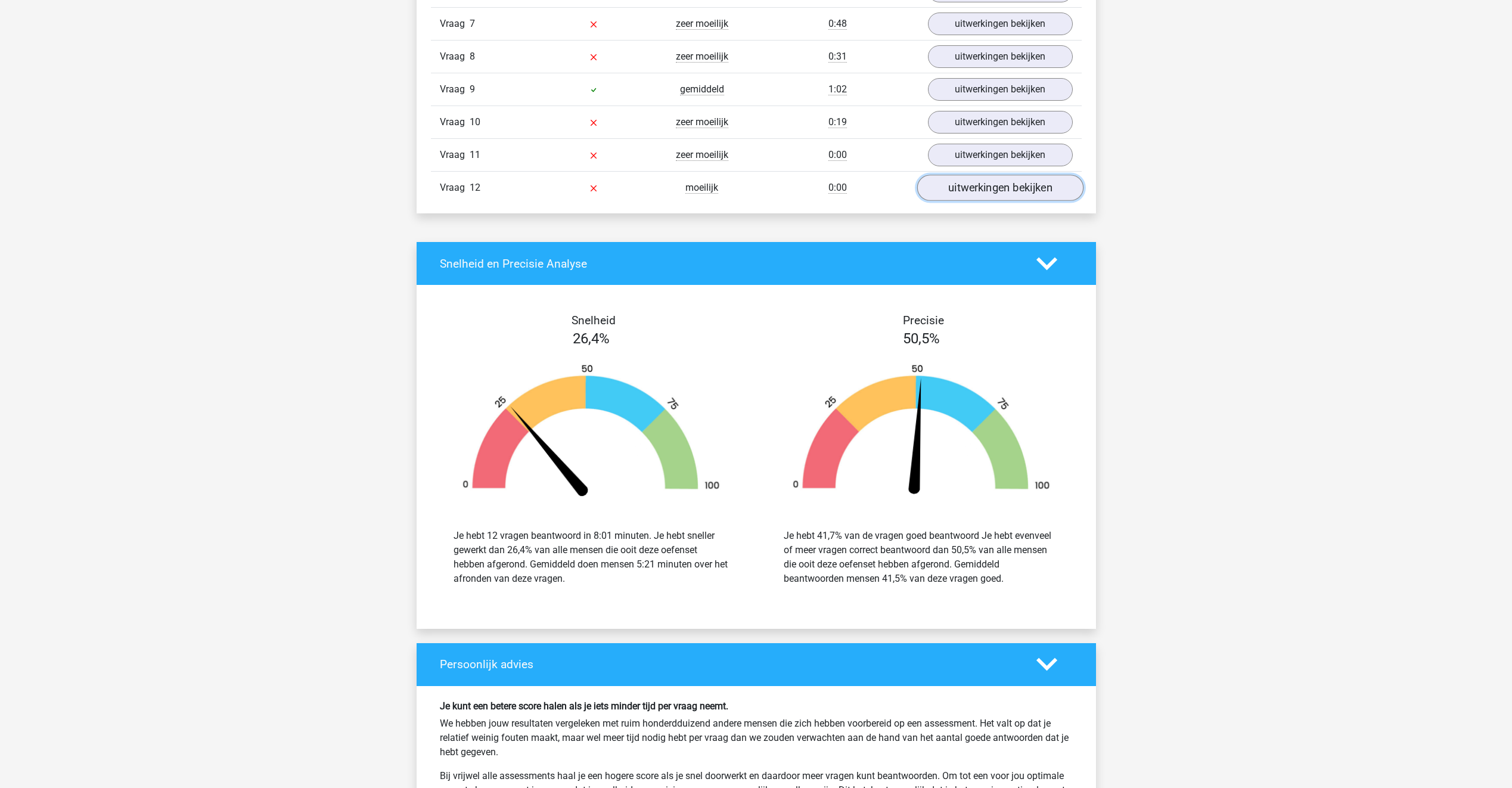
click at [980, 188] on link "uitwerkingen bekijken" at bounding box center [1000, 187] width 166 height 26
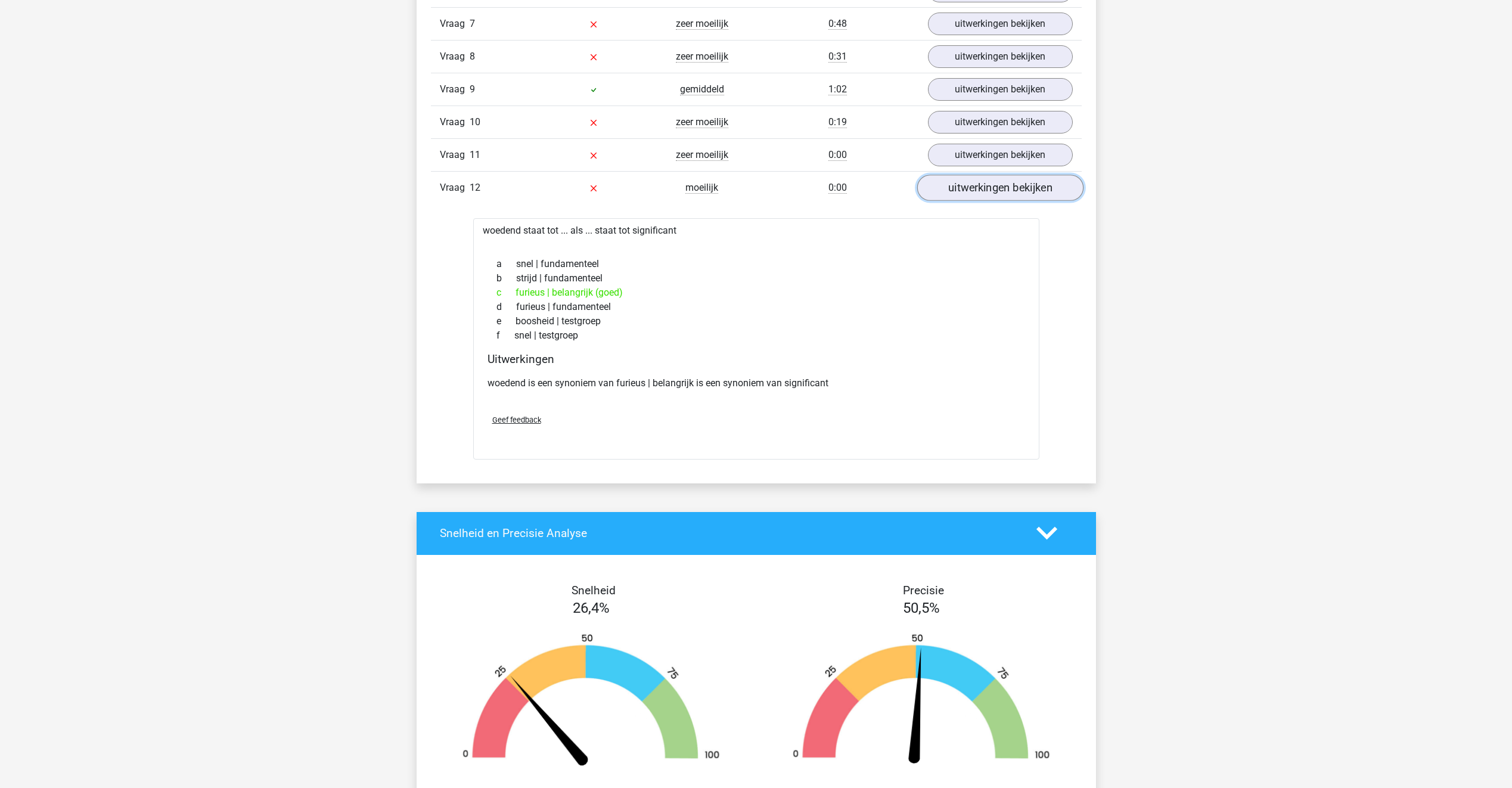
click at [978, 193] on link "uitwerkingen bekijken" at bounding box center [1000, 187] width 166 height 26
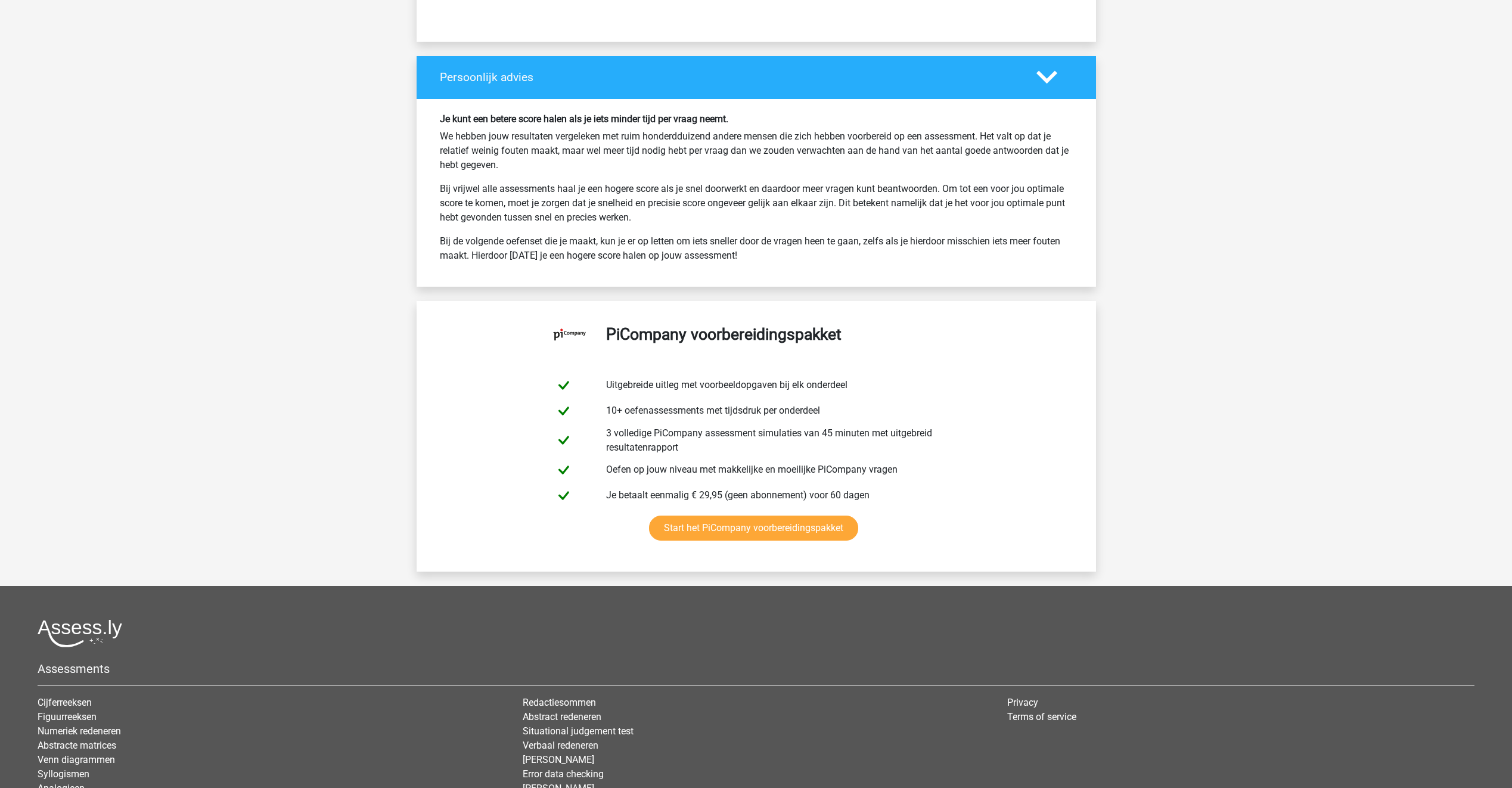
scroll to position [3304, 0]
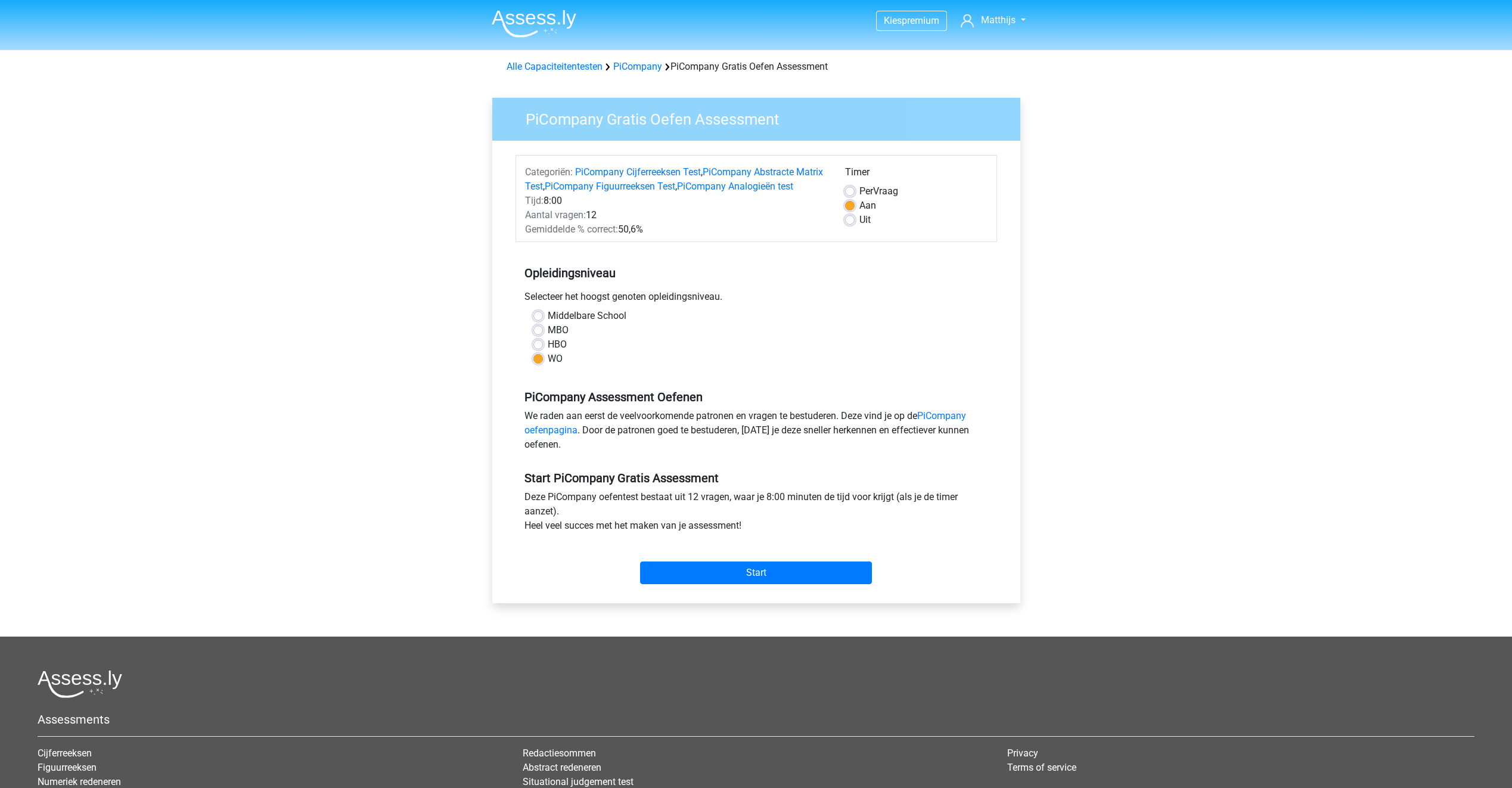
drag, startPoint x: 422, startPoint y: 143, endPoint x: 409, endPoint y: 141, distance: 13.2
